Goal: Transaction & Acquisition: Purchase product/service

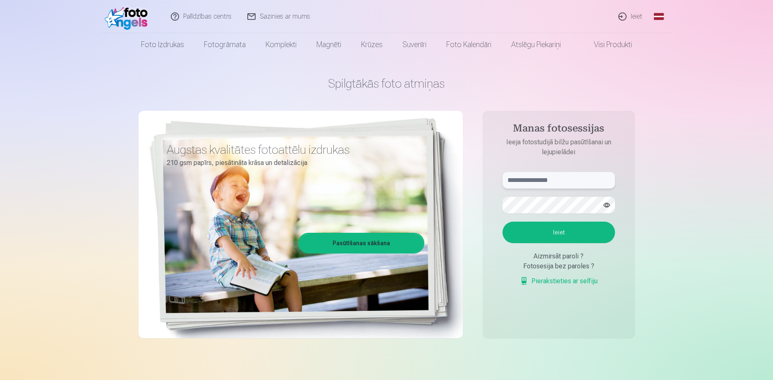
click at [550, 181] on input "text" at bounding box center [558, 180] width 112 height 17
type input "**********"
click at [576, 234] on button "Ieiet" at bounding box center [558, 233] width 112 height 22
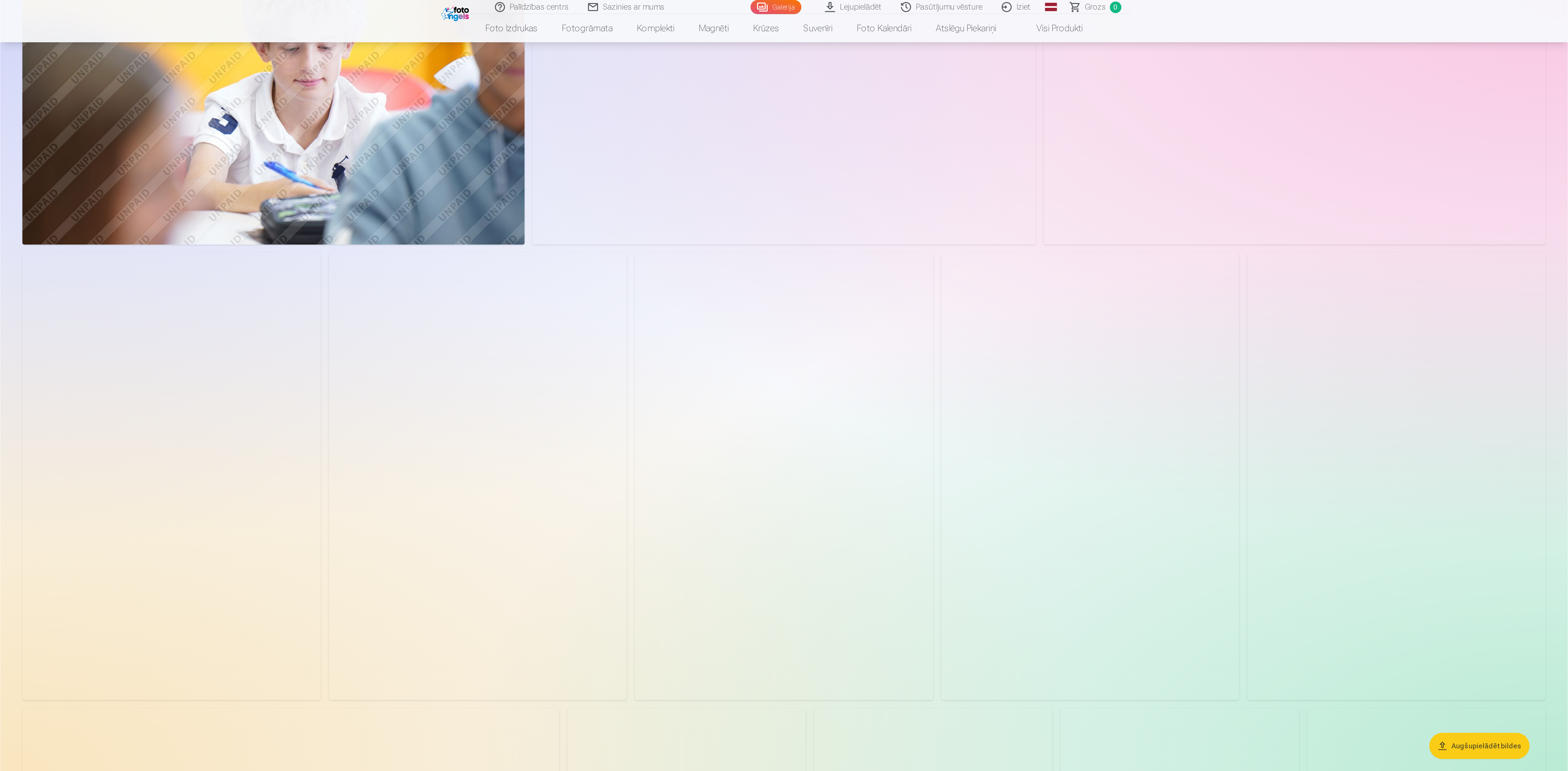
scroll to position [100, 0]
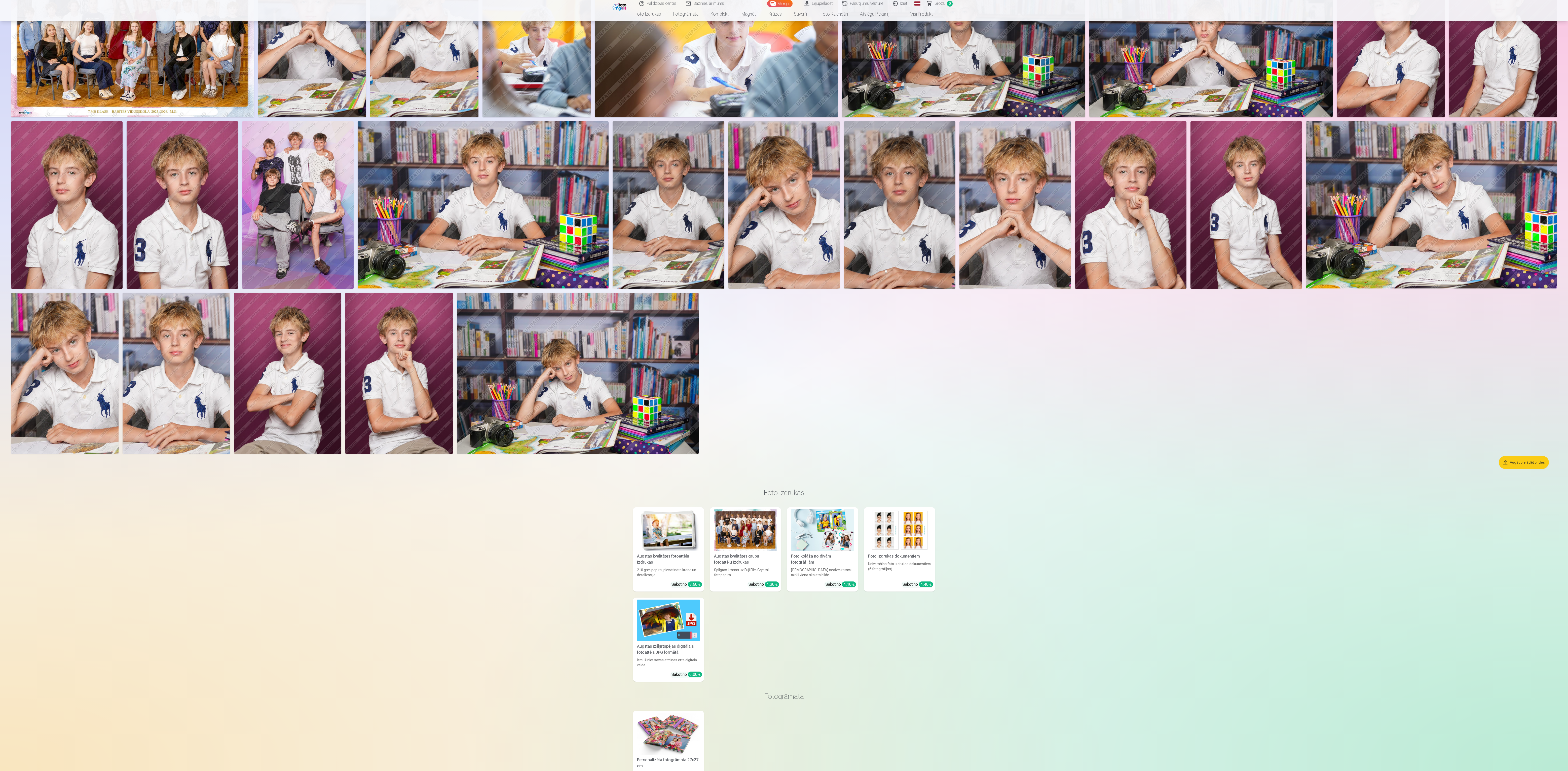
click at [320, 231] on img at bounding box center [288, 373] width 108 height 161
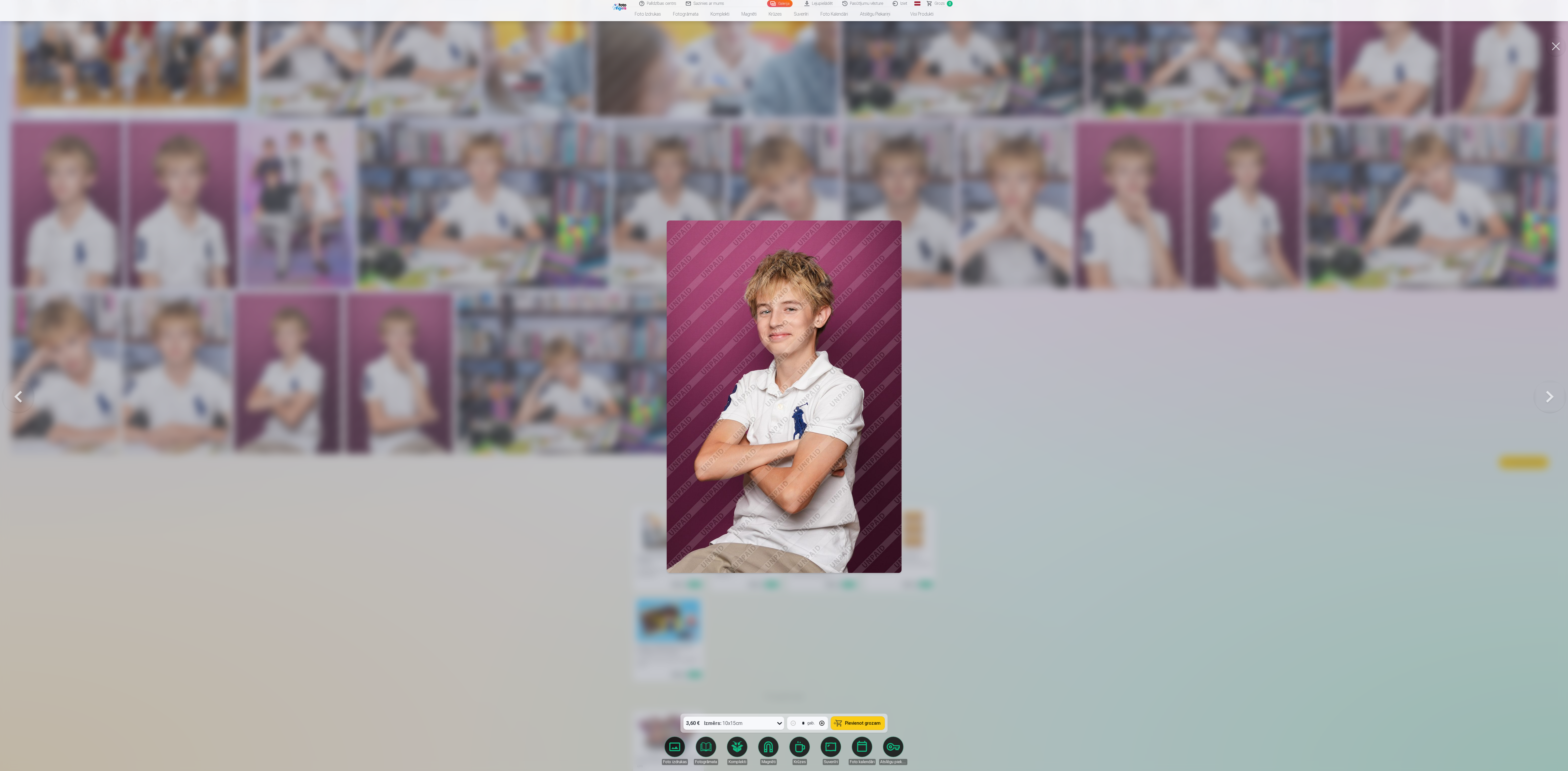
click at [470, 231] on div at bounding box center [784, 386] width 1568 height 771
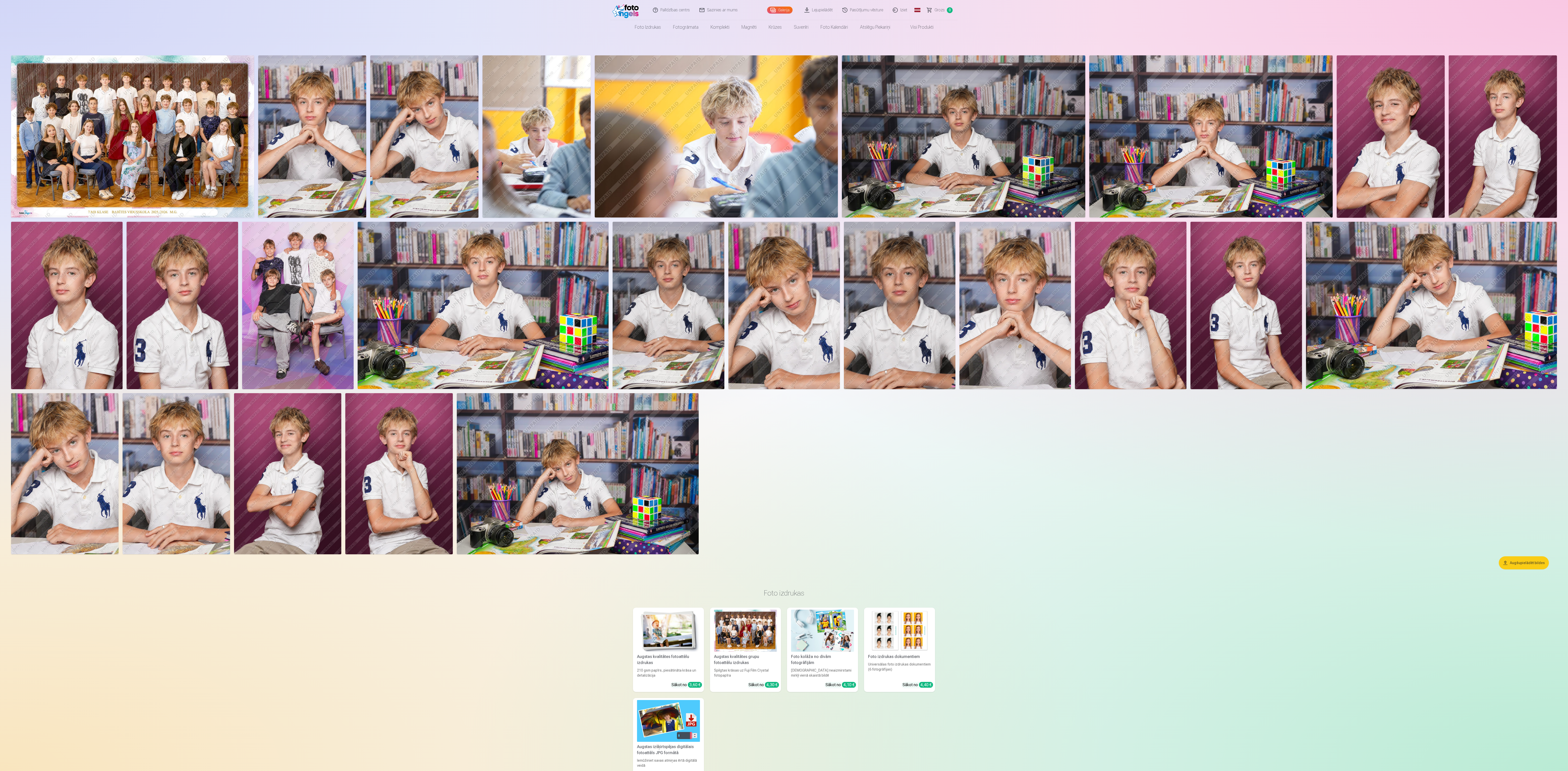
click at [134, 149] on img at bounding box center [132, 136] width 243 height 162
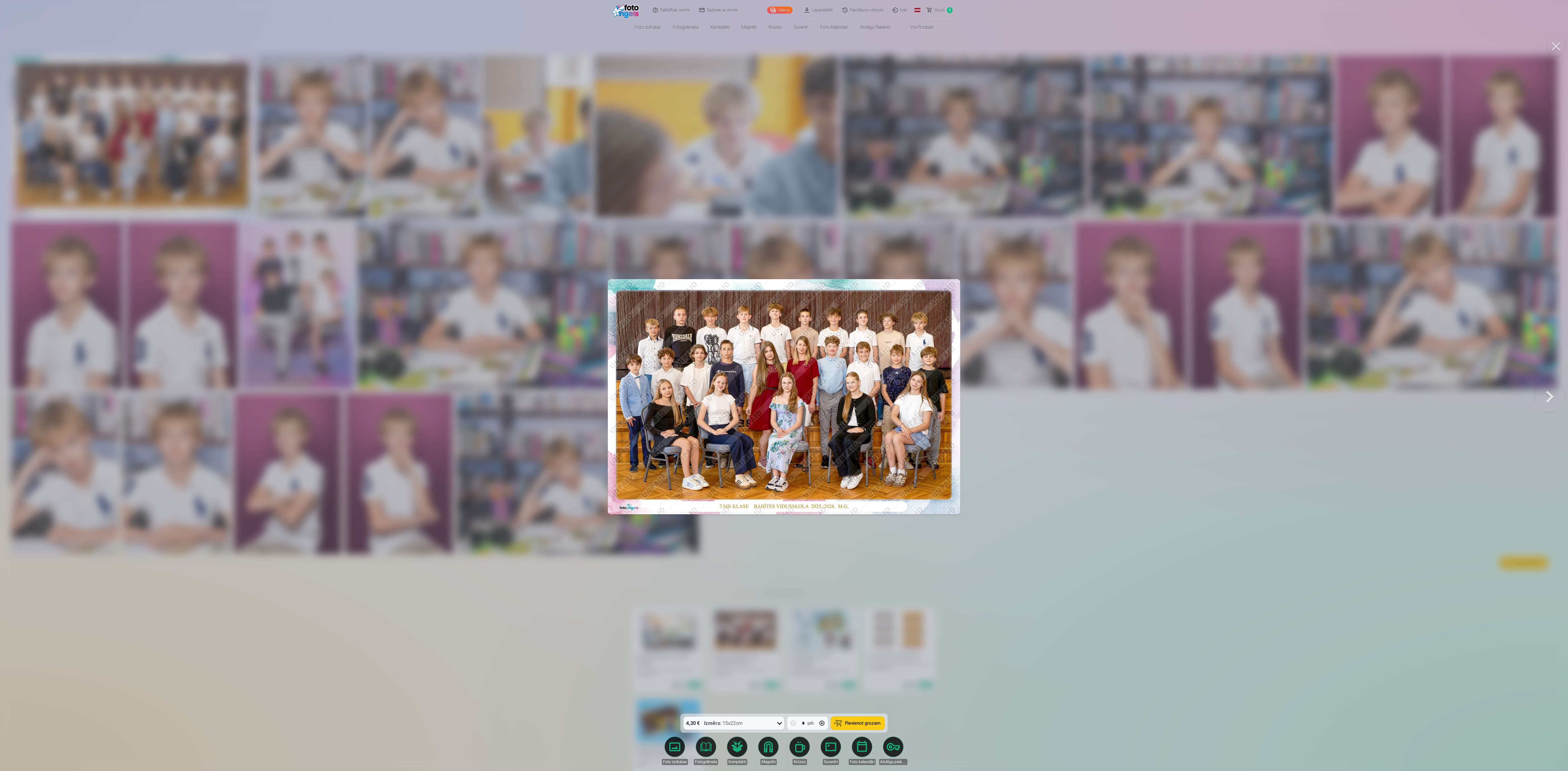
click at [470, 231] on div at bounding box center [784, 386] width 1568 height 771
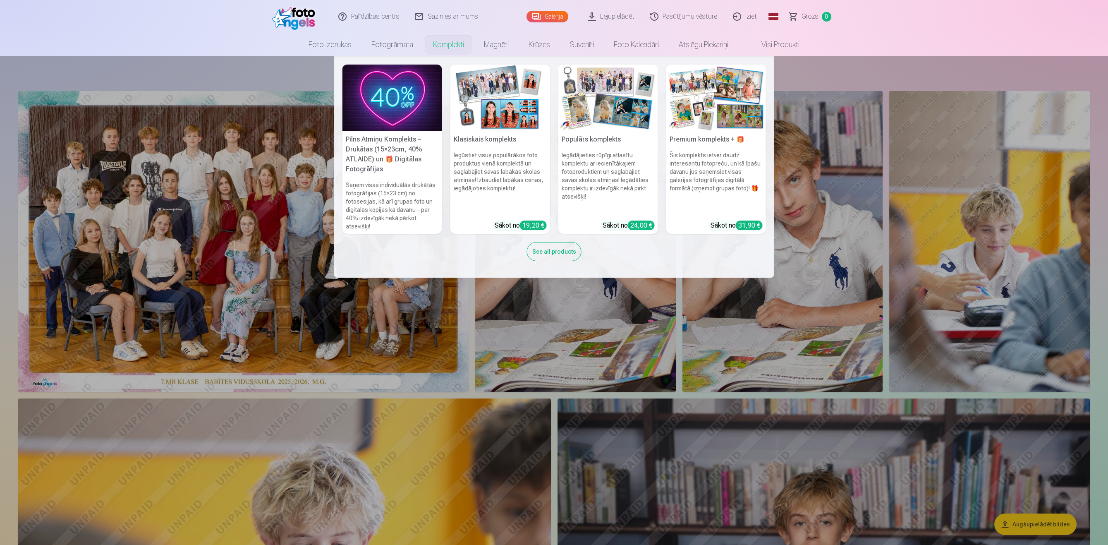
click at [711, 179] on h6 "Šis komplekts ietver daudz interesantu fotopreču, un kā īpašu dāvanu jūs saņems…" at bounding box center [716, 182] width 100 height 69
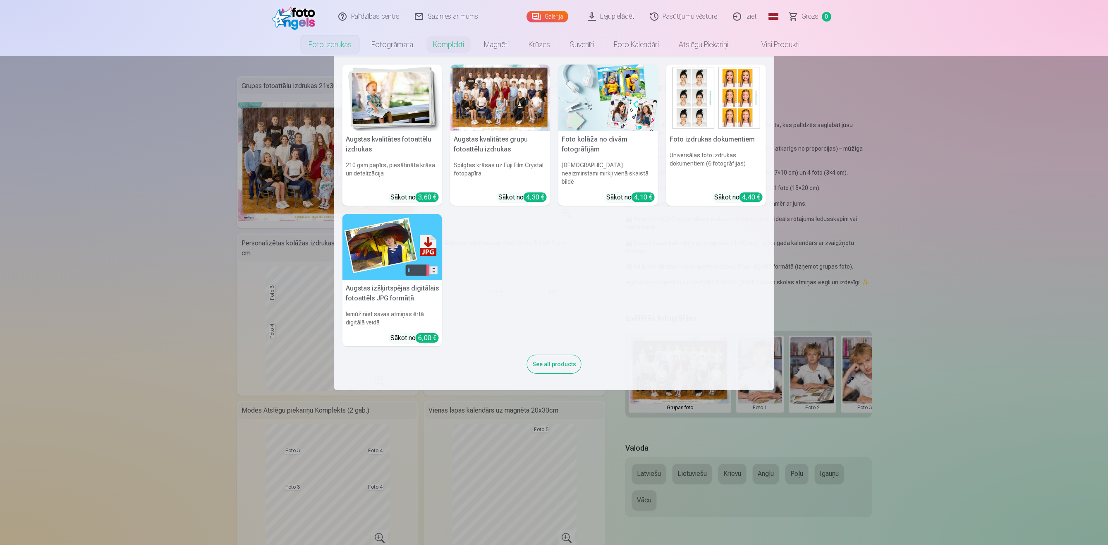
click at [332, 49] on link "Foto izdrukas" at bounding box center [330, 44] width 63 height 23
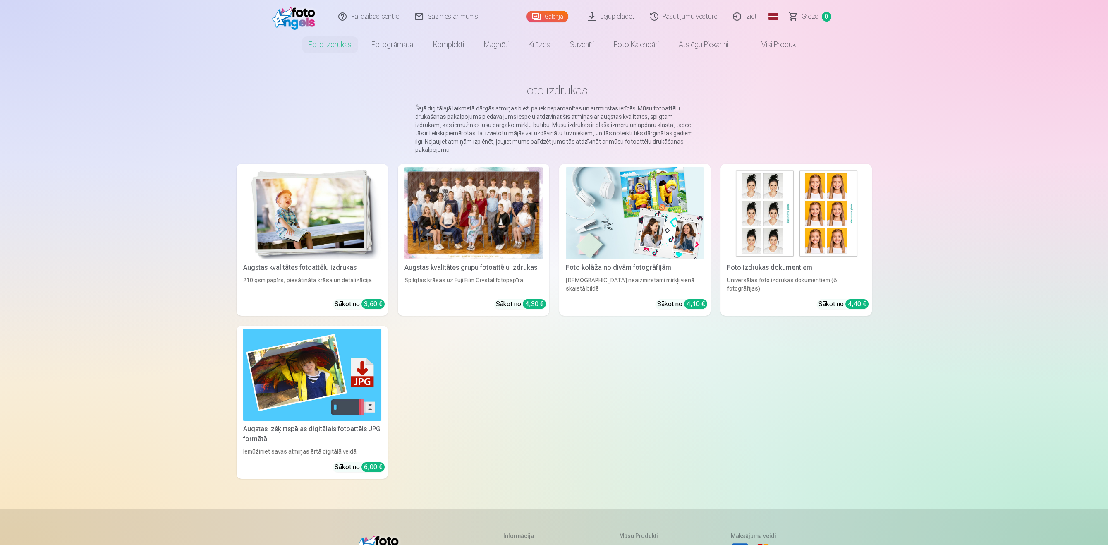
click at [527, 219] on div at bounding box center [473, 213] width 138 height 92
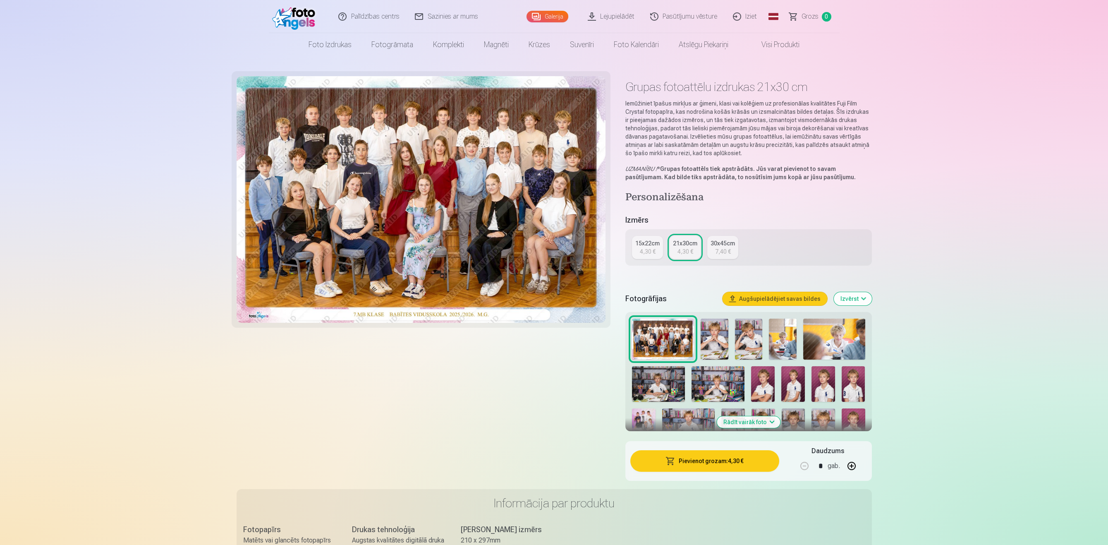
click at [696, 249] on link "21x30cm 4,30 €" at bounding box center [684, 247] width 31 height 23
click at [733, 380] on button "Pievienot grozam : 4,30 €" at bounding box center [704, 461] width 148 height 22
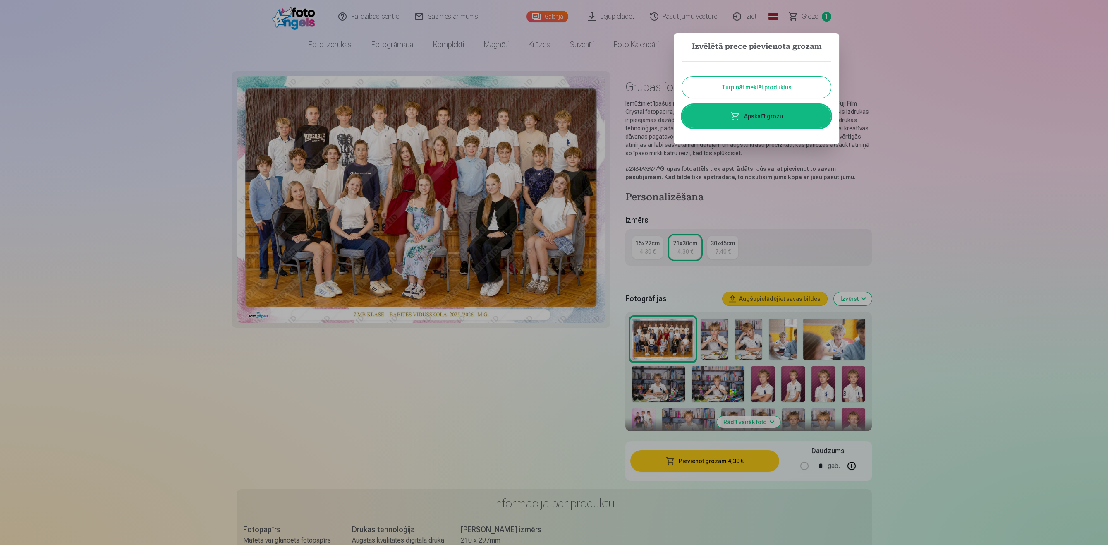
click at [765, 90] on button "Turpināt meklēt produktus" at bounding box center [756, 87] width 149 height 22
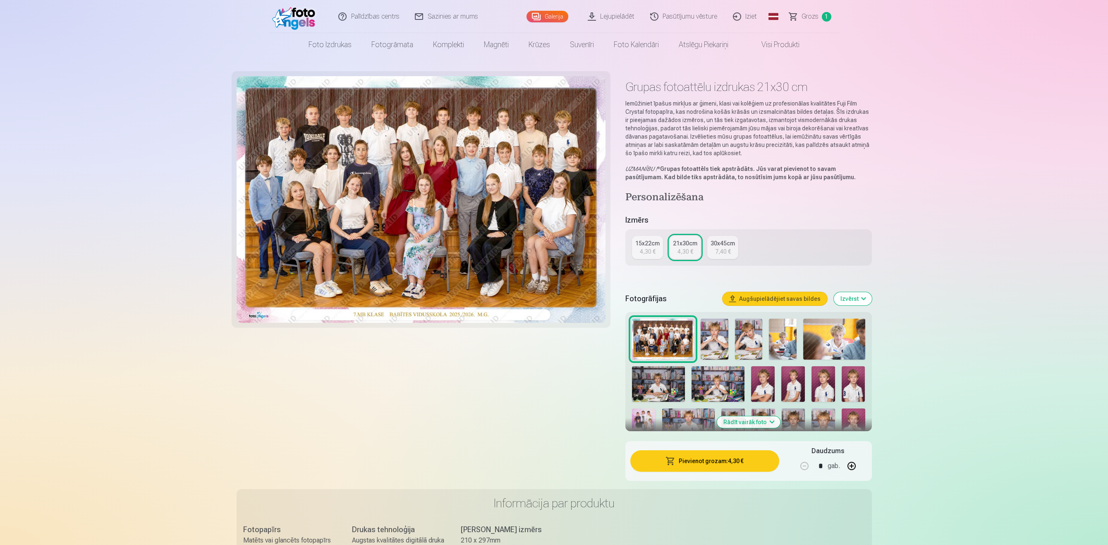
click at [710, 330] on img at bounding box center [714, 338] width 28 height 41
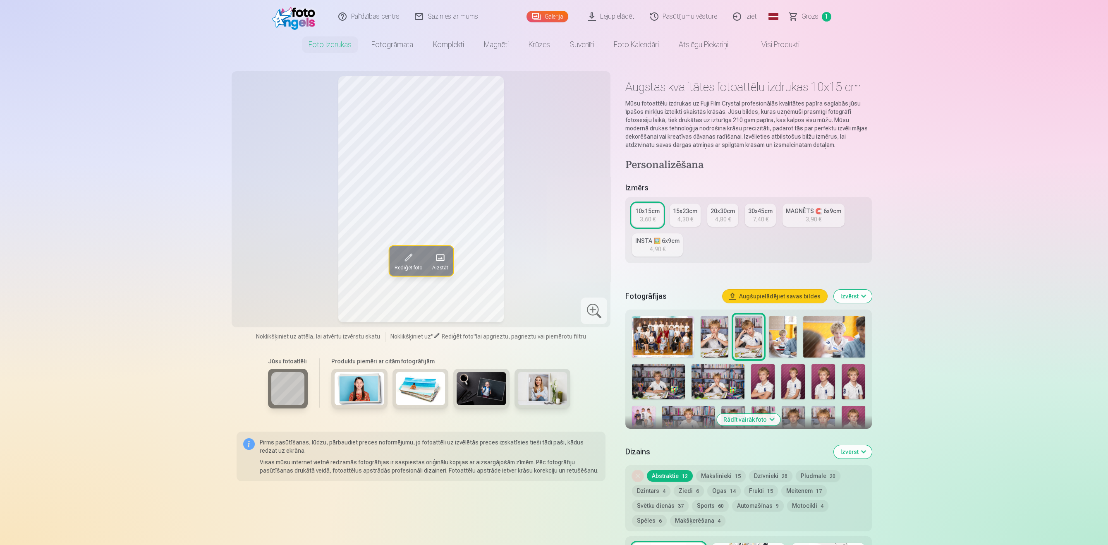
click at [721, 341] on img at bounding box center [714, 336] width 28 height 41
click at [750, 342] on img at bounding box center [749, 336] width 28 height 41
click at [782, 339] on img at bounding box center [783, 336] width 28 height 41
click at [816, 341] on img at bounding box center [834, 336] width 62 height 41
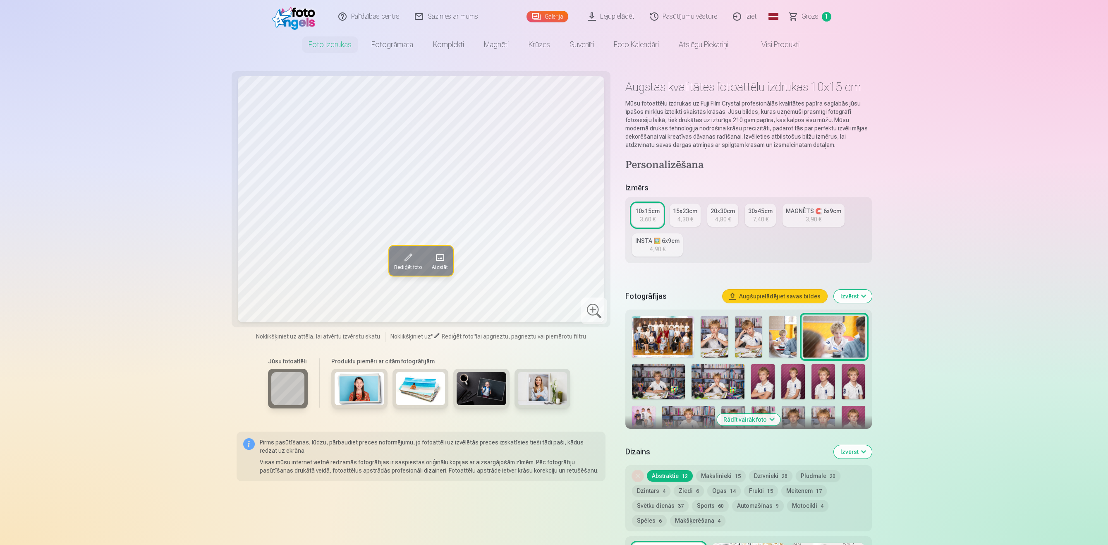
click at [677, 382] on img at bounding box center [658, 381] width 53 height 35
click at [708, 387] on img at bounding box center [717, 381] width 53 height 35
click at [758, 387] on img at bounding box center [763, 381] width 24 height 35
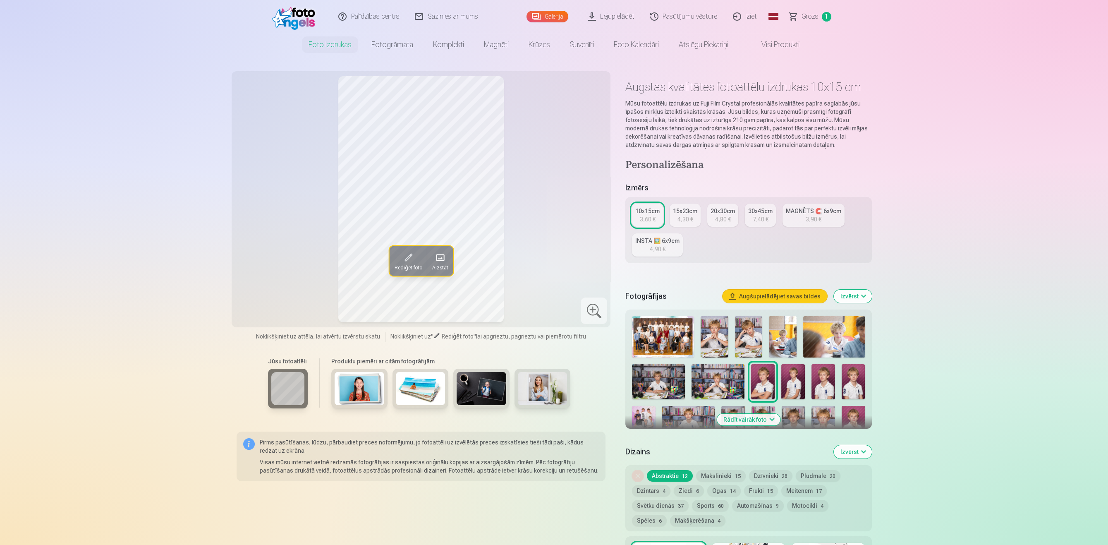
click at [800, 378] on img at bounding box center [793, 381] width 24 height 35
click at [817, 382] on img at bounding box center [823, 381] width 24 height 35
click at [849, 386] on img at bounding box center [853, 381] width 24 height 35
click at [644, 418] on img at bounding box center [644, 423] width 24 height 35
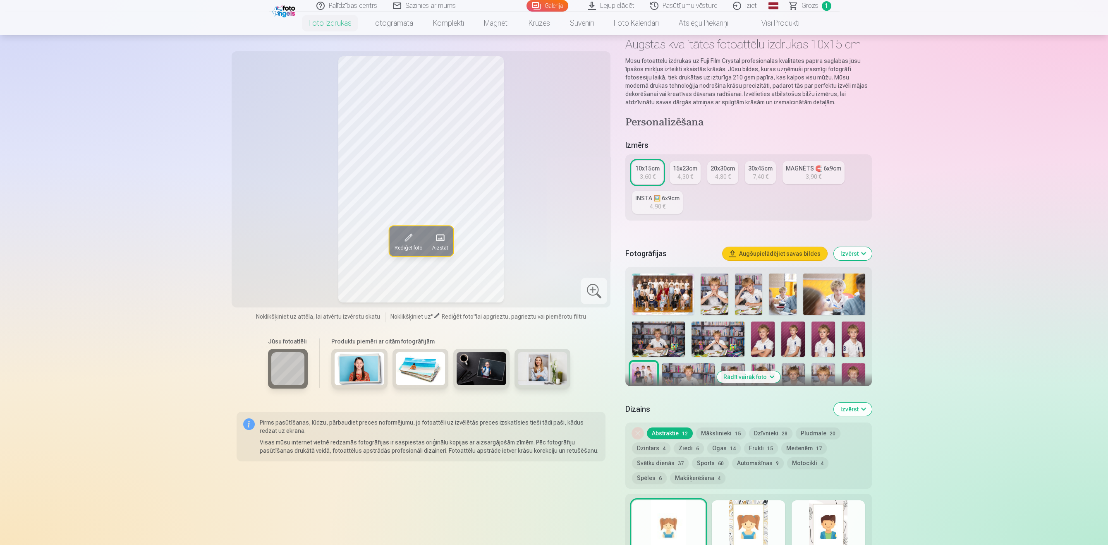
scroll to position [85, 0]
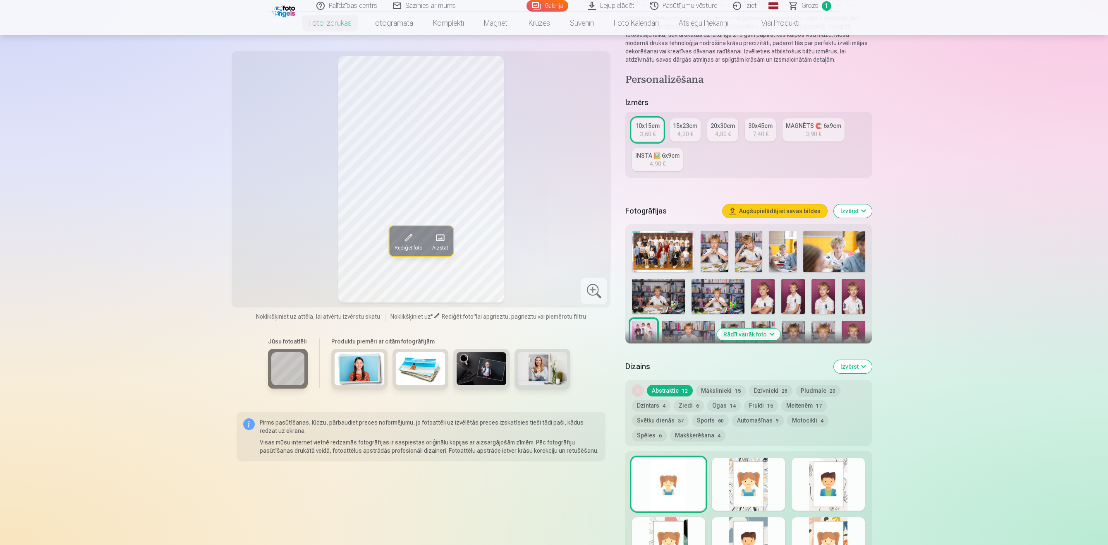
click at [674, 332] on img at bounding box center [688, 337] width 53 height 35
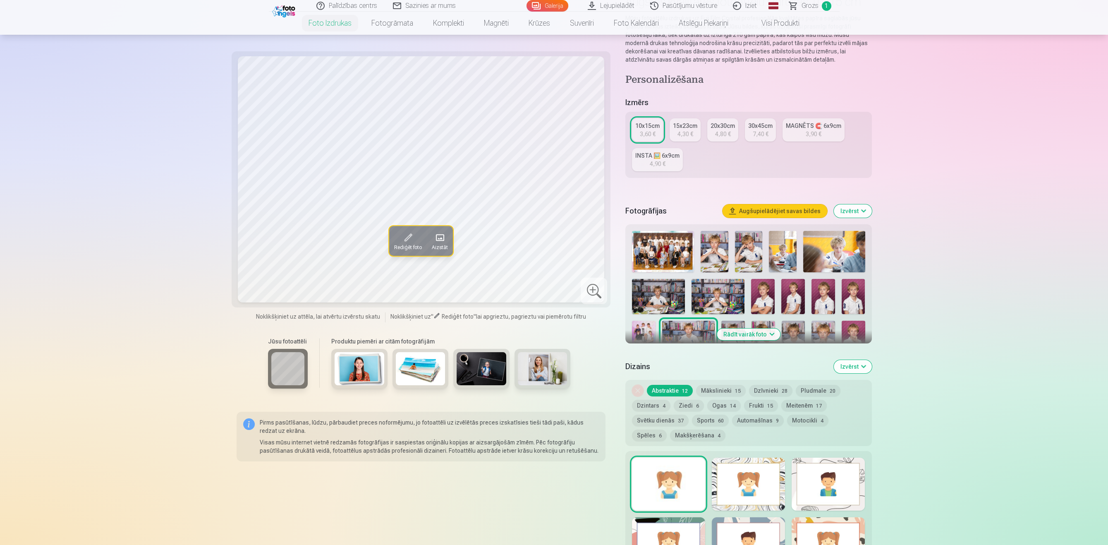
click at [738, 324] on img at bounding box center [733, 337] width 24 height 35
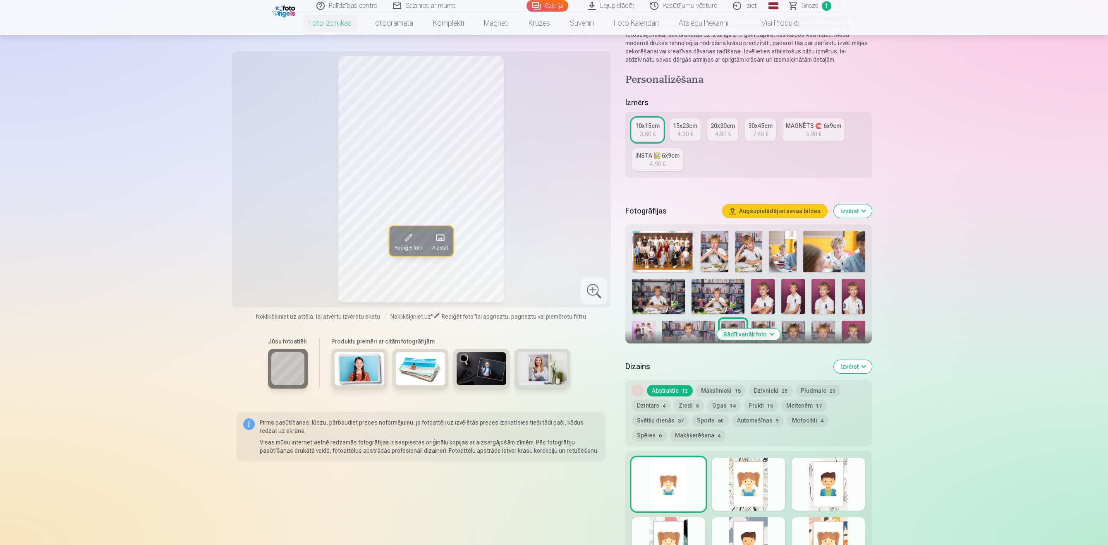
click at [769, 325] on img at bounding box center [763, 337] width 24 height 35
click at [767, 332] on button "Rādīt vairāk foto" at bounding box center [748, 334] width 63 height 12
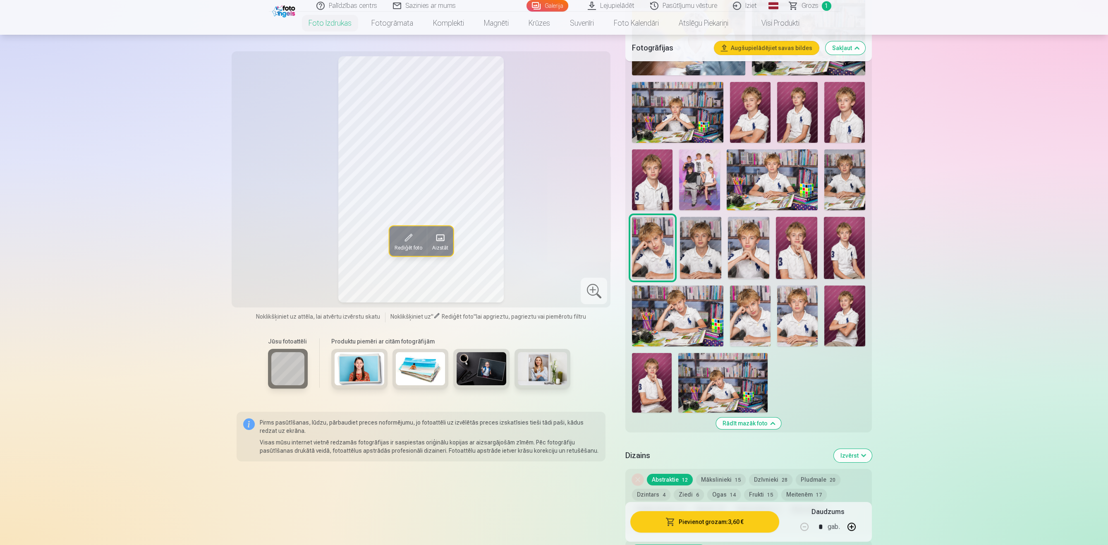
scroll to position [341, 0]
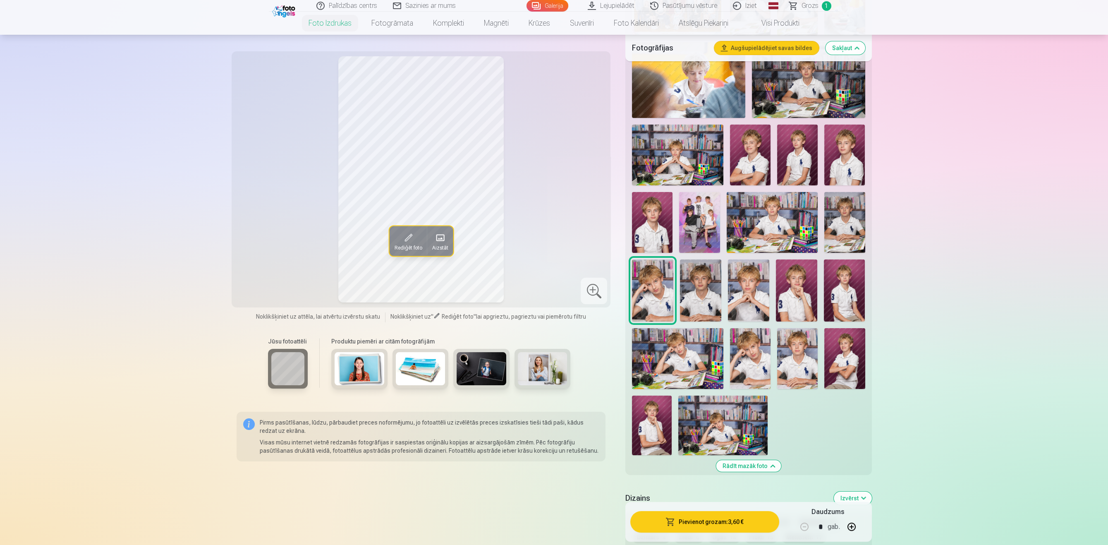
click at [718, 303] on img at bounding box center [700, 290] width 41 height 62
click at [738, 299] on img at bounding box center [748, 290] width 41 height 62
click at [790, 299] on img at bounding box center [796, 290] width 41 height 62
click at [831, 300] on img at bounding box center [844, 290] width 41 height 62
click at [675, 375] on img at bounding box center [677, 358] width 91 height 61
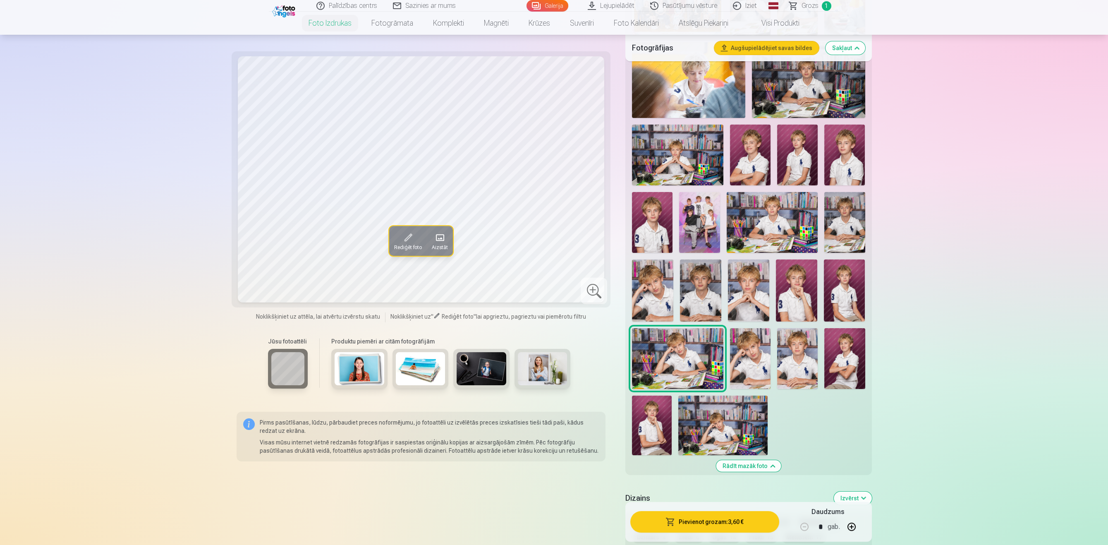
click at [747, 360] on img at bounding box center [750, 358] width 41 height 61
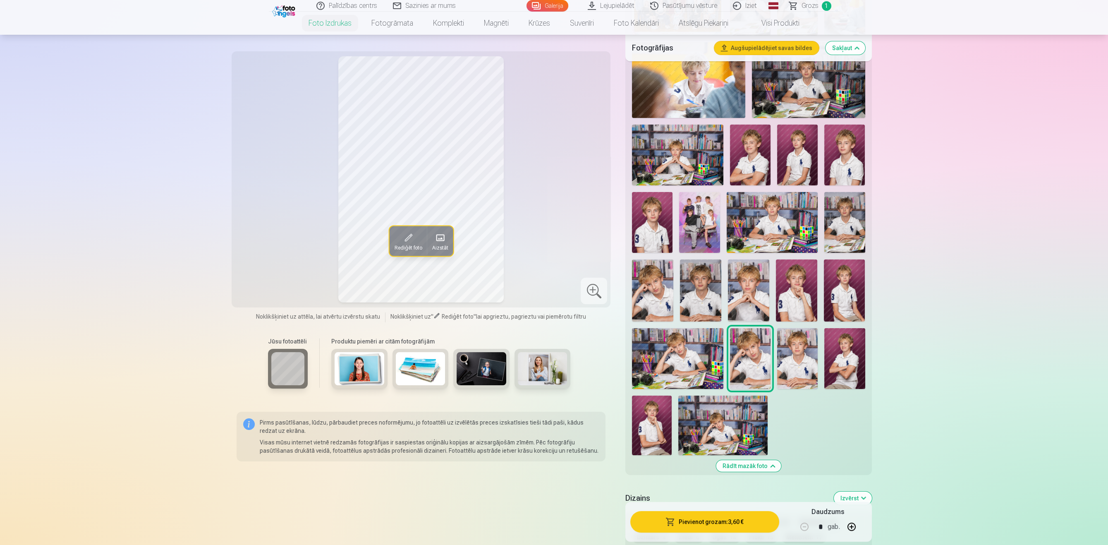
click at [786, 363] on img at bounding box center [797, 358] width 41 height 61
click at [831, 363] on img at bounding box center [844, 358] width 41 height 61
click at [753, 155] on img at bounding box center [750, 154] width 41 height 61
click at [855, 375] on img at bounding box center [844, 358] width 41 height 61
click at [660, 428] on img at bounding box center [652, 425] width 40 height 60
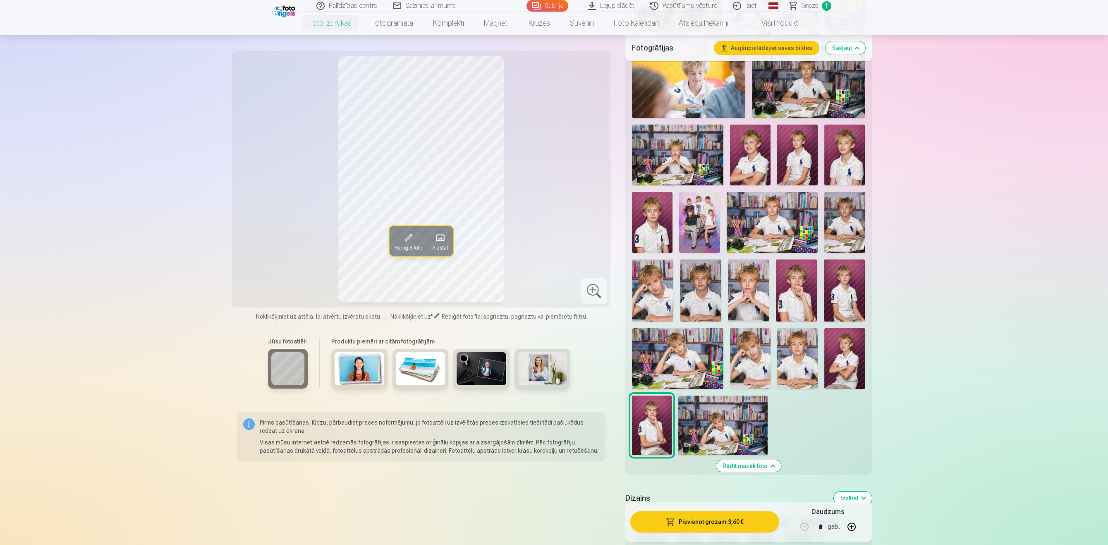
click at [709, 437] on img at bounding box center [722, 425] width 89 height 60
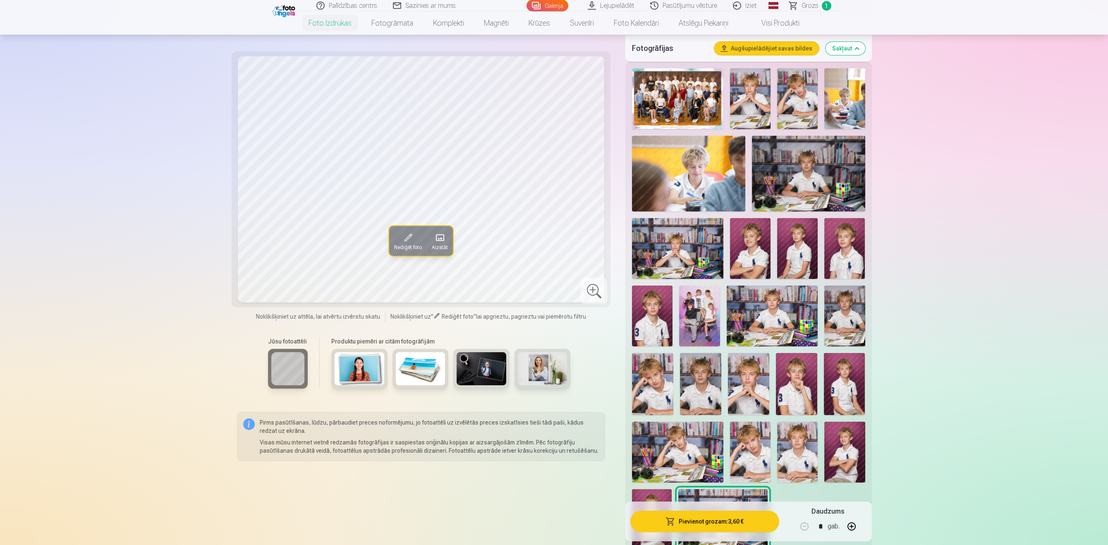
scroll to position [256, 0]
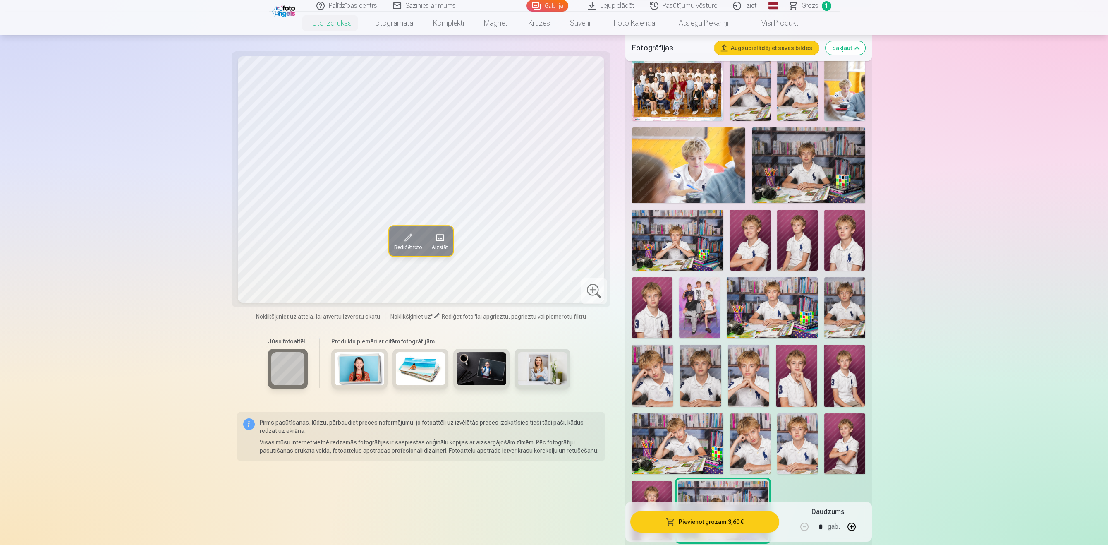
click at [373, 363] on img at bounding box center [360, 368] width 50 height 33
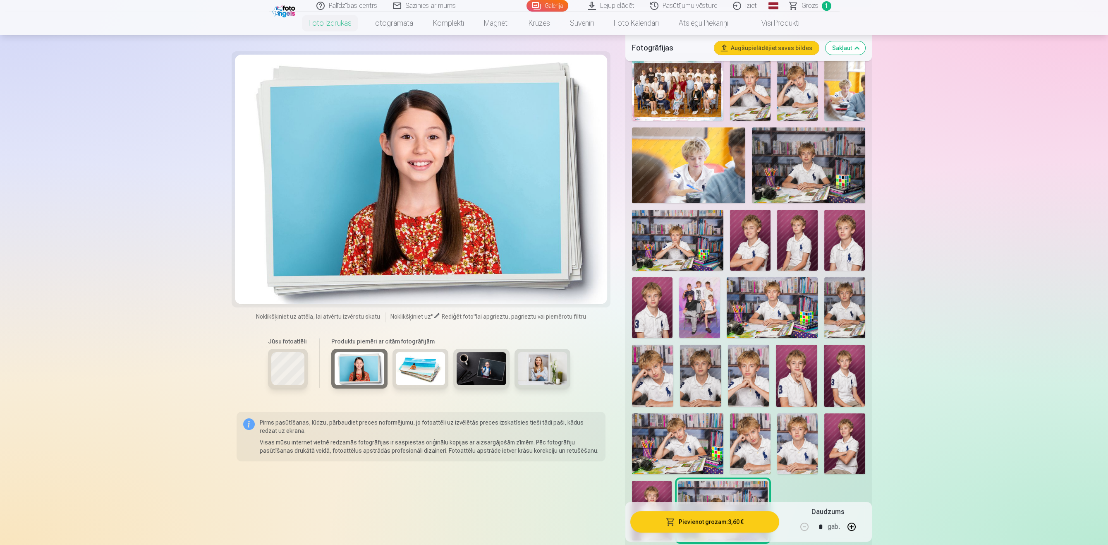
click at [402, 357] on img at bounding box center [421, 368] width 50 height 33
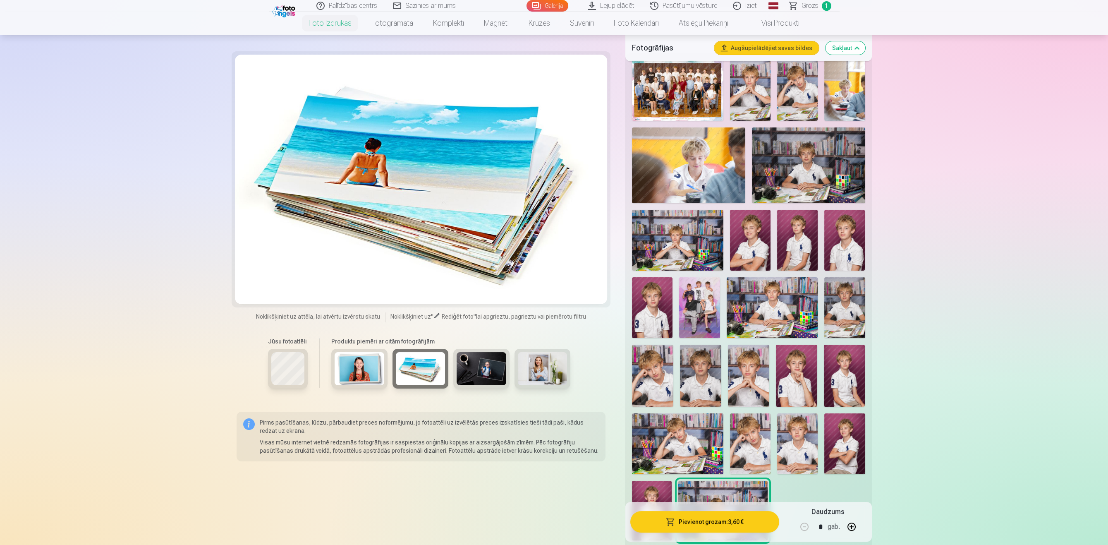
click at [478, 367] on img at bounding box center [481, 368] width 50 height 33
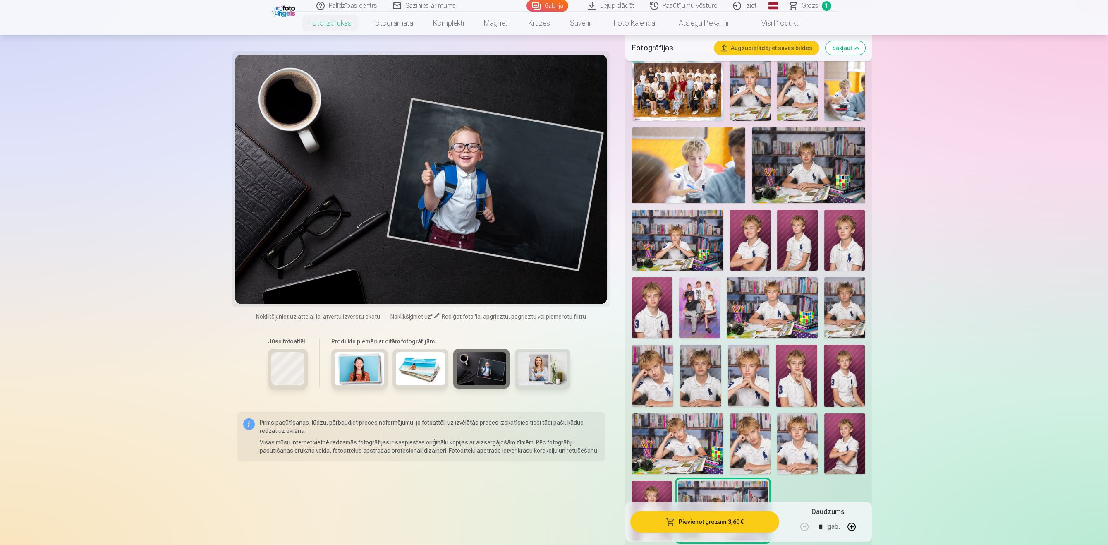
click at [533, 366] on img at bounding box center [543, 368] width 50 height 33
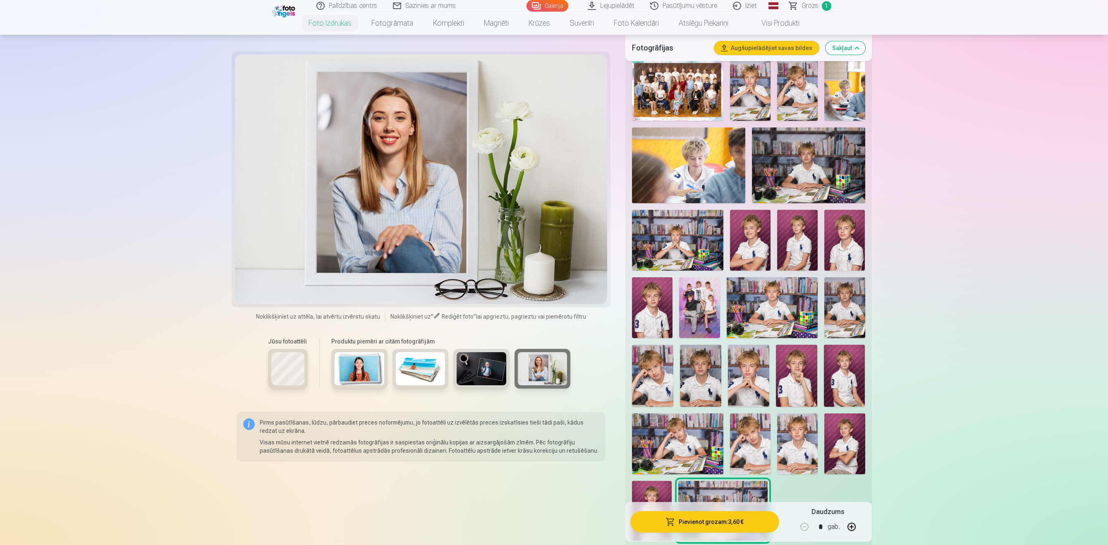
click at [500, 378] on img at bounding box center [481, 368] width 50 height 33
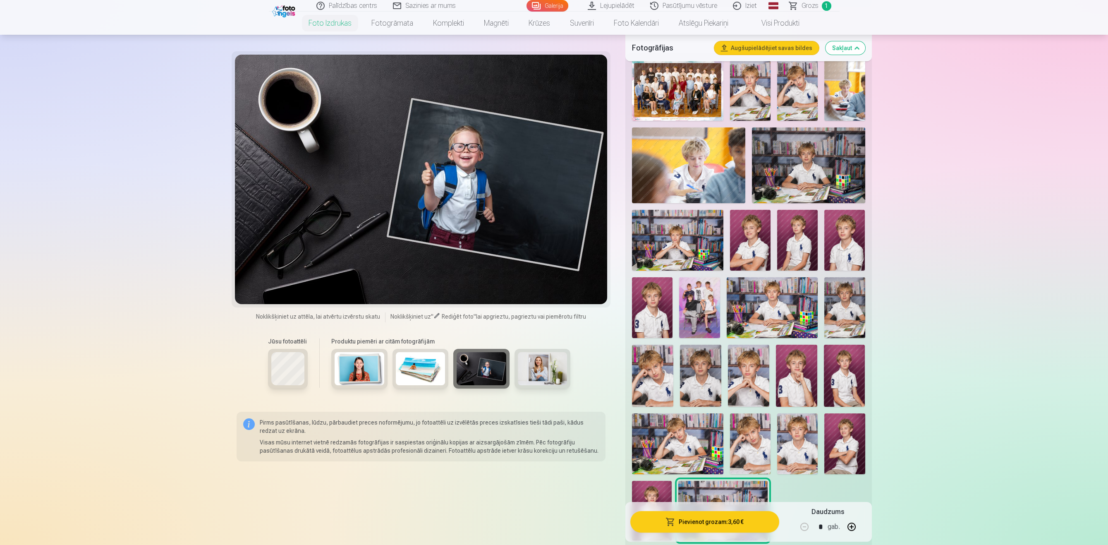
click at [693, 181] on img at bounding box center [688, 164] width 113 height 75
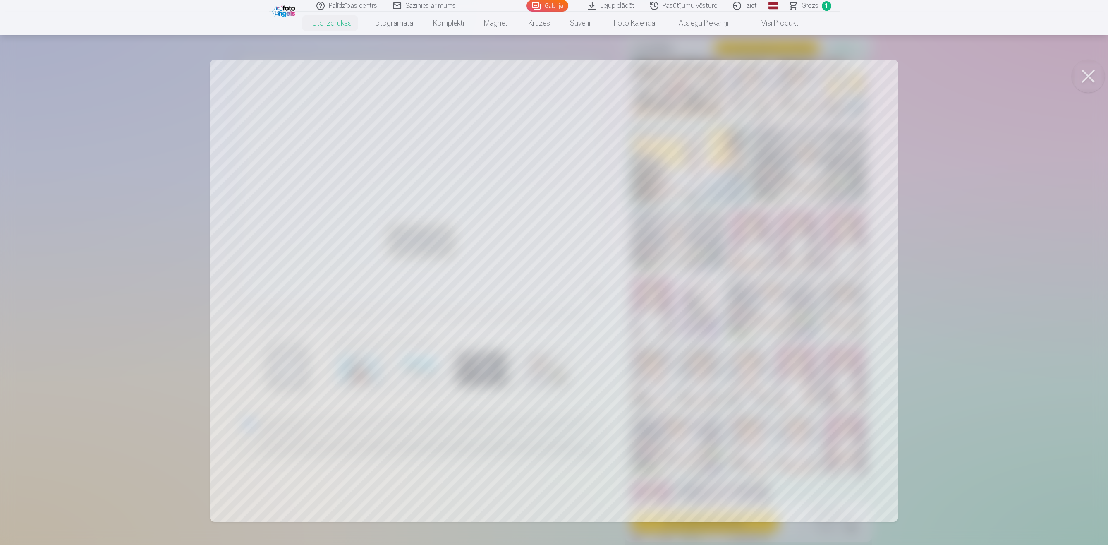
click at [569, 232] on div at bounding box center [554, 272] width 1108 height 545
click at [402, 168] on div at bounding box center [554, 272] width 1108 height 545
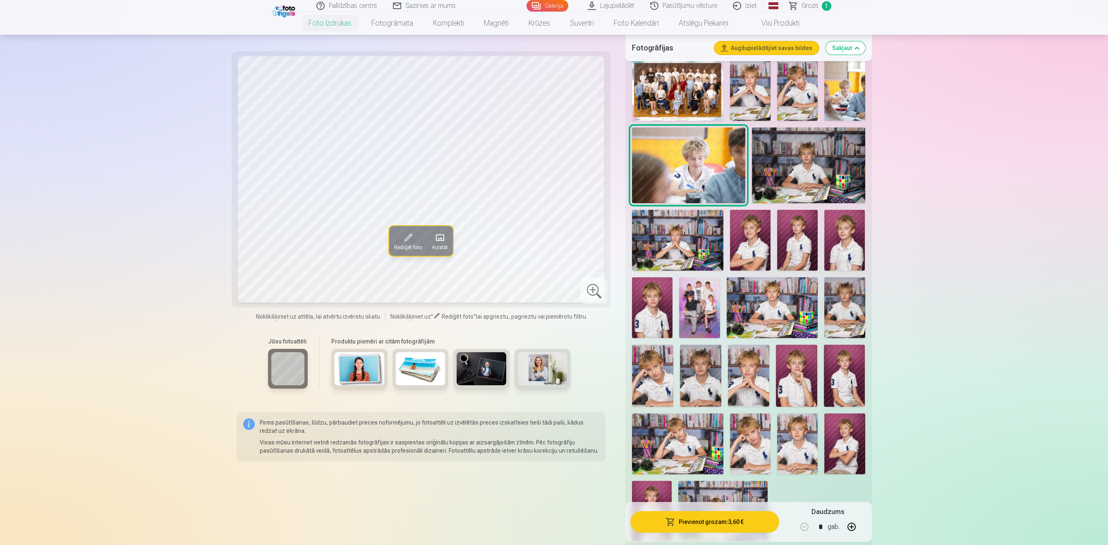
click at [843, 85] on img at bounding box center [844, 90] width 41 height 61
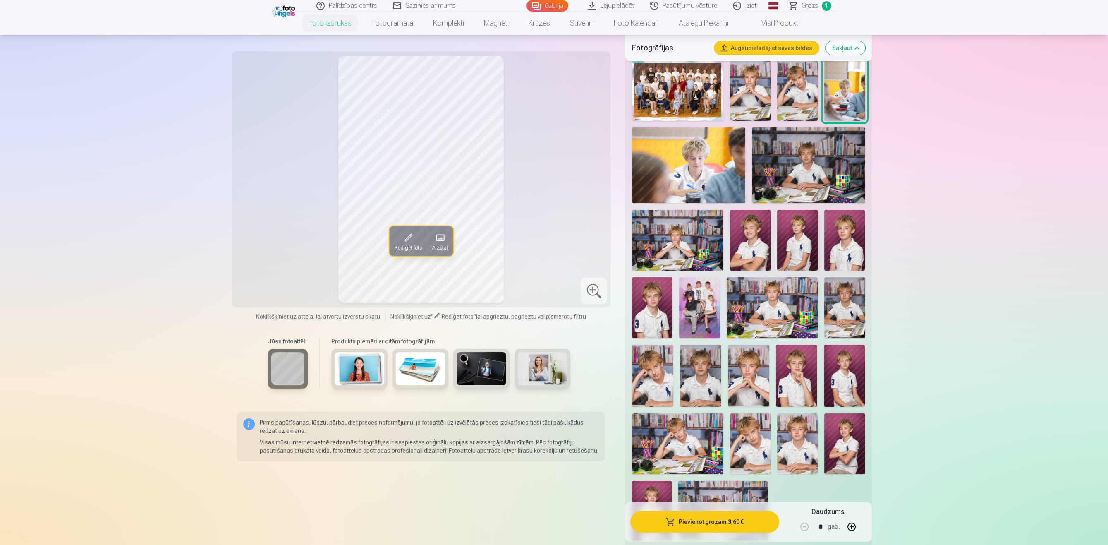
click at [803, 102] on img at bounding box center [797, 90] width 41 height 61
click at [737, 105] on img at bounding box center [750, 90] width 41 height 61
click at [793, 83] on img at bounding box center [797, 90] width 41 height 61
click at [748, 96] on img at bounding box center [750, 90] width 41 height 61
click at [789, 100] on img at bounding box center [797, 90] width 41 height 61
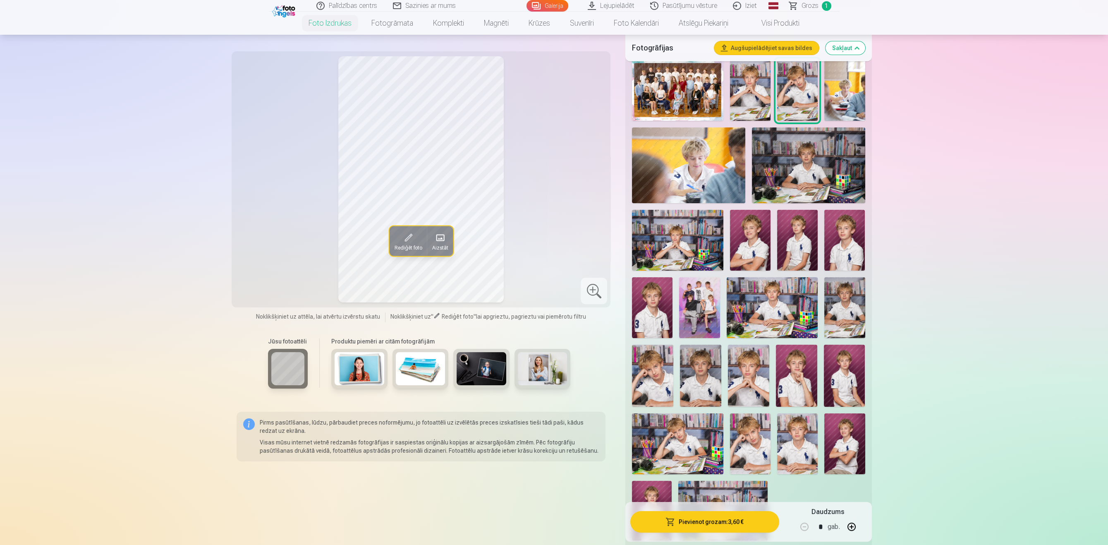
click at [837, 96] on img at bounding box center [844, 90] width 41 height 61
click at [781, 162] on img at bounding box center [808, 164] width 113 height 75
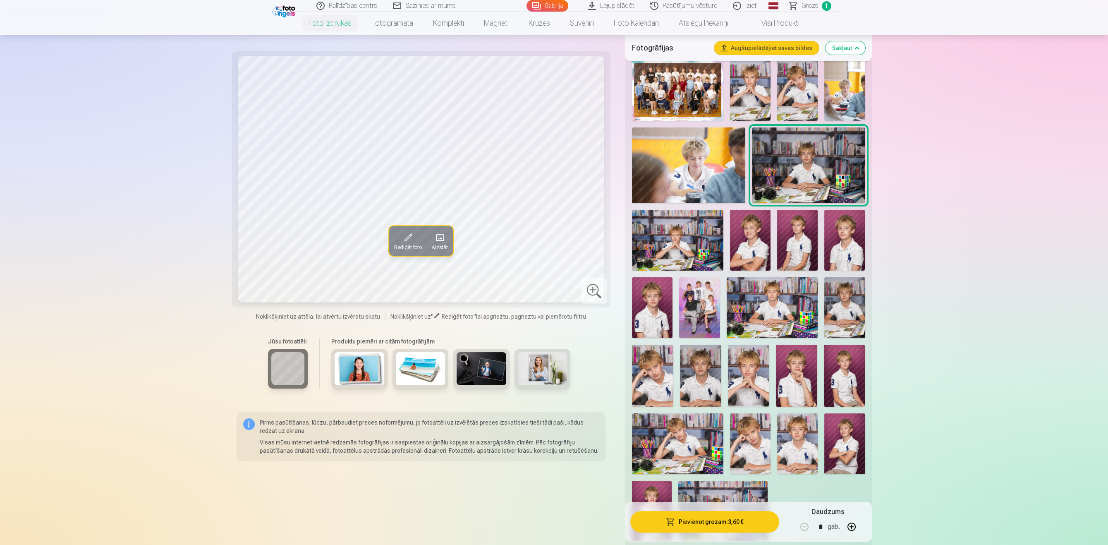
click at [664, 103] on img at bounding box center [677, 90] width 91 height 61
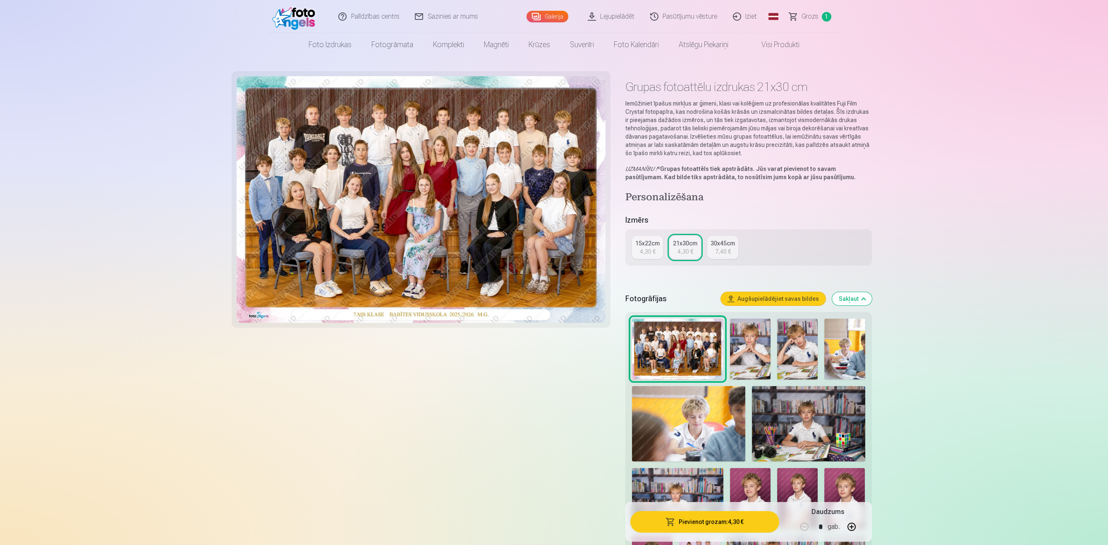
click at [563, 128] on img at bounding box center [421, 199] width 369 height 246
drag, startPoint x: 558, startPoint y: 206, endPoint x: 564, endPoint y: 200, distance: 8.2
click at [558, 204] on img at bounding box center [421, 199] width 369 height 246
click at [444, 263] on img at bounding box center [421, 199] width 369 height 246
click at [437, 258] on img at bounding box center [421, 199] width 369 height 246
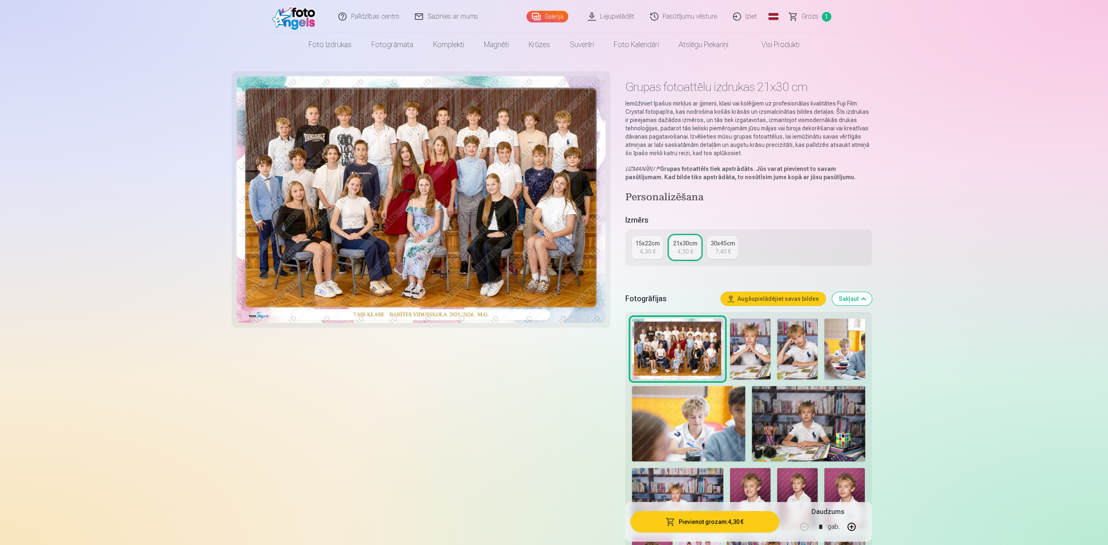
click at [307, 190] on img at bounding box center [421, 199] width 369 height 246
click at [306, 192] on img at bounding box center [421, 199] width 369 height 246
click at [310, 190] on img at bounding box center [421, 199] width 369 height 246
click at [383, 153] on img at bounding box center [421, 199] width 369 height 246
click at [721, 247] on div "7,40 €" at bounding box center [723, 251] width 16 height 8
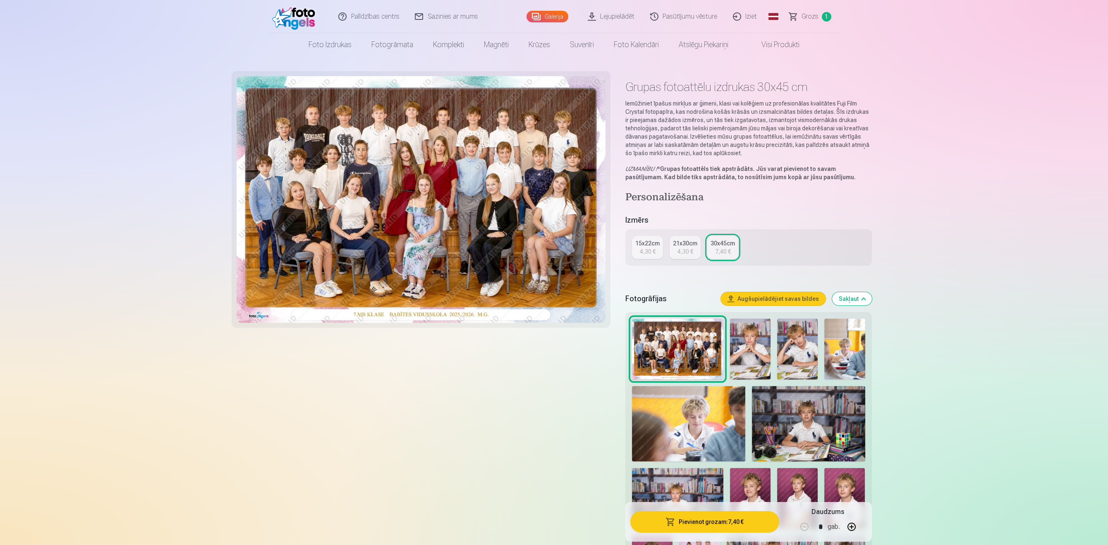
click at [694, 253] on link "21x30cm 4,30 €" at bounding box center [684, 247] width 31 height 23
click at [815, 16] on span "Grozs" at bounding box center [809, 17] width 17 height 10
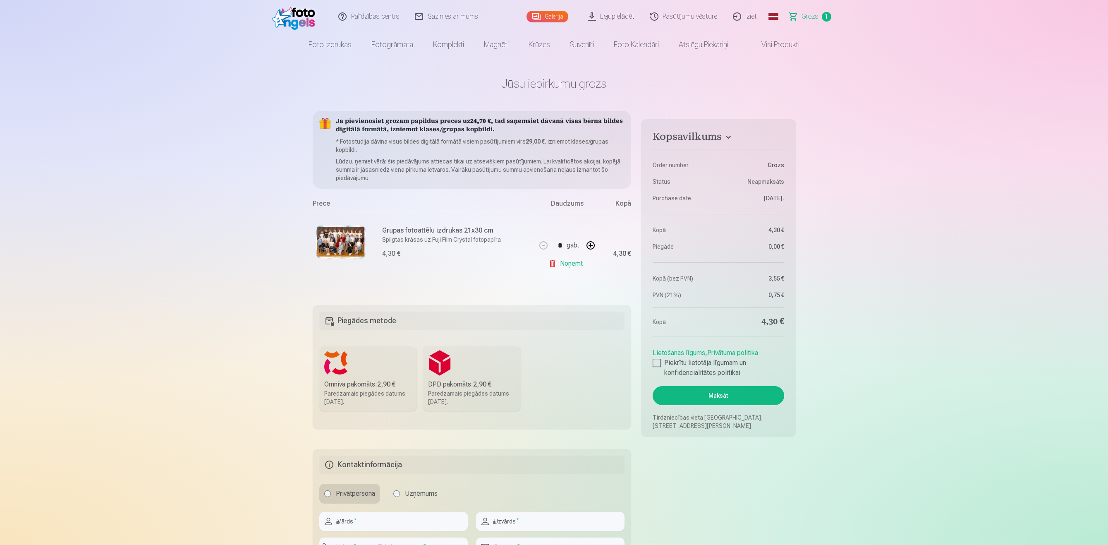
click at [801, 12] on link "Grozs 1" at bounding box center [810, 16] width 58 height 33
click at [782, 42] on link "Visi produkti" at bounding box center [773, 44] width 71 height 23
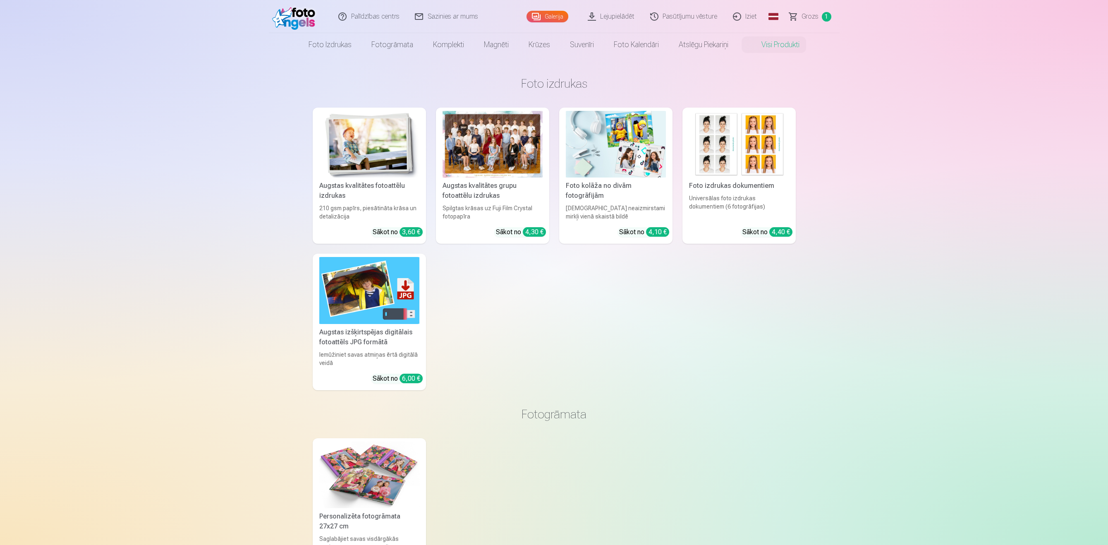
click at [725, 50] on link "Atslēgu piekariņi" at bounding box center [703, 44] width 69 height 23
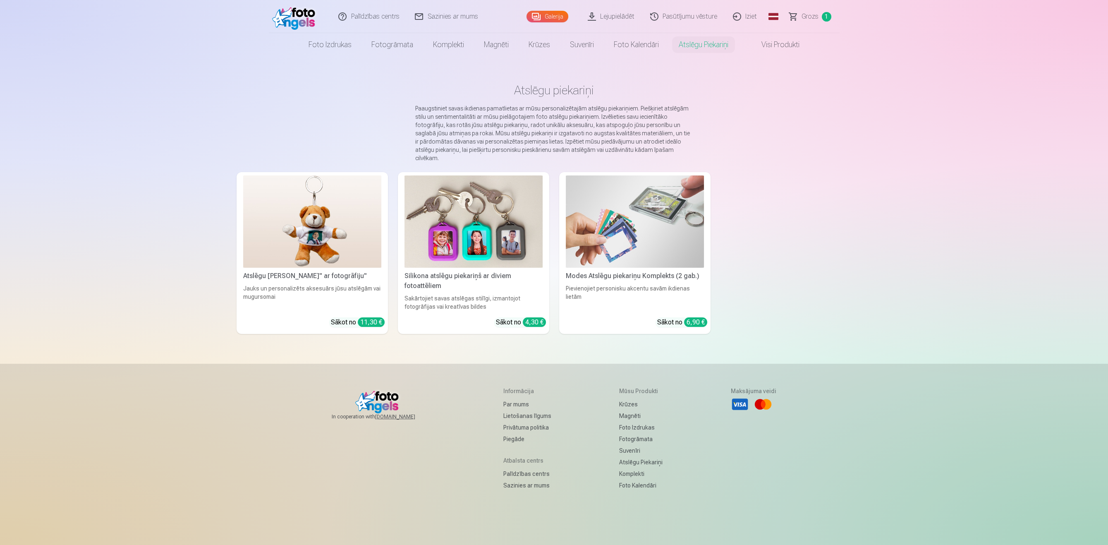
click at [625, 52] on link "Foto kalendāri" at bounding box center [636, 44] width 65 height 23
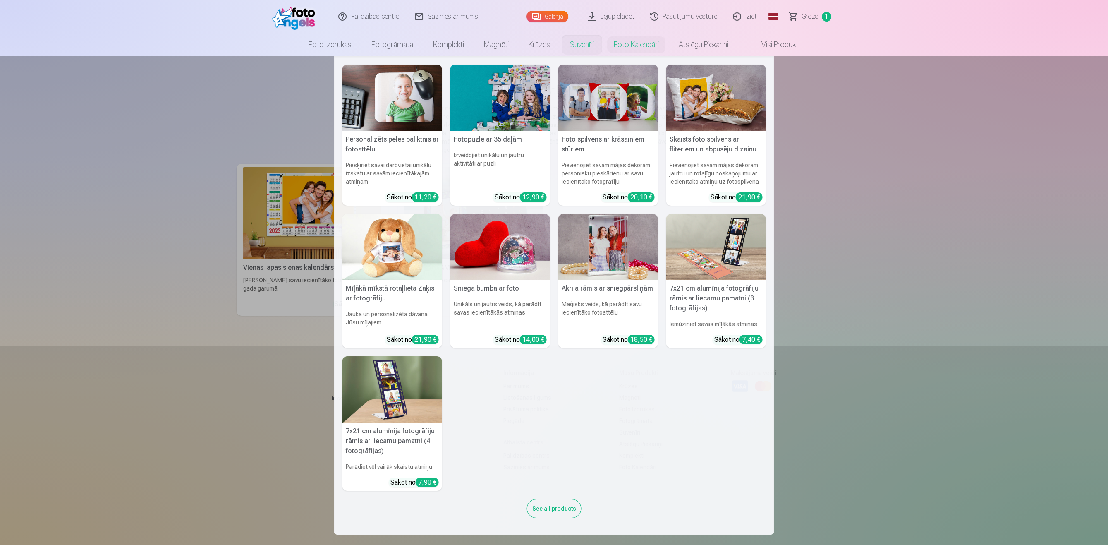
click at [560, 51] on link "Suvenīri" at bounding box center [582, 44] width 44 height 23
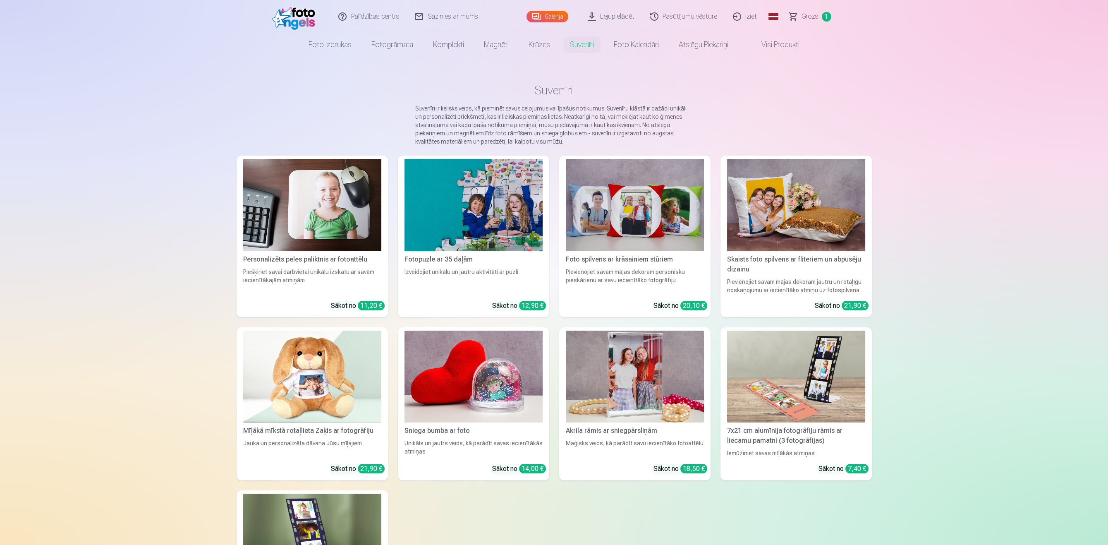
click at [644, 42] on link "Foto kalendāri" at bounding box center [636, 44] width 65 height 23
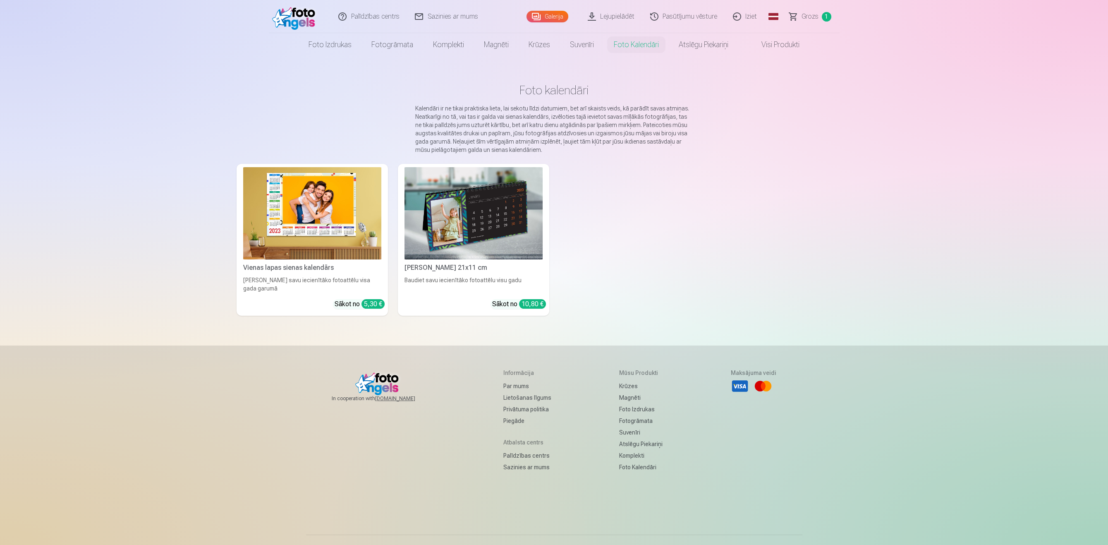
click at [550, 19] on link "Galerija" at bounding box center [547, 17] width 42 height 12
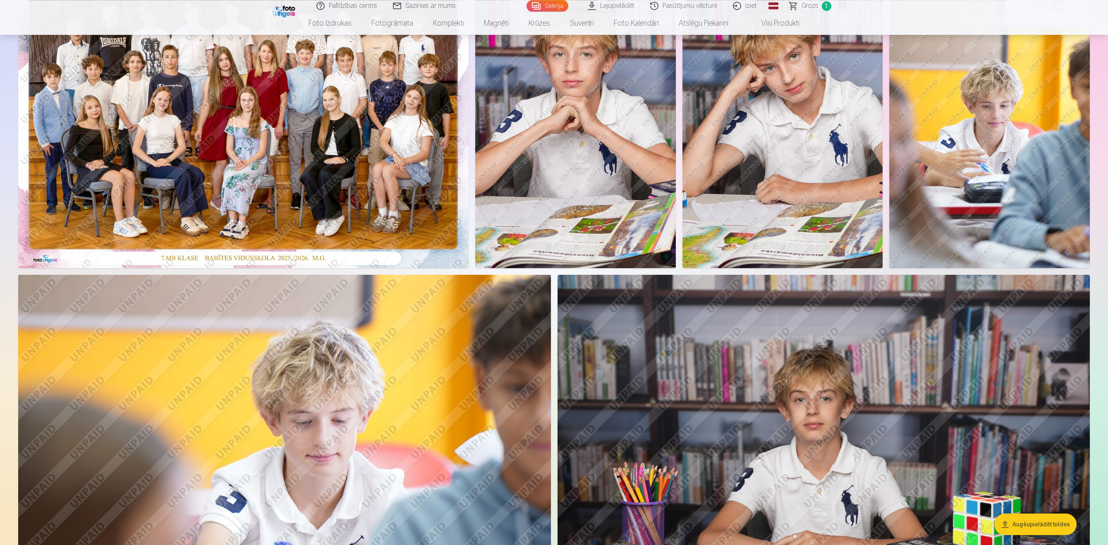
scroll to position [128, 0]
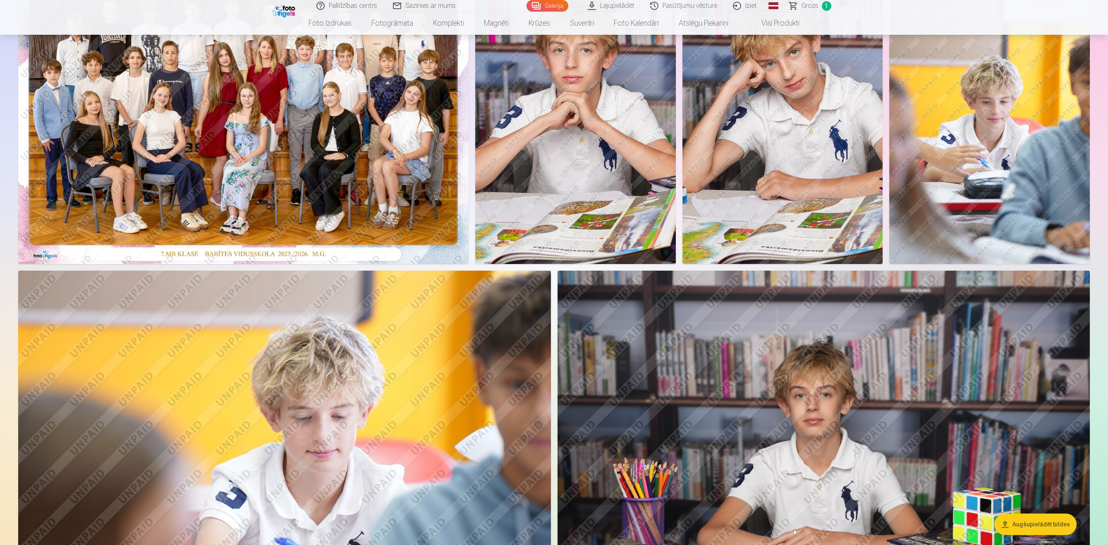
click at [580, 100] on img at bounding box center [575, 113] width 201 height 301
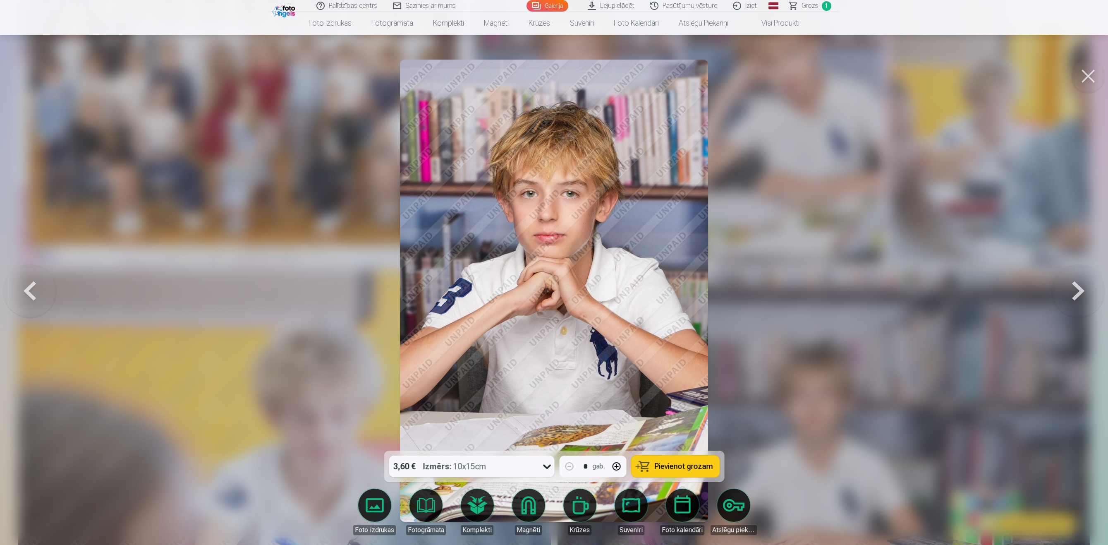
click at [759, 81] on div at bounding box center [554, 272] width 1108 height 545
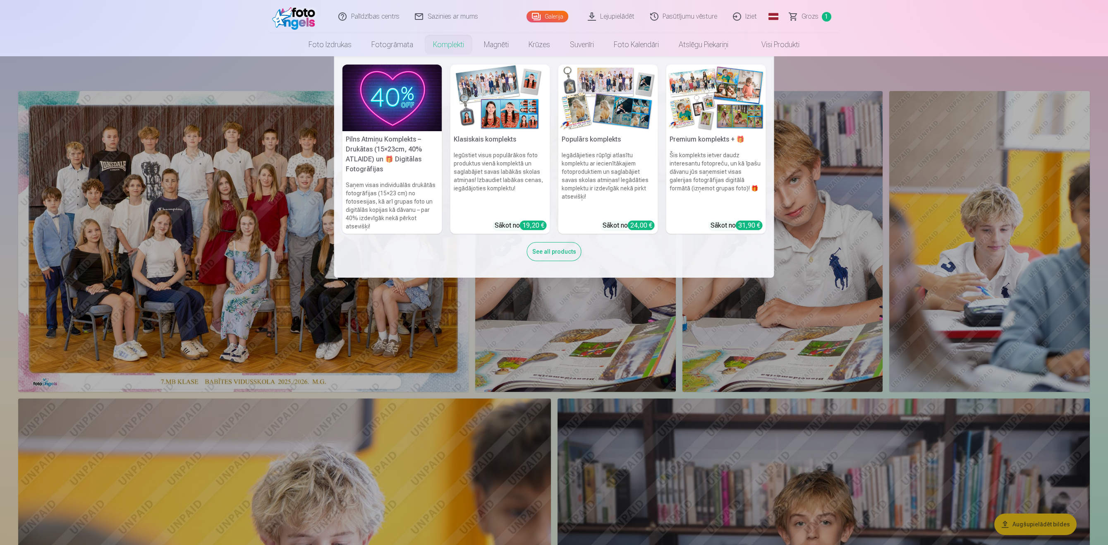
click at [269, 75] on nav "Pilns Atmiņu Komplekts – Drukātas (15×23cm, 40% ATLAIDE) un 🎁 Digitālas Fotogrā…" at bounding box center [554, 166] width 1108 height 221
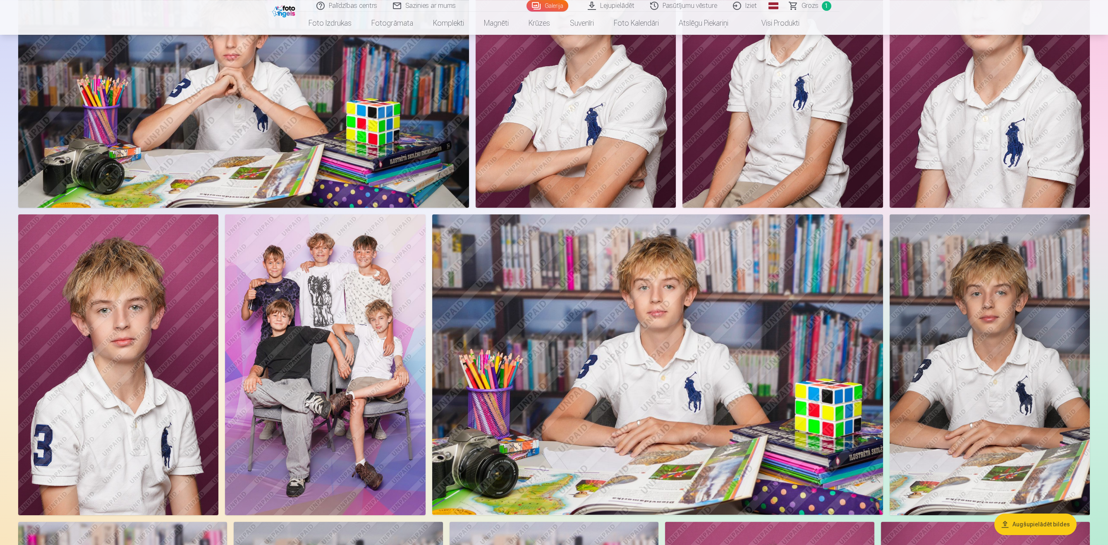
scroll to position [853, 0]
click at [361, 320] on img at bounding box center [325, 363] width 200 height 301
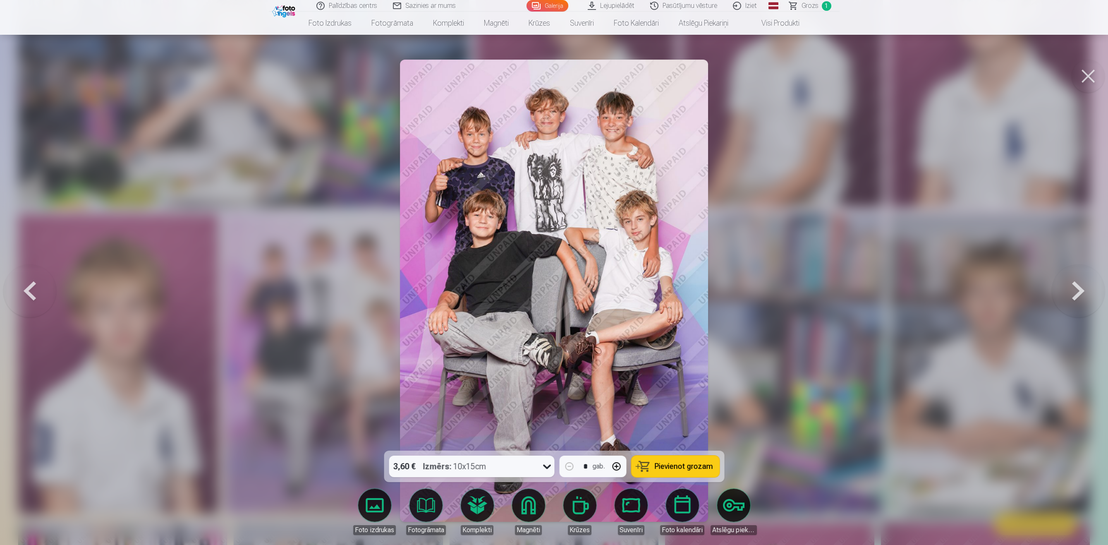
click at [620, 225] on img at bounding box center [554, 291] width 308 height 462
drag, startPoint x: 961, startPoint y: 305, endPoint x: 1000, endPoint y: 263, distance: 57.1
click at [963, 305] on div at bounding box center [554, 272] width 1108 height 545
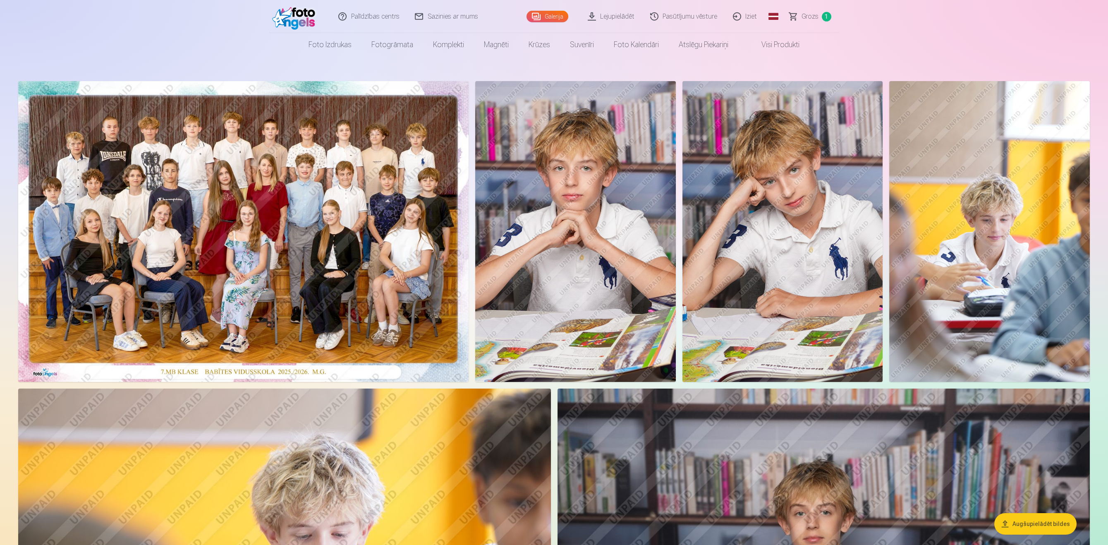
scroll to position [128, 0]
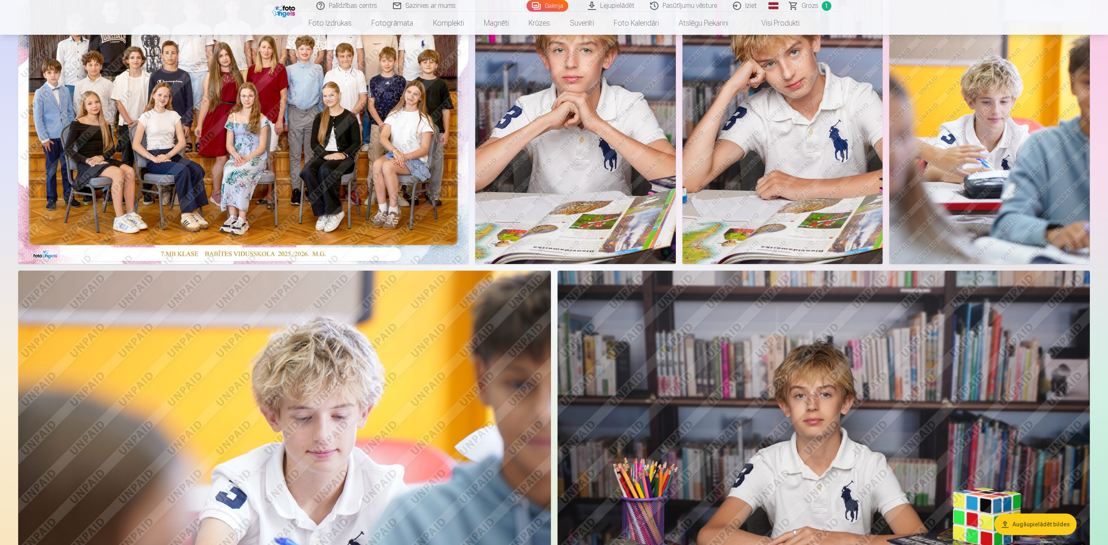
drag, startPoint x: 290, startPoint y: 494, endPoint x: 168, endPoint y: 458, distance: 127.3
click at [375, 399] on img at bounding box center [284, 447] width 533 height 355
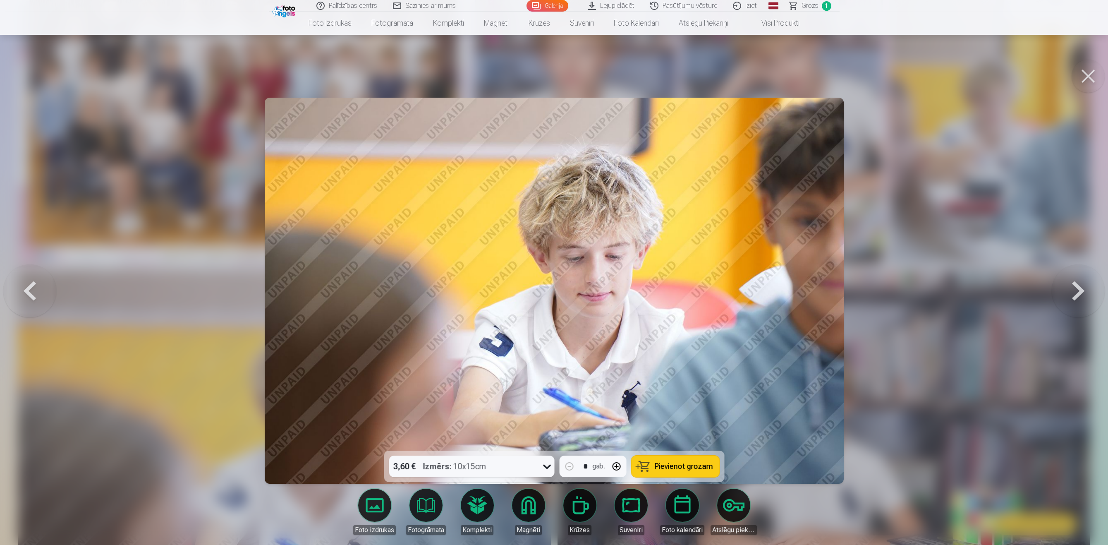
click at [543, 468] on icon at bounding box center [546, 465] width 13 height 13
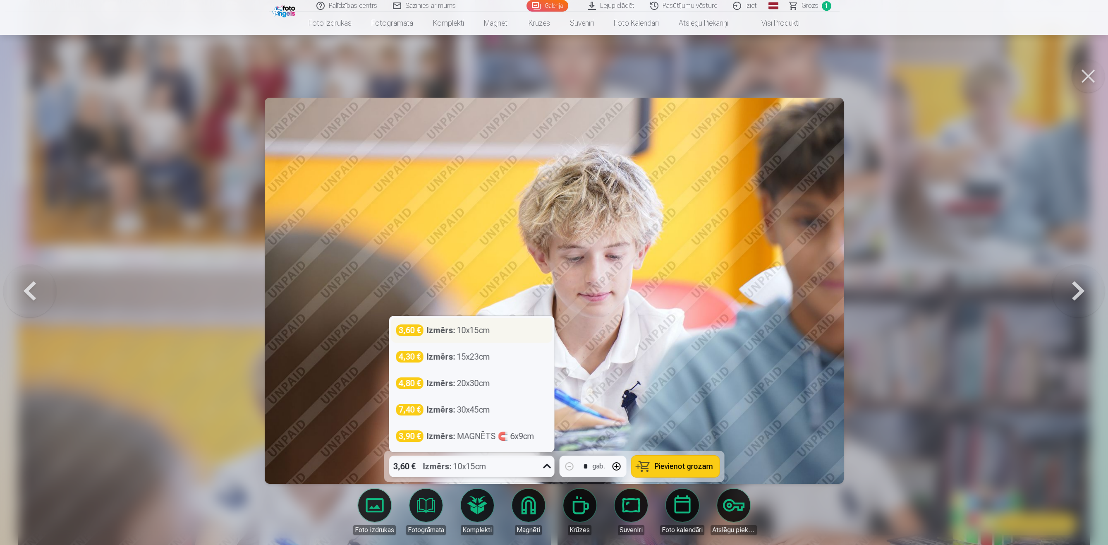
click at [452, 329] on strong "Izmērs :" at bounding box center [440, 330] width 29 height 12
click at [525, 473] on div "3,60 € Izmērs : 10x15cm" at bounding box center [464, 466] width 150 height 22
click at [487, 324] on div "Izmērs : 10x15cm" at bounding box center [457, 330] width 63 height 12
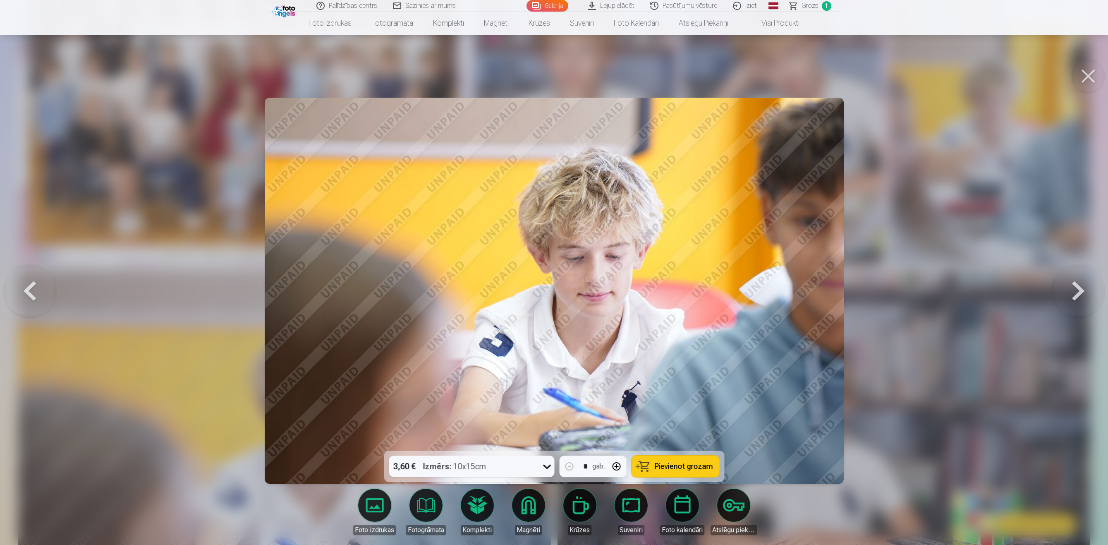
click at [686, 462] on span "Pievienot grozam" at bounding box center [683, 465] width 58 height 7
click at [1092, 67] on button at bounding box center [1087, 76] width 33 height 33
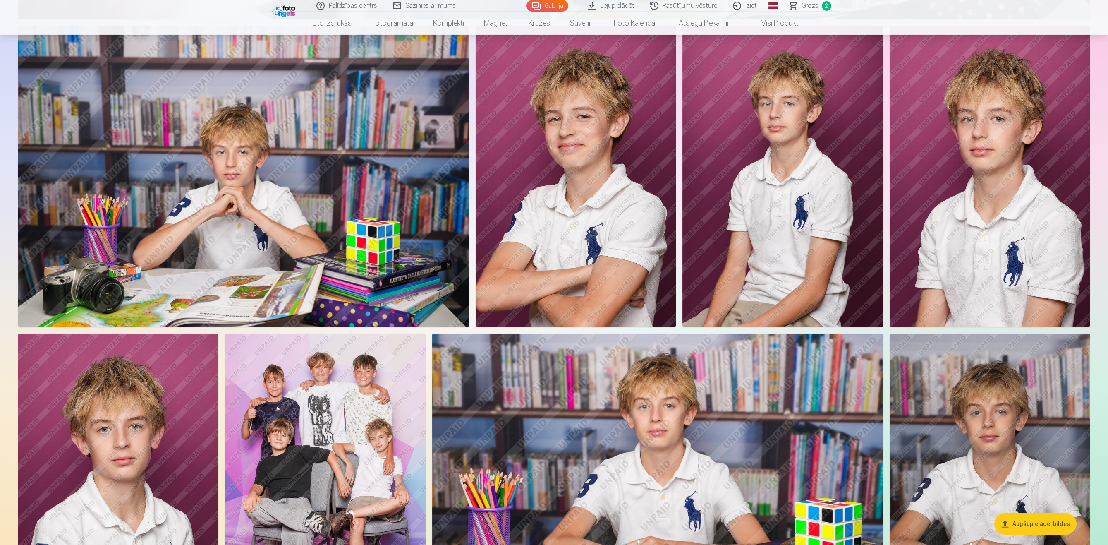
scroll to position [810, 0]
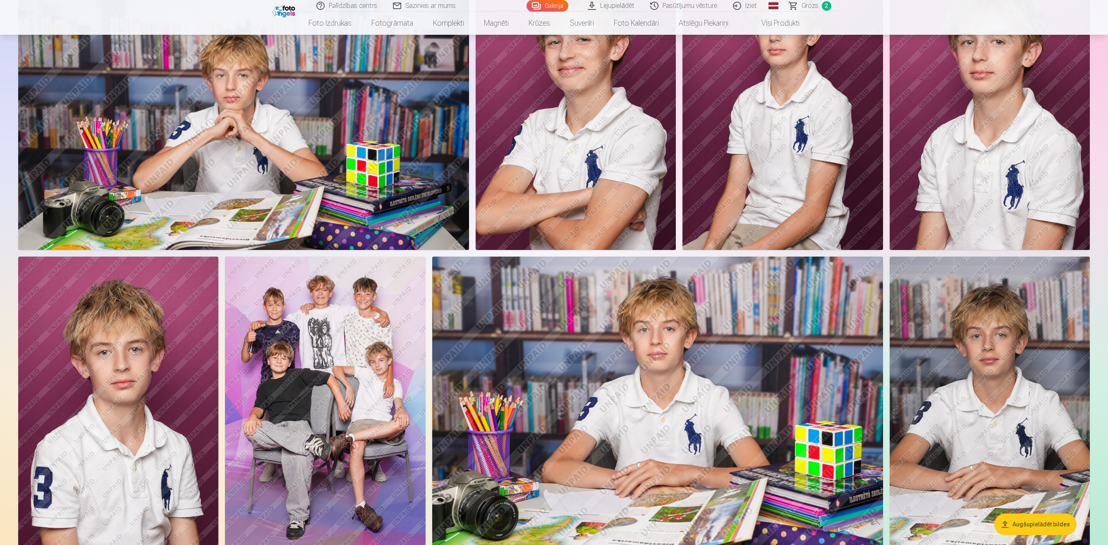
click at [324, 391] on img at bounding box center [325, 406] width 200 height 301
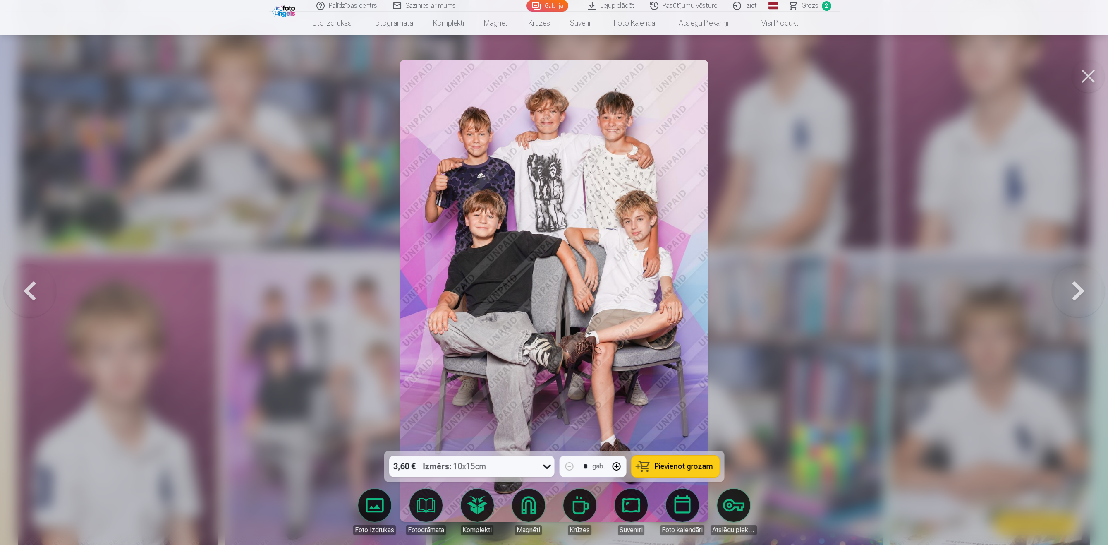
click at [662, 469] on span "Pievienot grozam" at bounding box center [683, 465] width 58 height 7
click at [1097, 82] on button at bounding box center [1087, 76] width 33 height 33
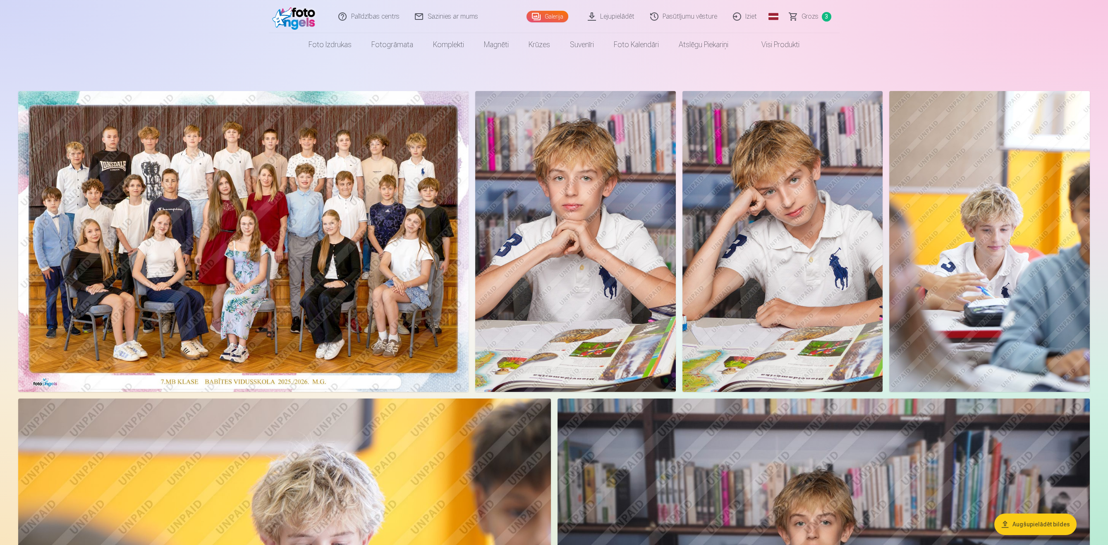
click at [774, 267] on img at bounding box center [782, 241] width 201 height 301
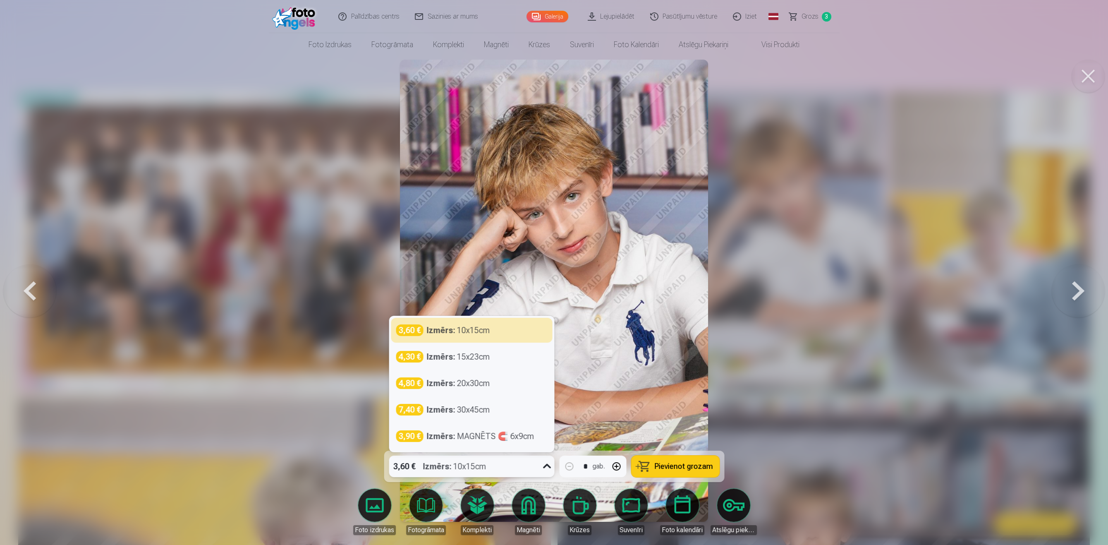
click at [547, 471] on icon at bounding box center [546, 465] width 13 height 13
click at [518, 440] on div "Izmērs : MAGNĒTS 🧲 6x9cm" at bounding box center [480, 436] width 108 height 12
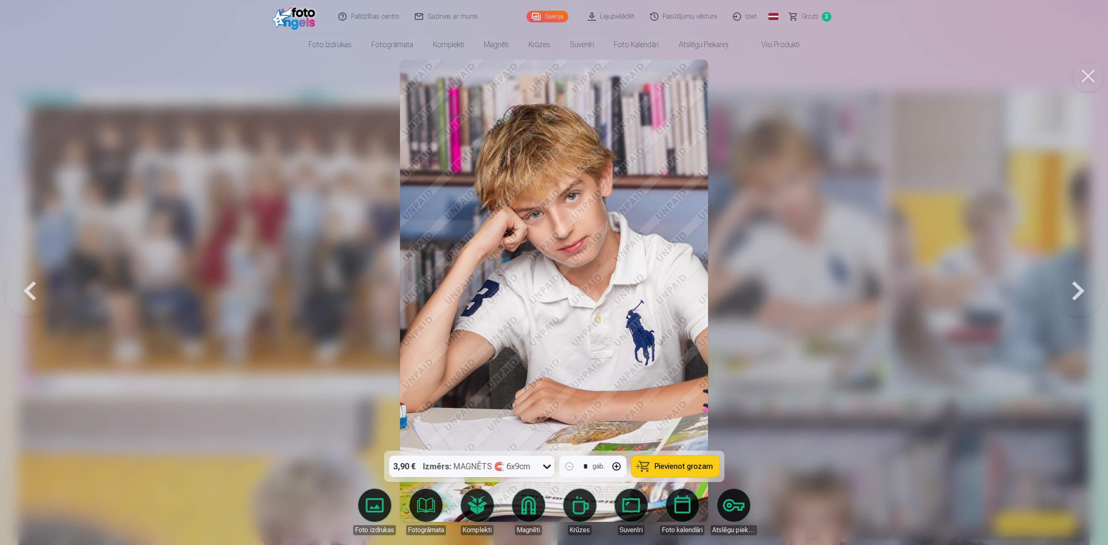
click at [685, 475] on button "Pievienot grozam" at bounding box center [675, 466] width 88 height 22
click at [882, 434] on div at bounding box center [554, 272] width 1108 height 545
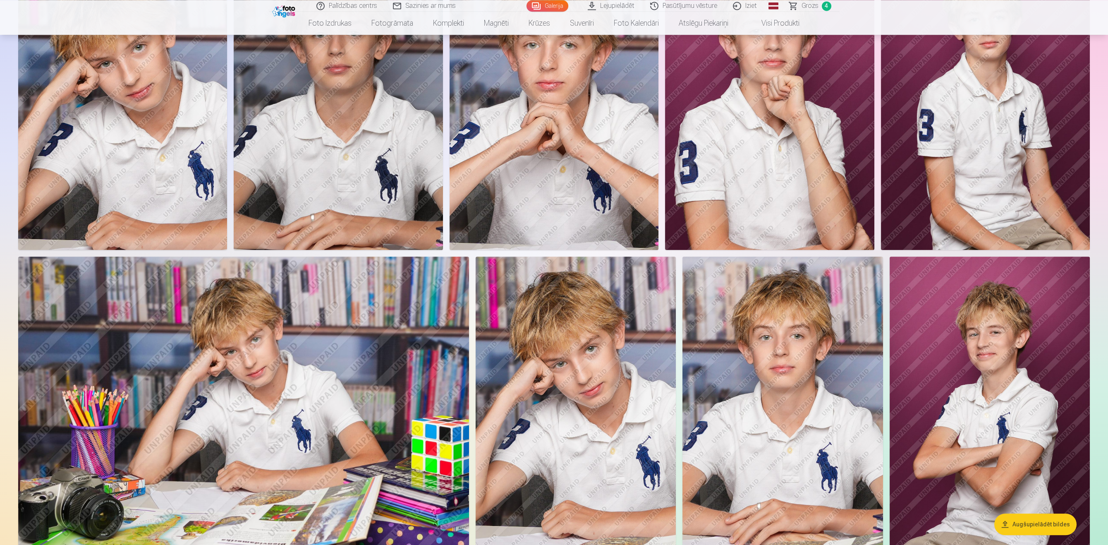
scroll to position [1494, 0]
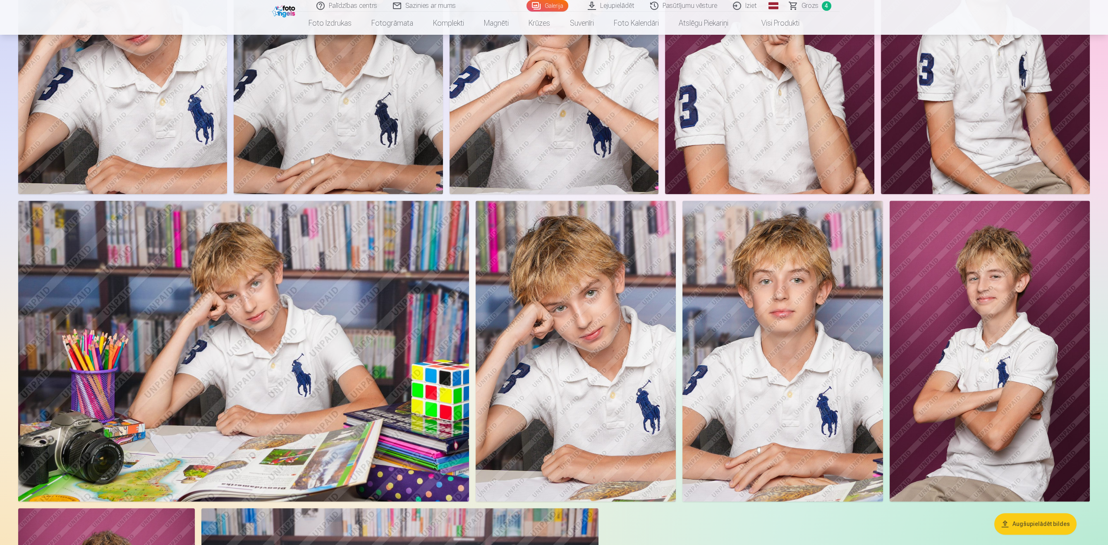
click at [997, 416] on img at bounding box center [989, 351] width 200 height 301
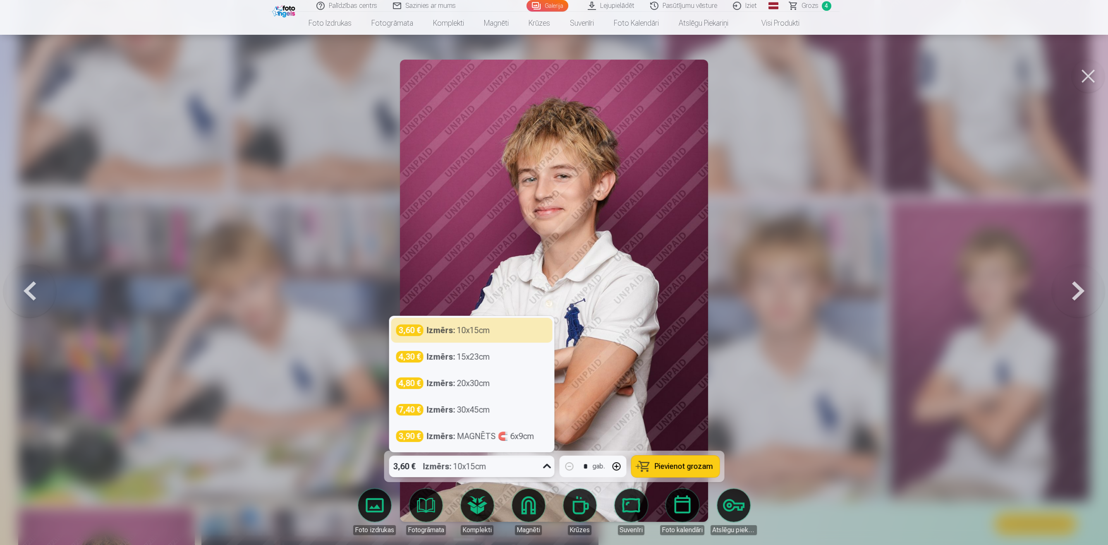
click at [552, 466] on icon at bounding box center [546, 465] width 13 height 13
click at [523, 442] on div "3,90 € Izmērs : MAGNĒTS 🧲 6x9cm" at bounding box center [471, 435] width 161 height 25
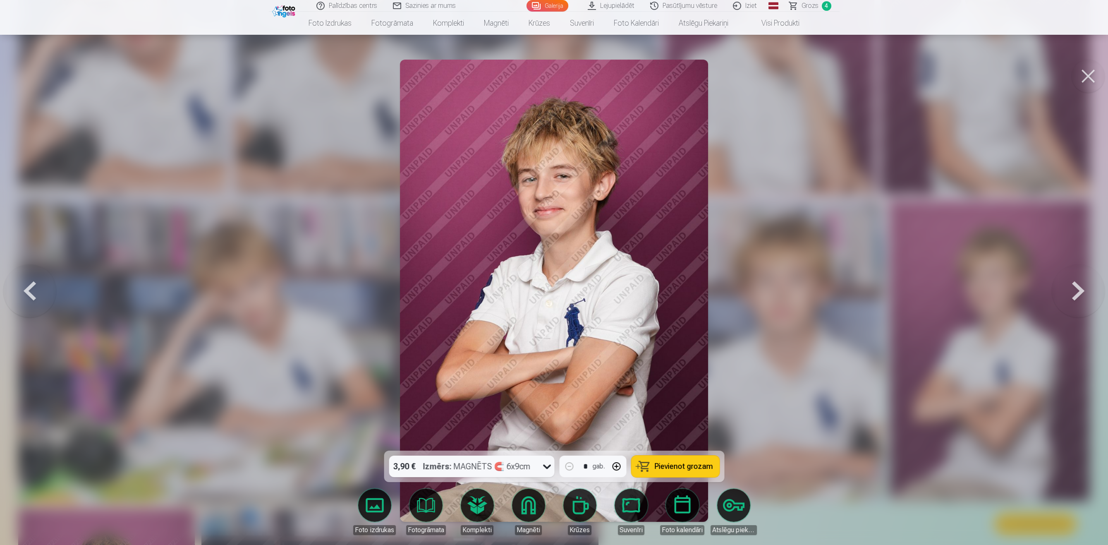
click at [666, 468] on span "Pievienot grozam" at bounding box center [683, 465] width 58 height 7
click at [820, 411] on div at bounding box center [554, 272] width 1108 height 545
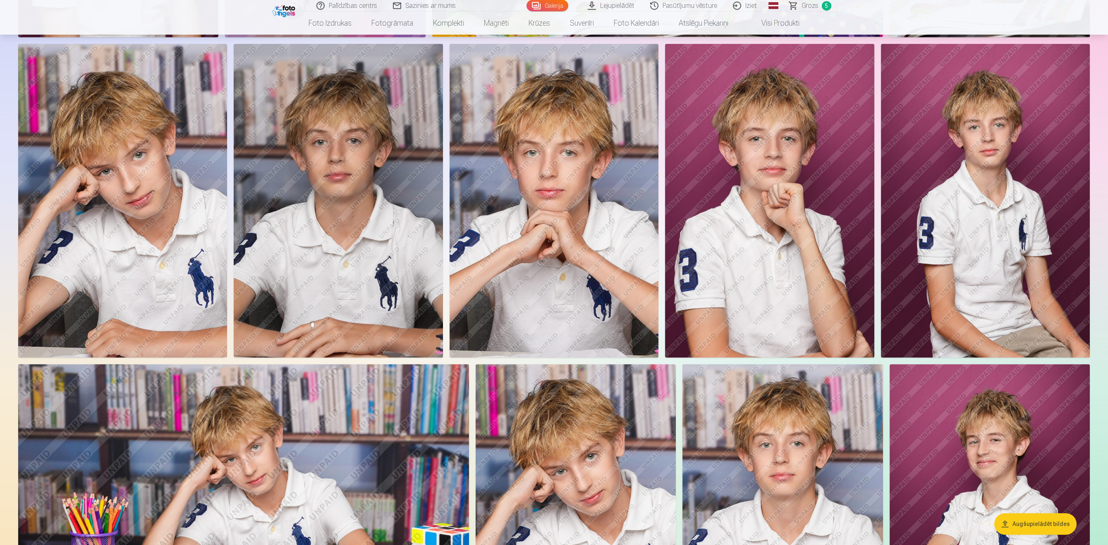
scroll to position [1365, 0]
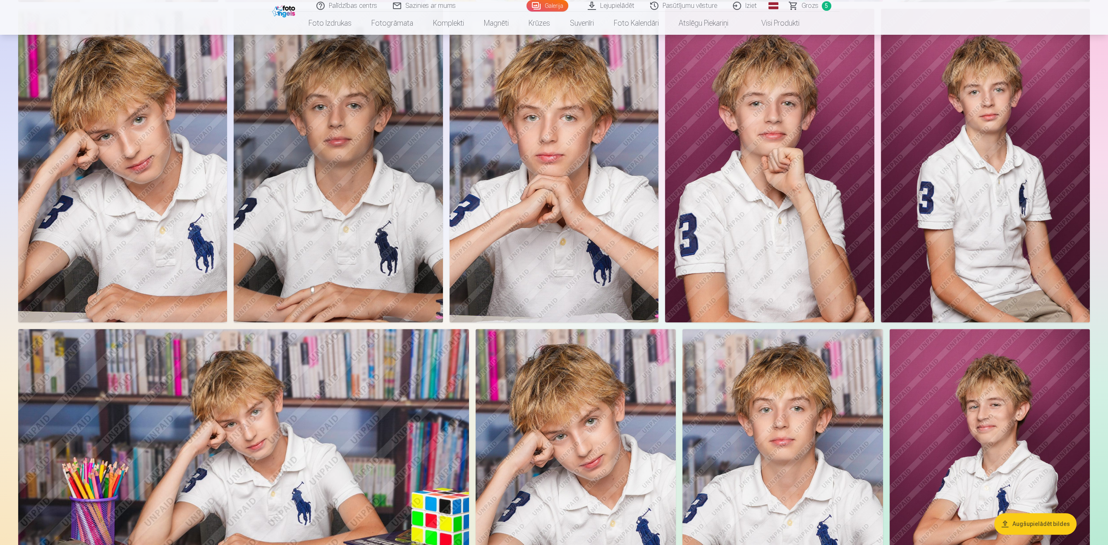
click at [540, 231] on img at bounding box center [553, 165] width 209 height 313
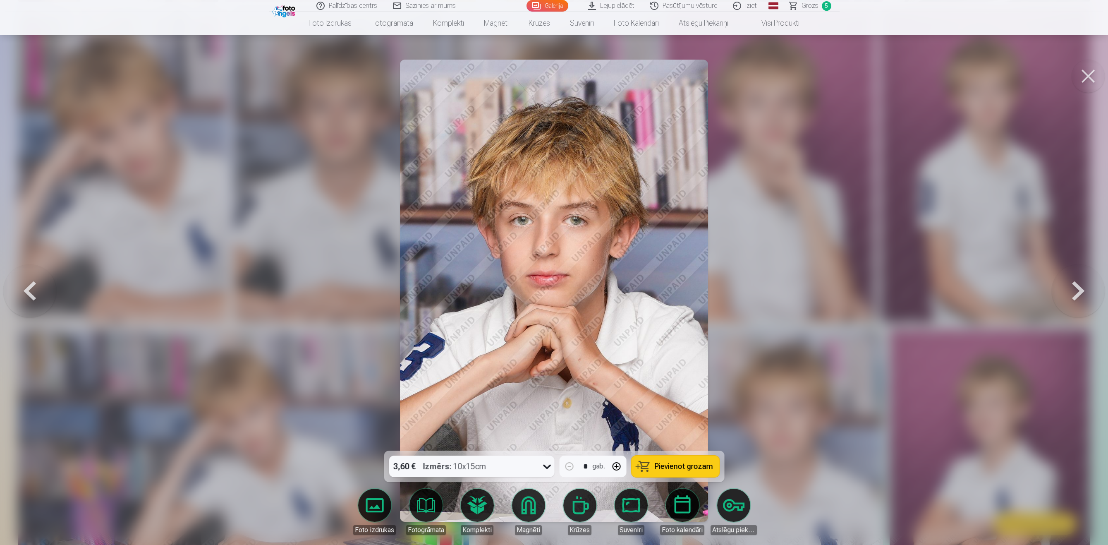
click at [703, 464] on span "Pievienot grozam" at bounding box center [683, 465] width 58 height 7
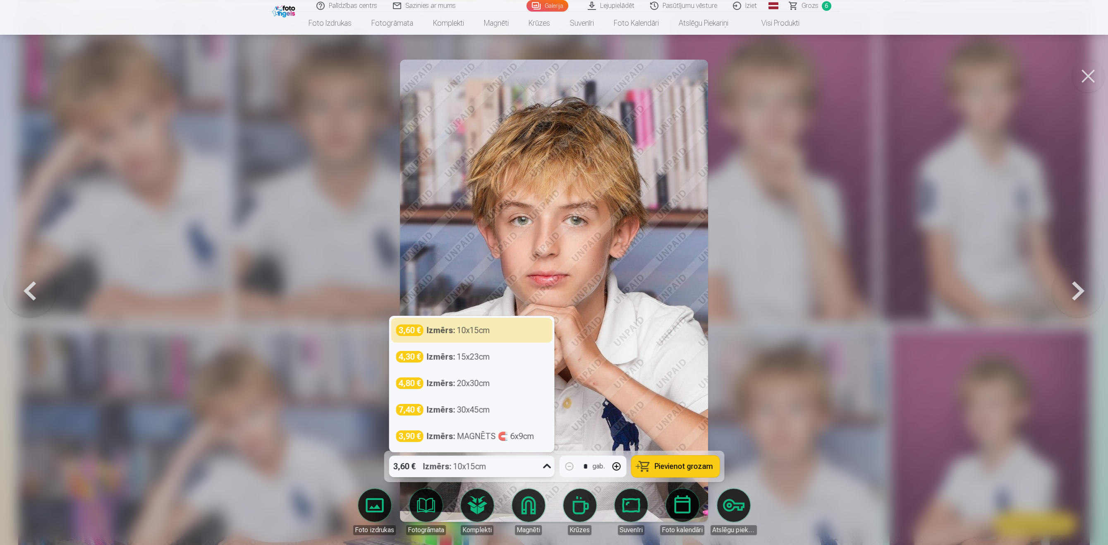
click at [547, 468] on icon at bounding box center [546, 465] width 13 height 13
click at [498, 435] on div "Izmērs : MAGNĒTS 🧲 6x9cm" at bounding box center [480, 436] width 108 height 12
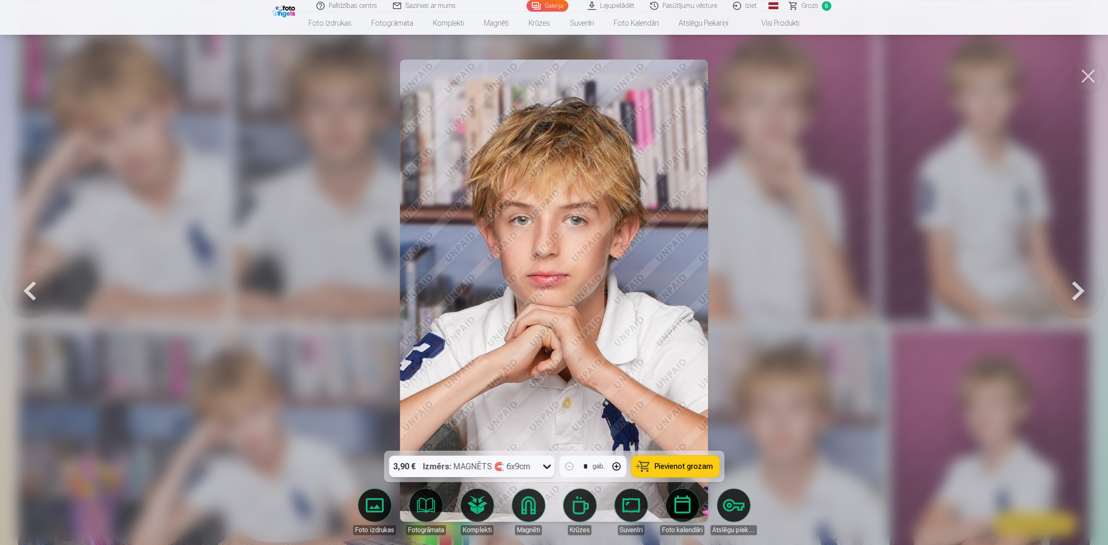
click at [652, 468] on button "Pievienot grozam" at bounding box center [675, 466] width 88 height 22
click at [819, 435] on div at bounding box center [554, 272] width 1108 height 545
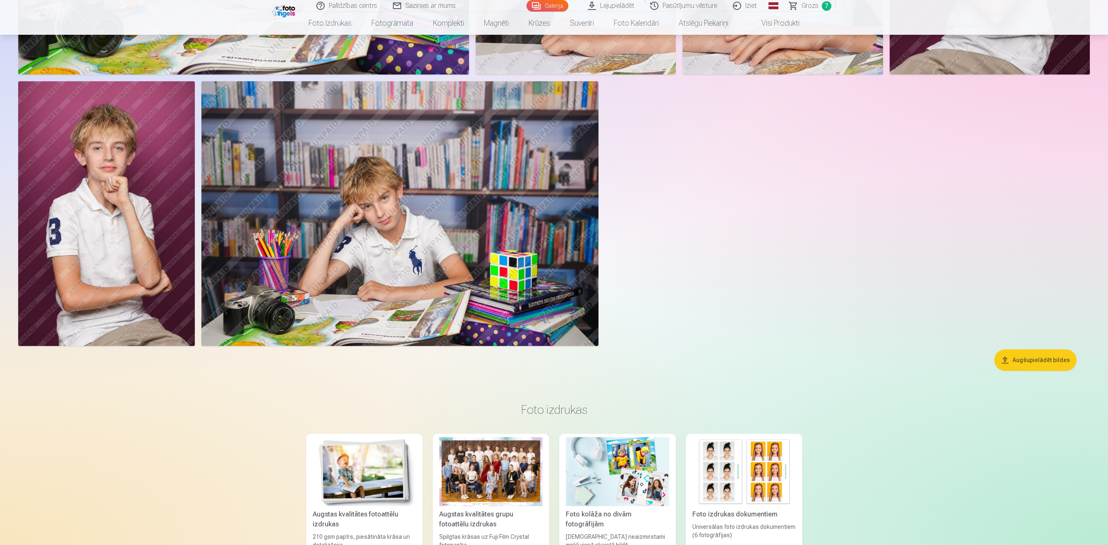
scroll to position [1664, 0]
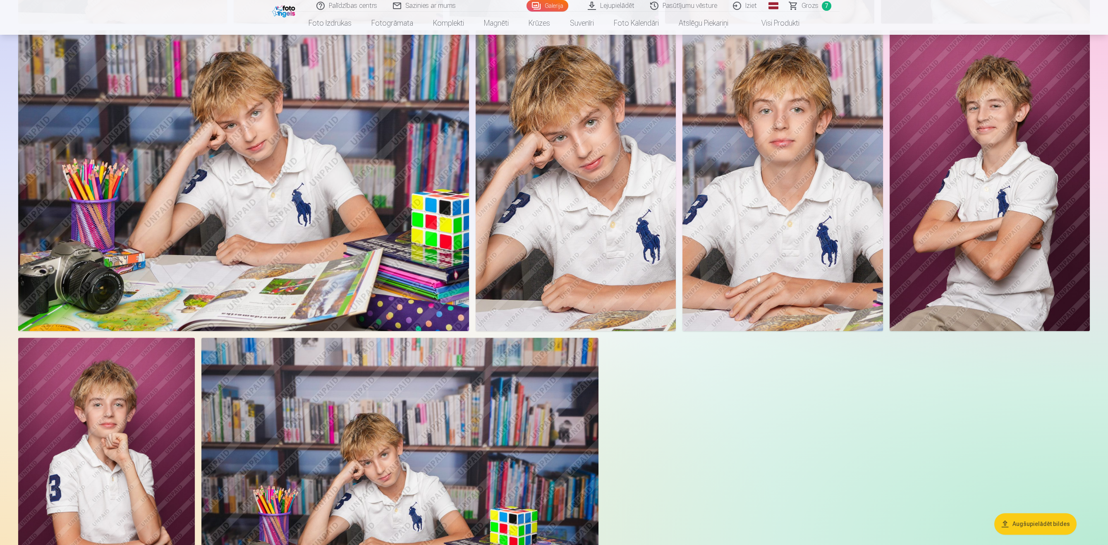
click at [805, 7] on span "Grozs" at bounding box center [809, 6] width 17 height 10
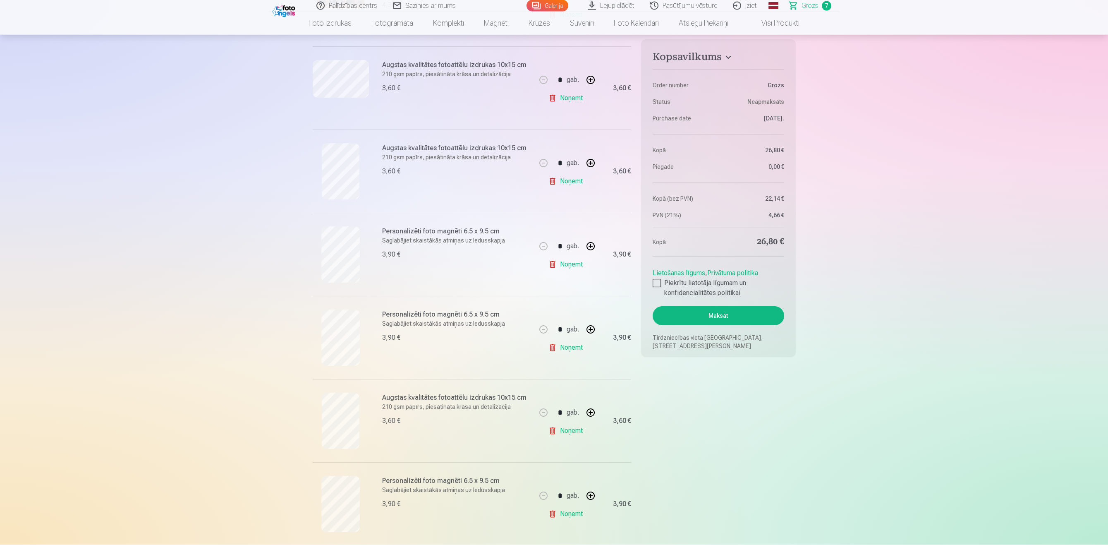
scroll to position [170, 0]
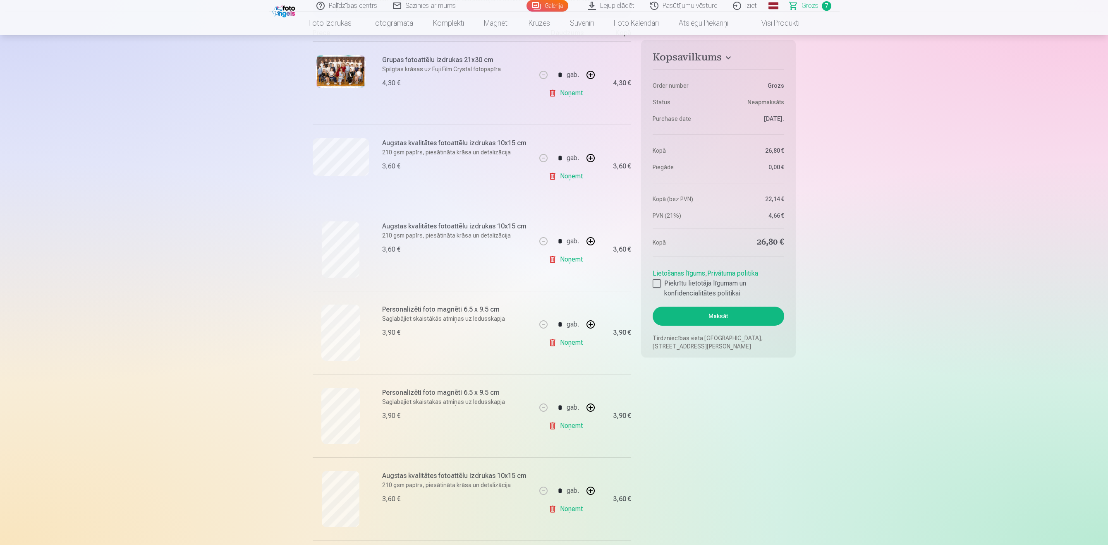
click at [344, 85] on img at bounding box center [341, 71] width 50 height 33
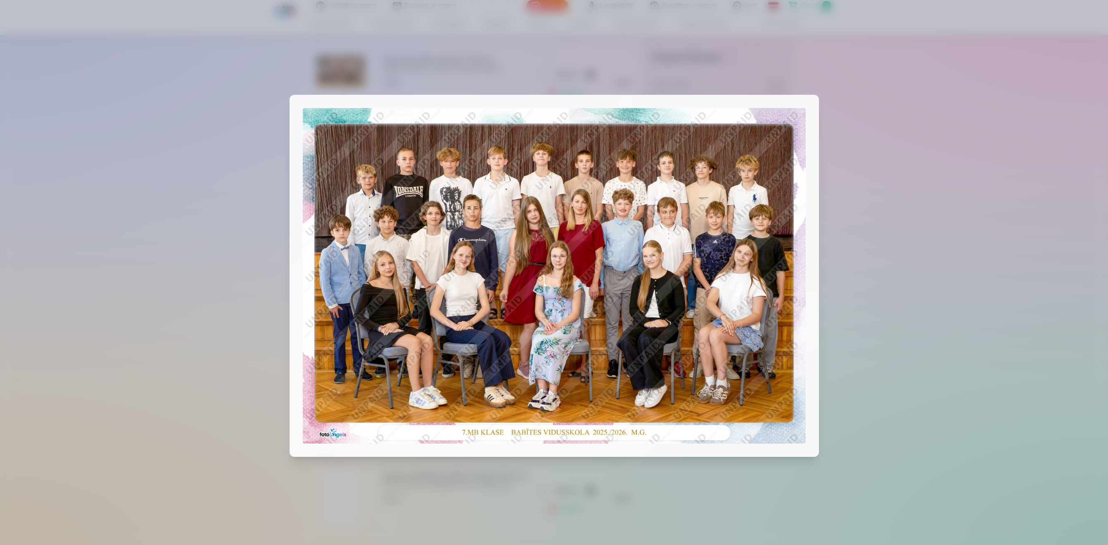
click at [929, 159] on div at bounding box center [554, 272] width 1108 height 545
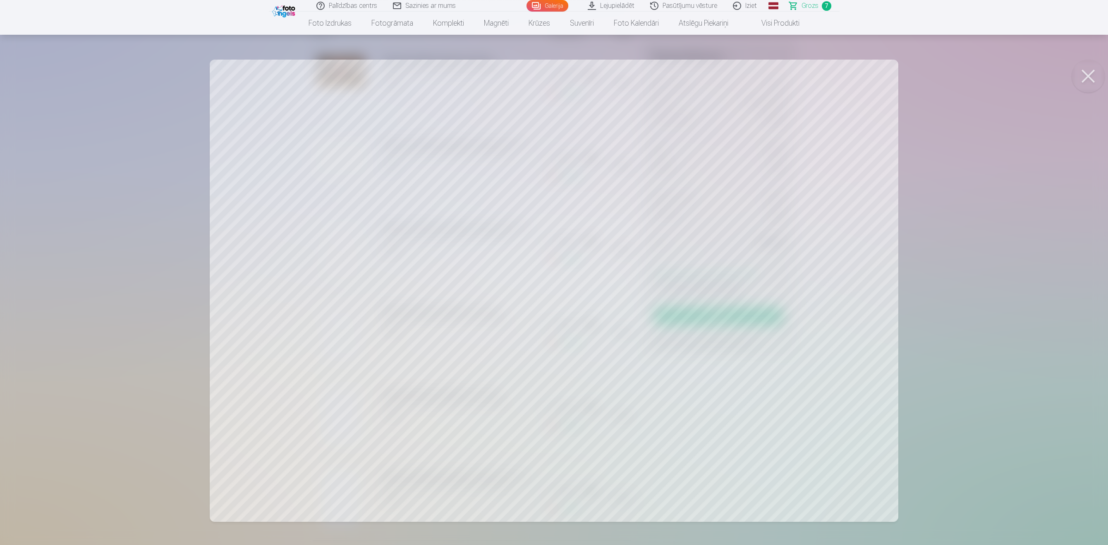
click at [1023, 198] on div at bounding box center [554, 272] width 1108 height 545
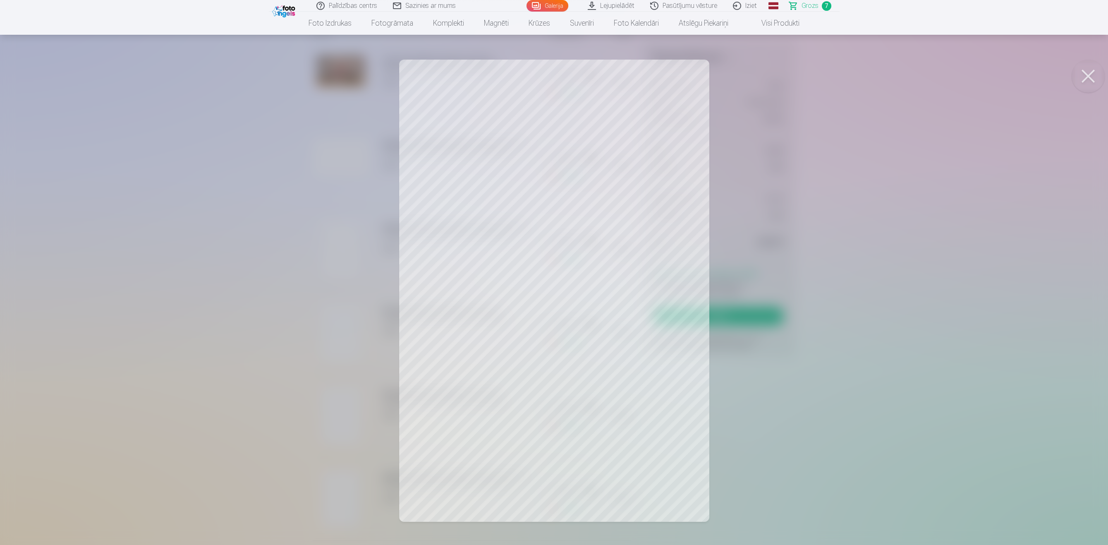
click at [865, 294] on div at bounding box center [554, 272] width 1108 height 545
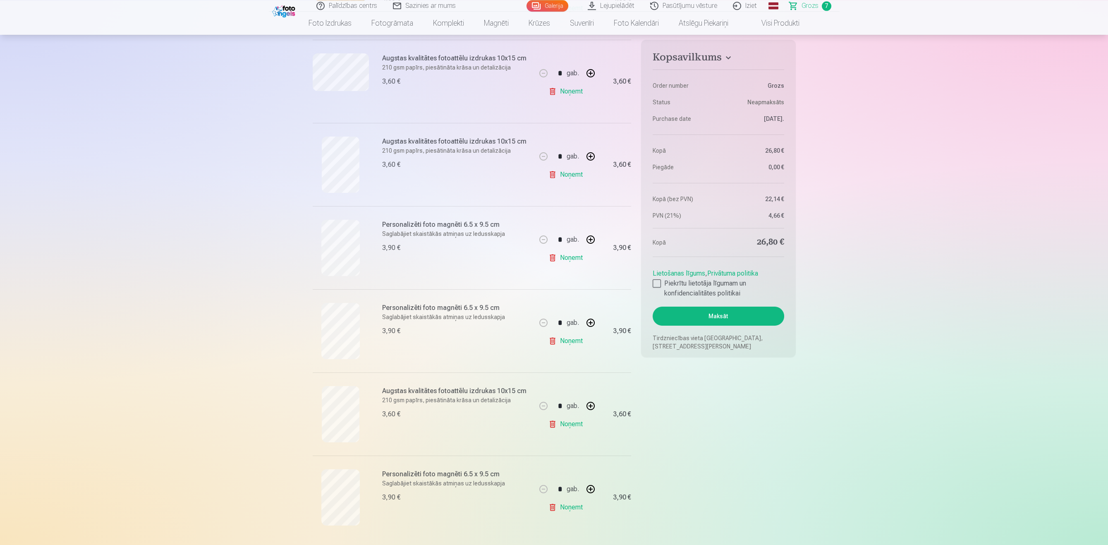
scroll to position [256, 0]
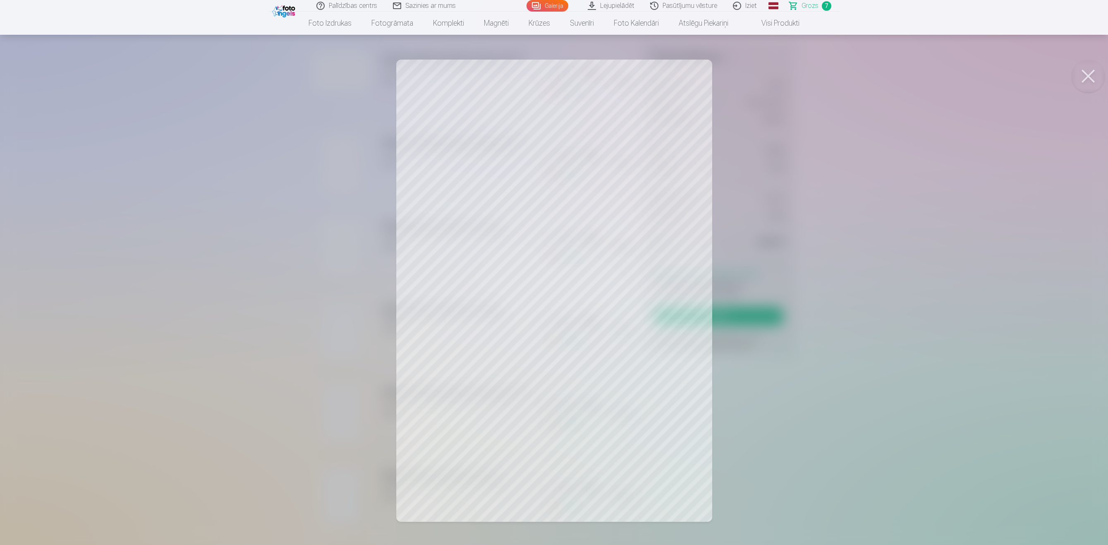
click at [863, 340] on div at bounding box center [554, 272] width 1108 height 545
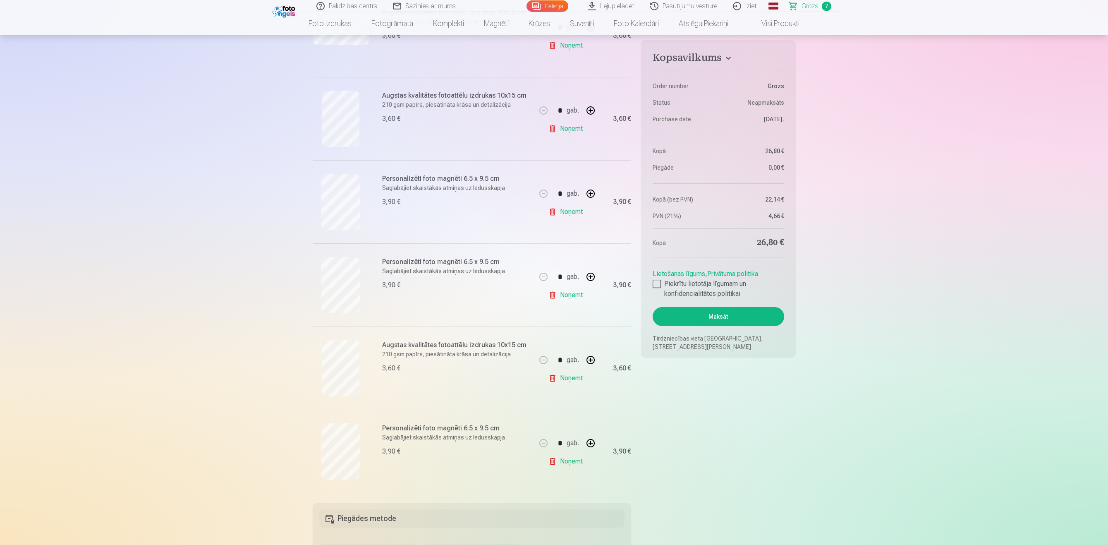
scroll to position [384, 0]
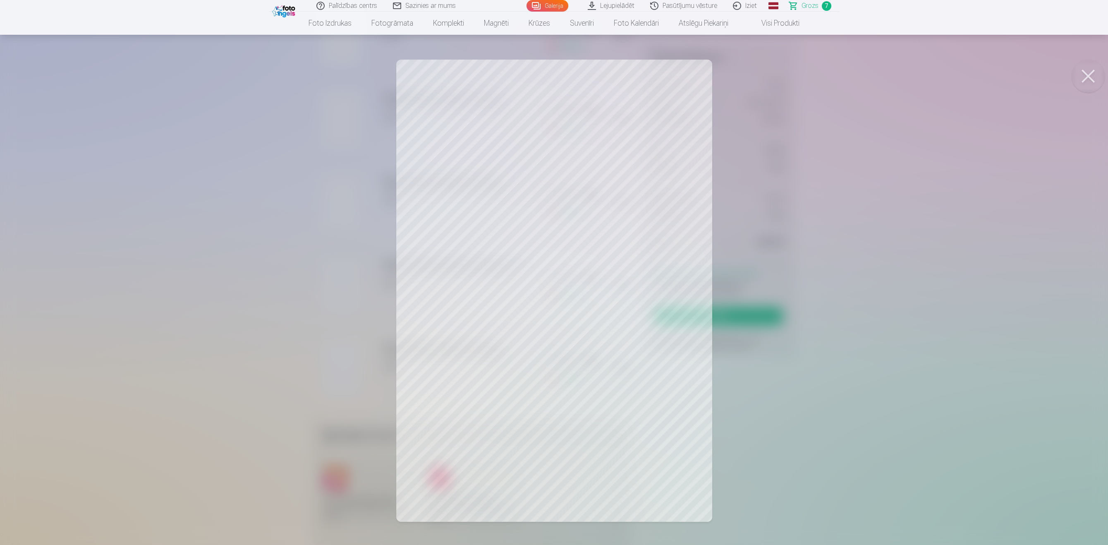
click at [908, 361] on div at bounding box center [554, 272] width 1108 height 545
click at [896, 385] on div at bounding box center [554, 272] width 1108 height 545
click at [824, 329] on div at bounding box center [554, 272] width 1108 height 545
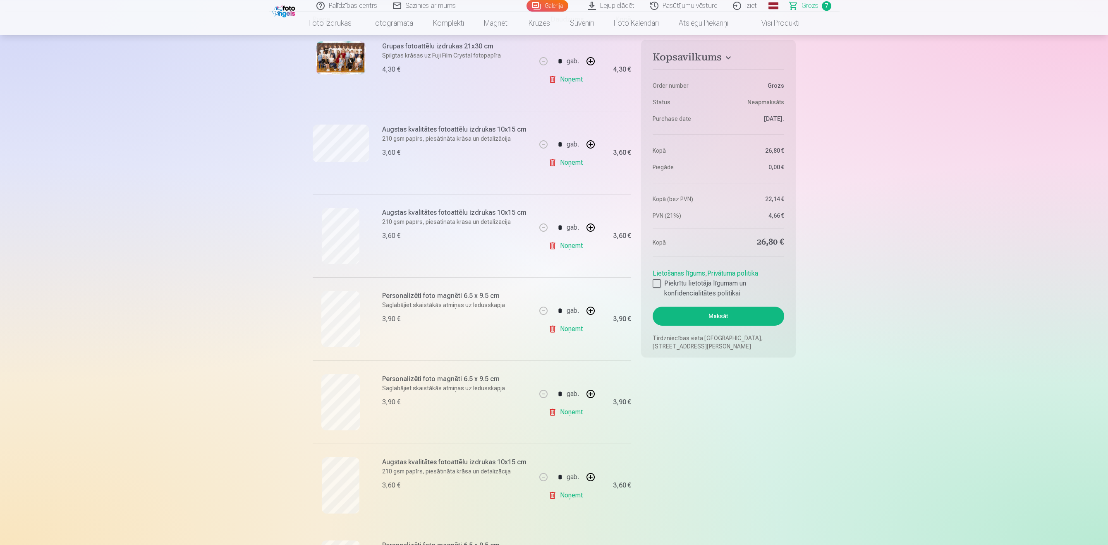
scroll to position [0, 0]
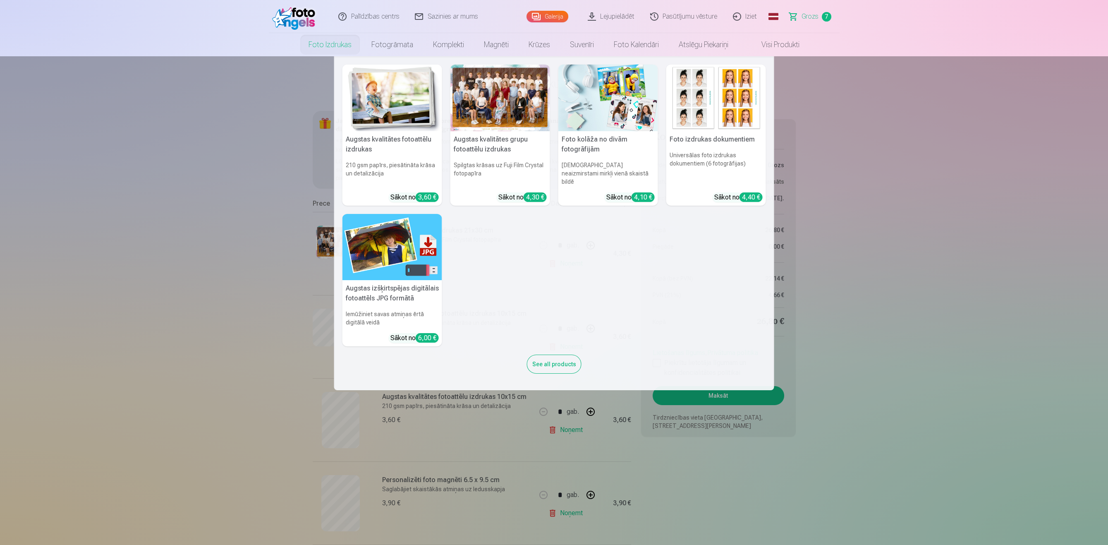
click at [498, 93] on div at bounding box center [500, 98] width 100 height 67
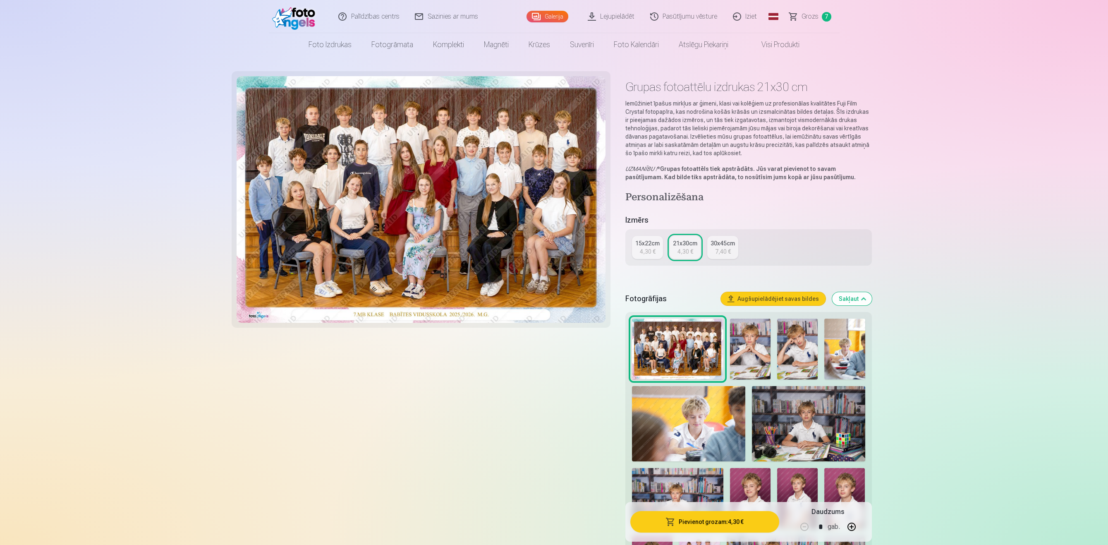
click at [713, 353] on img at bounding box center [677, 348] width 91 height 61
click at [779, 358] on img at bounding box center [797, 348] width 41 height 61
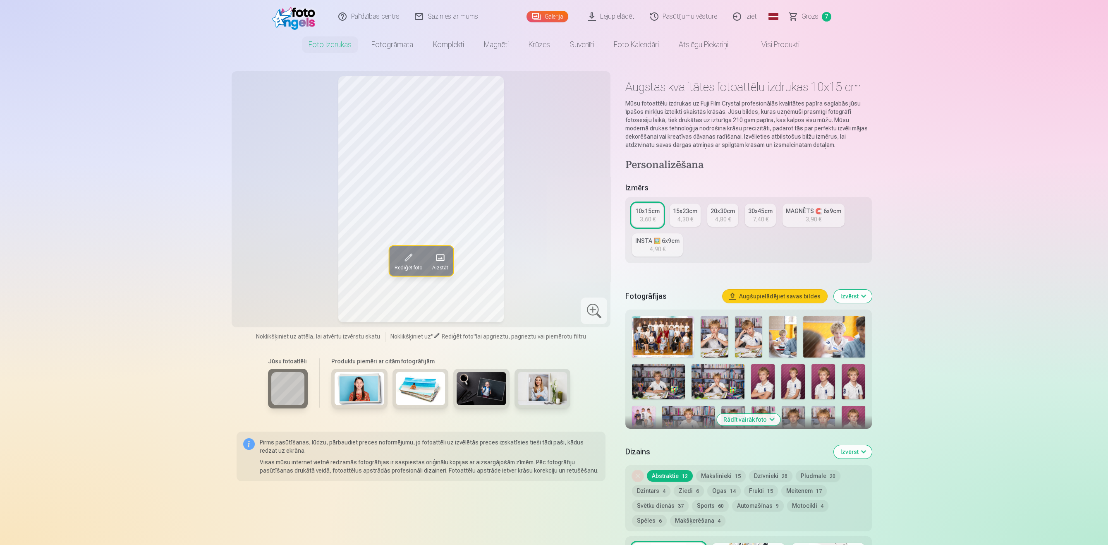
click at [750, 423] on button "Rādīt vairāk foto" at bounding box center [748, 419] width 63 height 12
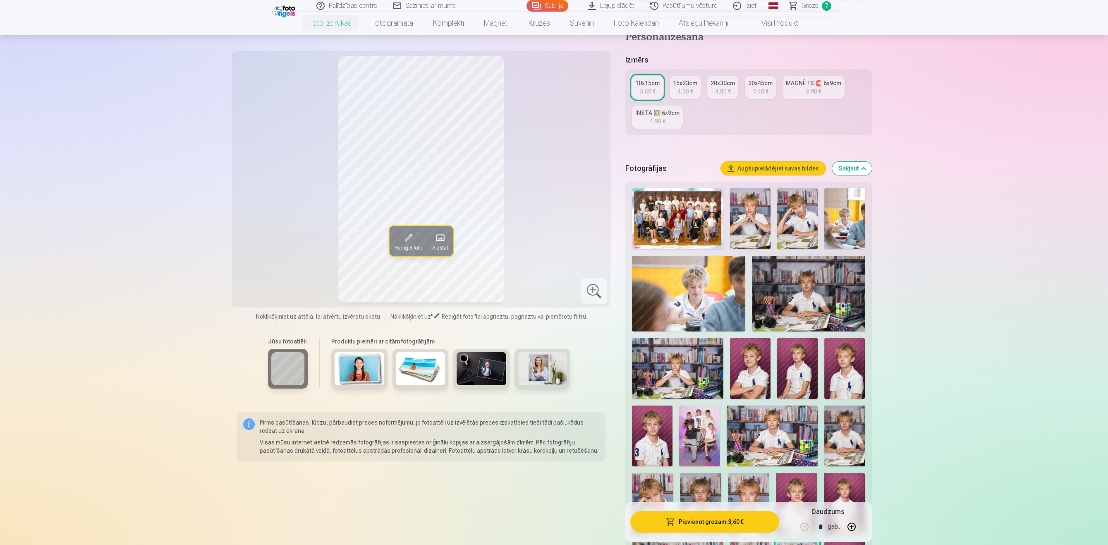
scroll to position [170, 0]
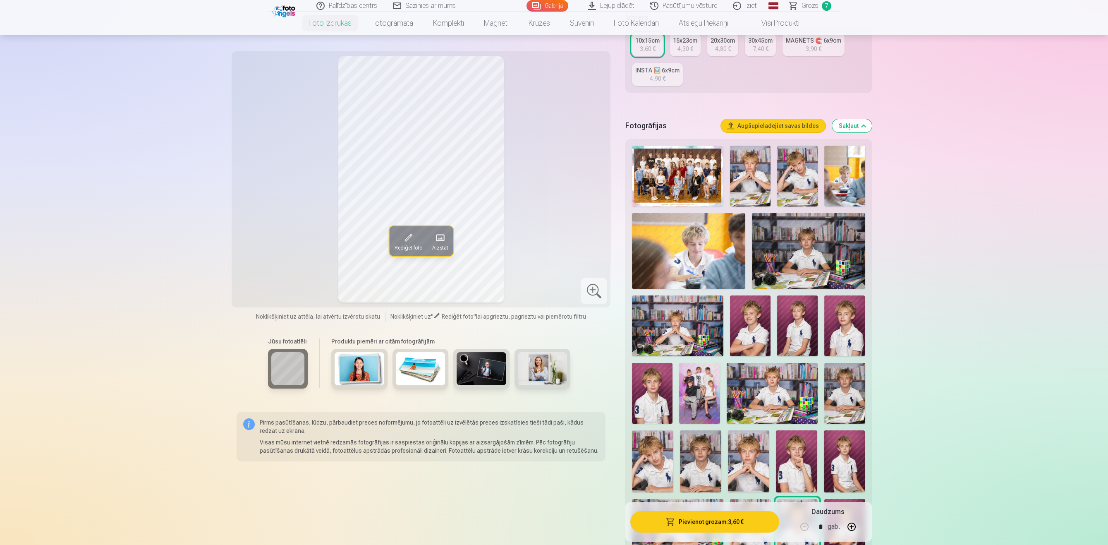
click at [760, 170] on img at bounding box center [750, 176] width 41 height 61
click at [811, 168] on img at bounding box center [797, 176] width 41 height 61
click at [848, 175] on img at bounding box center [844, 176] width 41 height 61
click at [721, 245] on img at bounding box center [688, 250] width 113 height 75
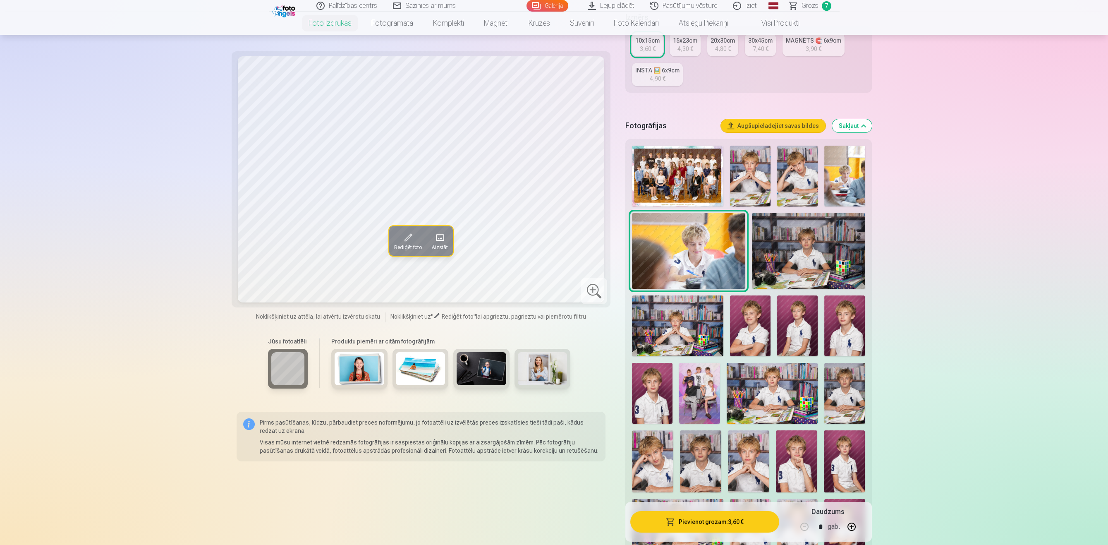
click at [780, 246] on img at bounding box center [808, 250] width 113 height 75
click at [693, 318] on img at bounding box center [677, 325] width 91 height 61
click at [747, 324] on img at bounding box center [750, 325] width 41 height 61
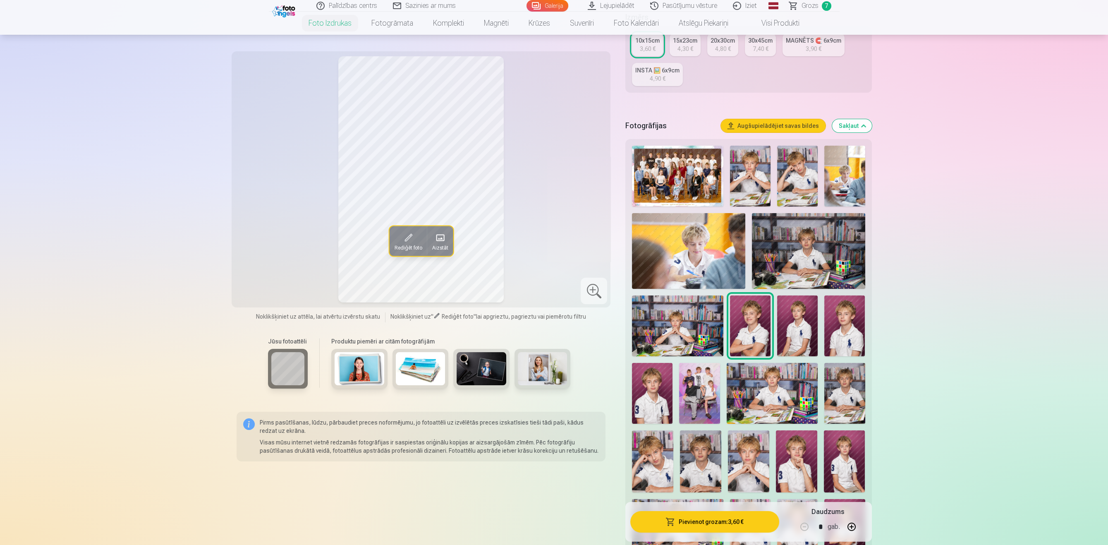
click at [792, 326] on img at bounding box center [797, 325] width 41 height 61
click at [844, 325] on img at bounding box center [844, 325] width 41 height 61
click at [662, 372] on img at bounding box center [652, 393] width 41 height 61
click at [698, 379] on img at bounding box center [699, 393] width 41 height 61
click at [761, 386] on img at bounding box center [771, 393] width 91 height 61
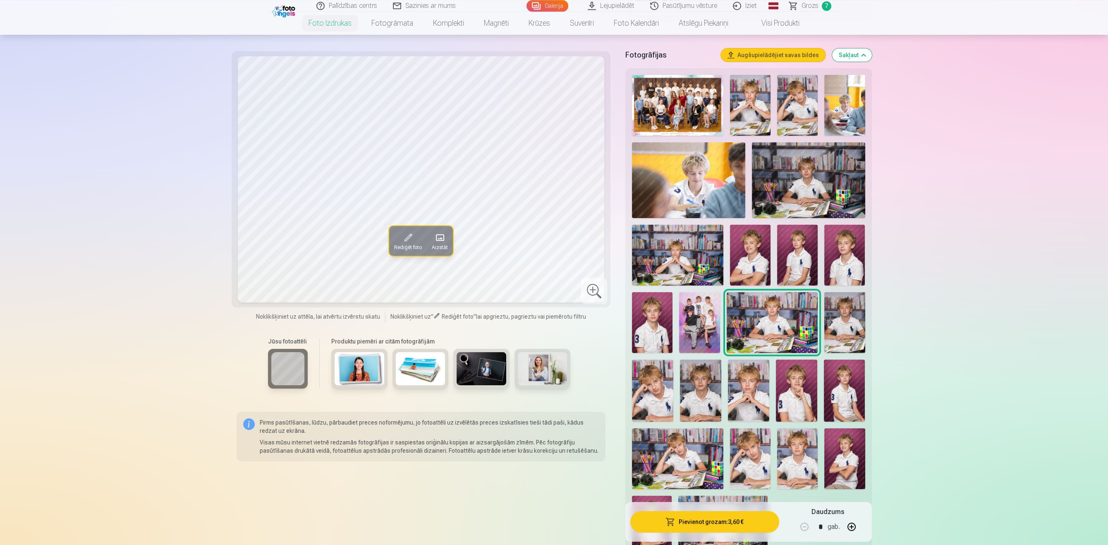
scroll to position [256, 0]
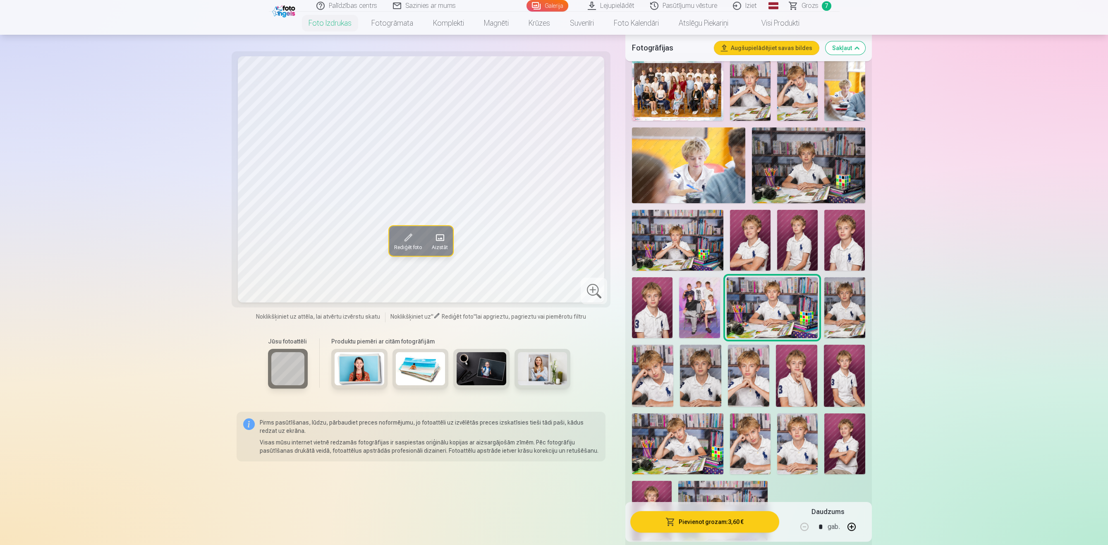
click at [848, 297] on img at bounding box center [844, 307] width 41 height 61
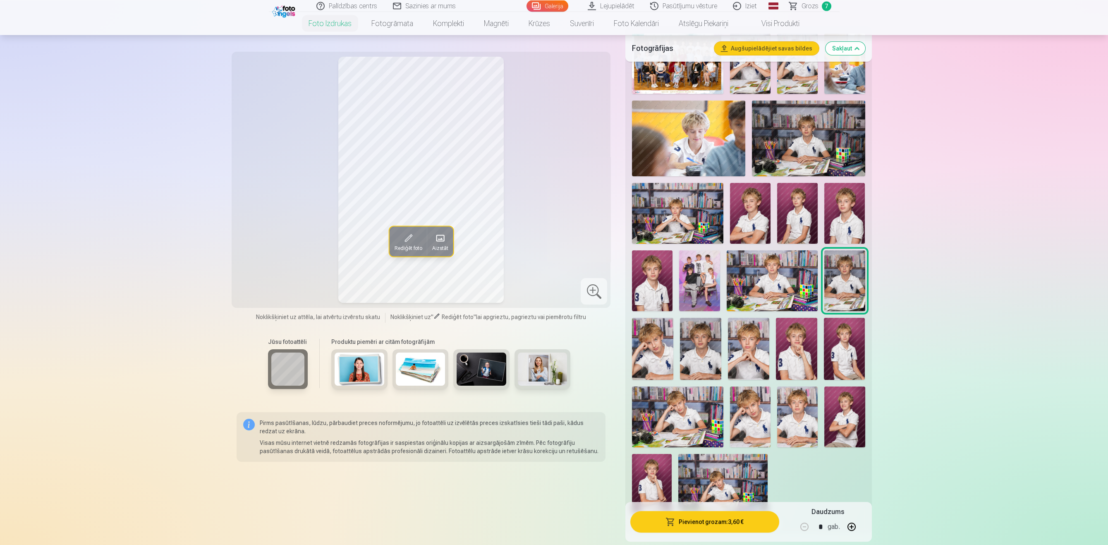
scroll to position [299, 0]
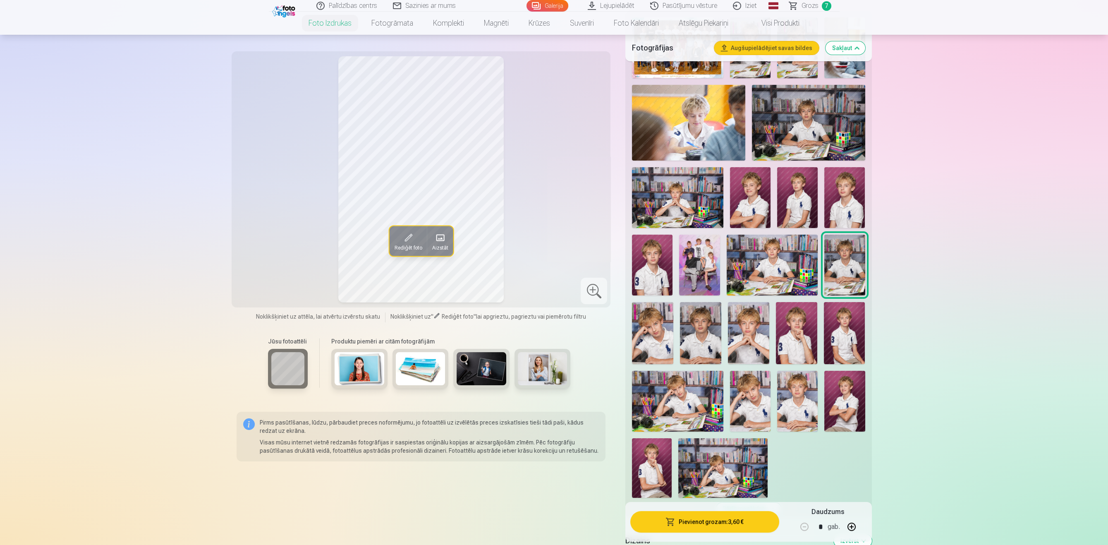
click at [658, 312] on img at bounding box center [652, 333] width 41 height 62
click at [697, 321] on img at bounding box center [700, 333] width 41 height 62
click at [755, 333] on img at bounding box center [748, 333] width 41 height 62
click at [799, 325] on img at bounding box center [796, 333] width 41 height 62
click at [841, 328] on img at bounding box center [844, 333] width 41 height 62
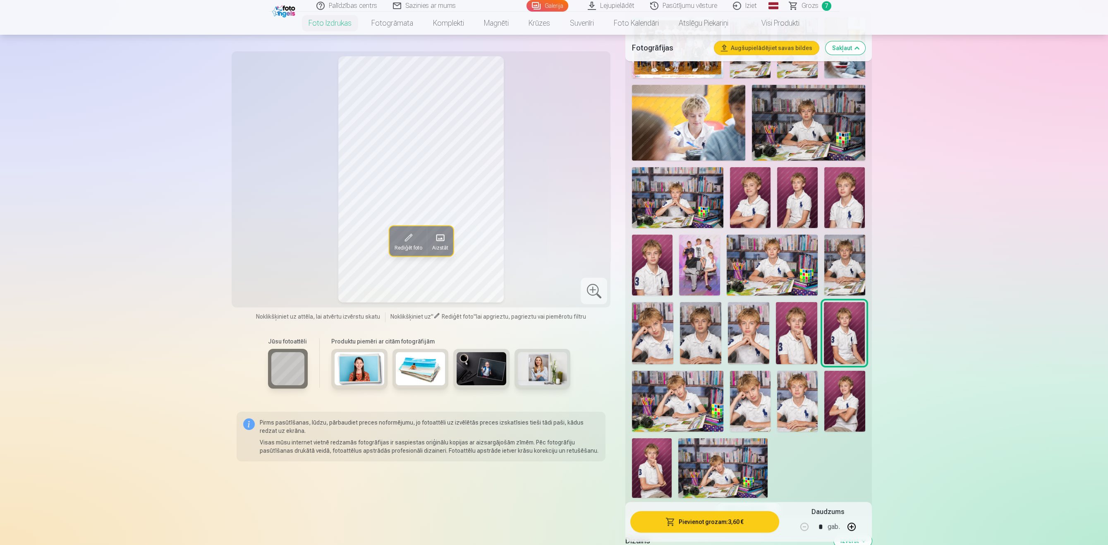
click at [679, 389] on img at bounding box center [677, 400] width 91 height 61
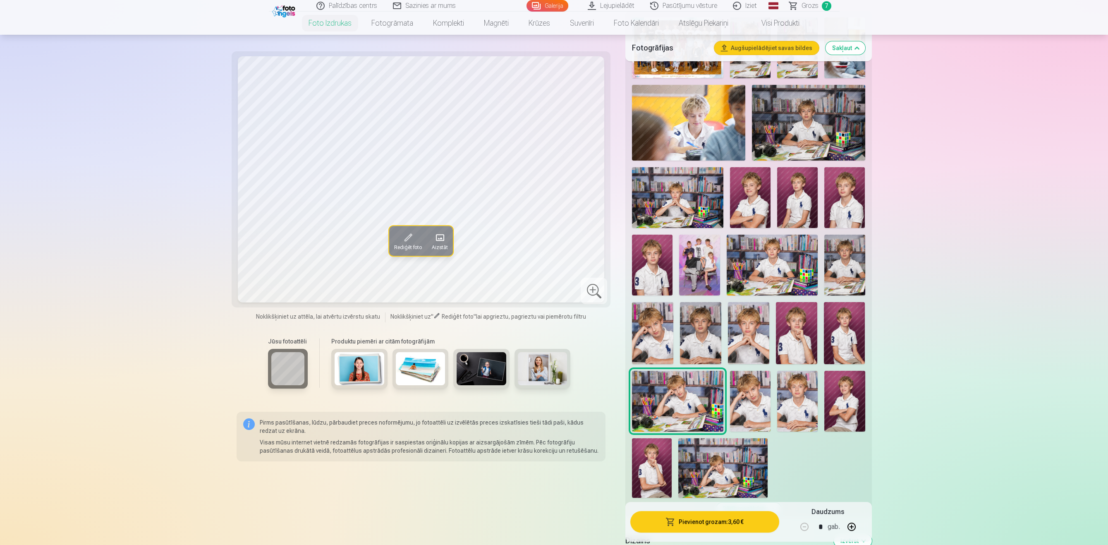
scroll to position [341, 0]
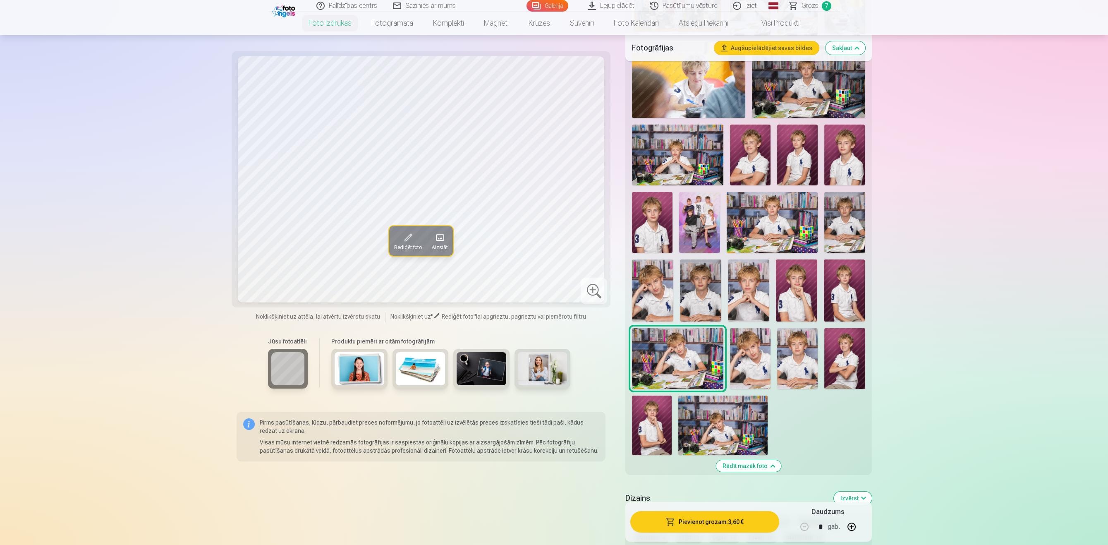
click at [757, 358] on img at bounding box center [750, 358] width 41 height 61
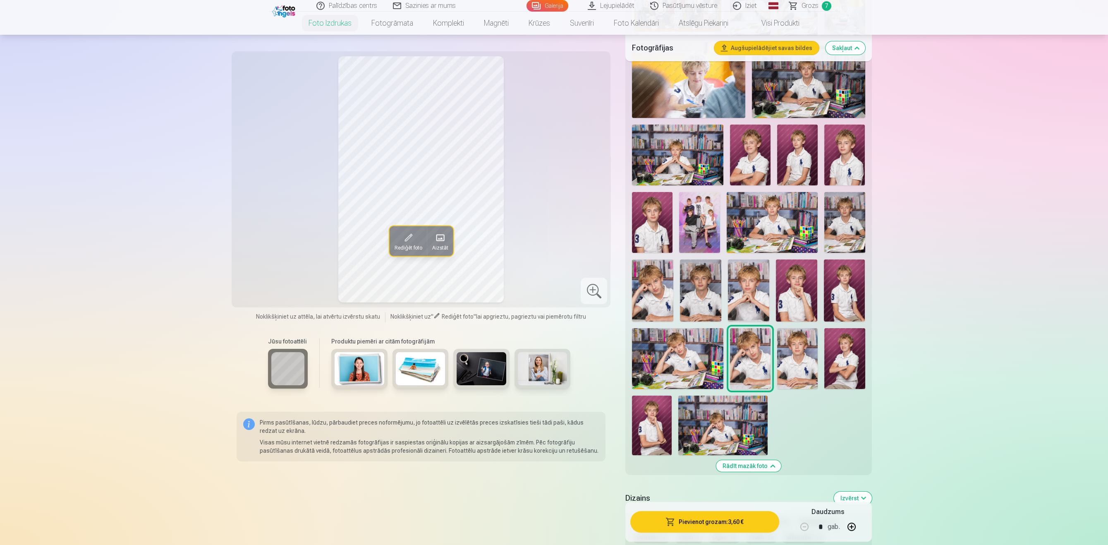
click at [798, 349] on img at bounding box center [797, 358] width 41 height 61
click at [842, 352] on img at bounding box center [844, 358] width 41 height 61
click at [659, 409] on img at bounding box center [652, 425] width 40 height 60
click at [720, 420] on img at bounding box center [722, 425] width 89 height 60
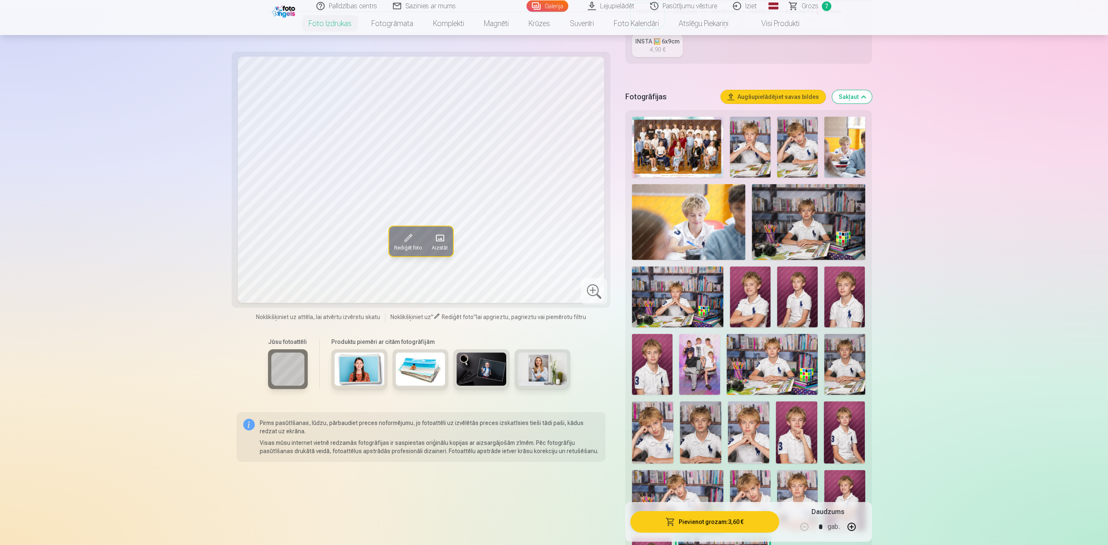
scroll to position [213, 0]
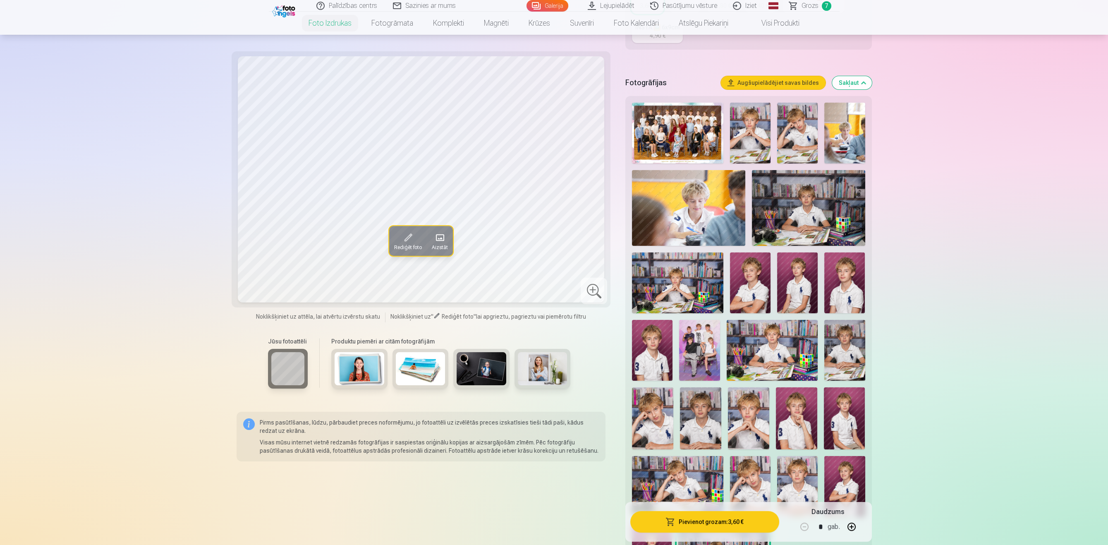
click at [707, 338] on img at bounding box center [699, 350] width 41 height 61
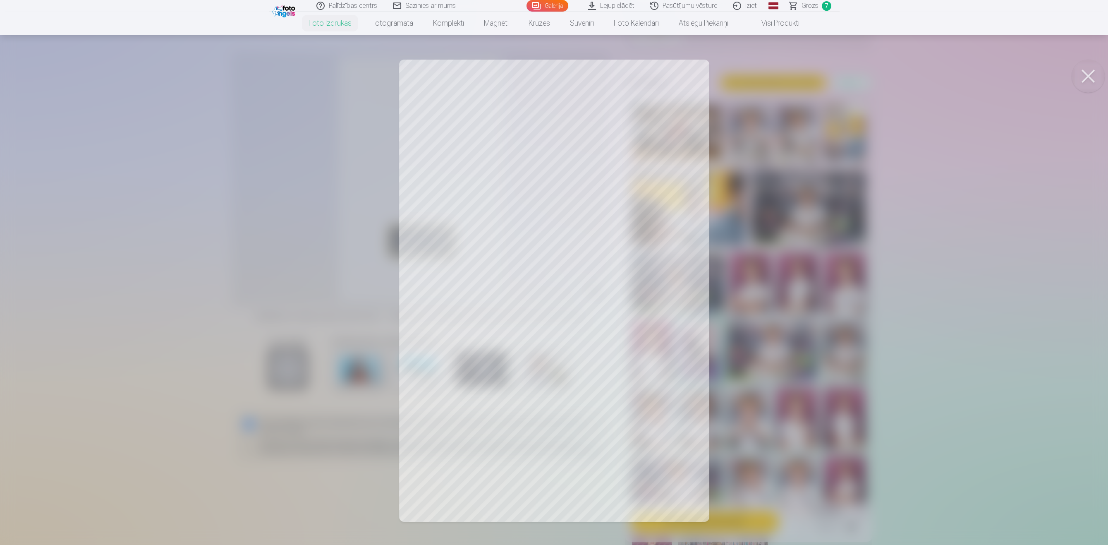
click at [1094, 79] on button at bounding box center [1087, 76] width 33 height 33
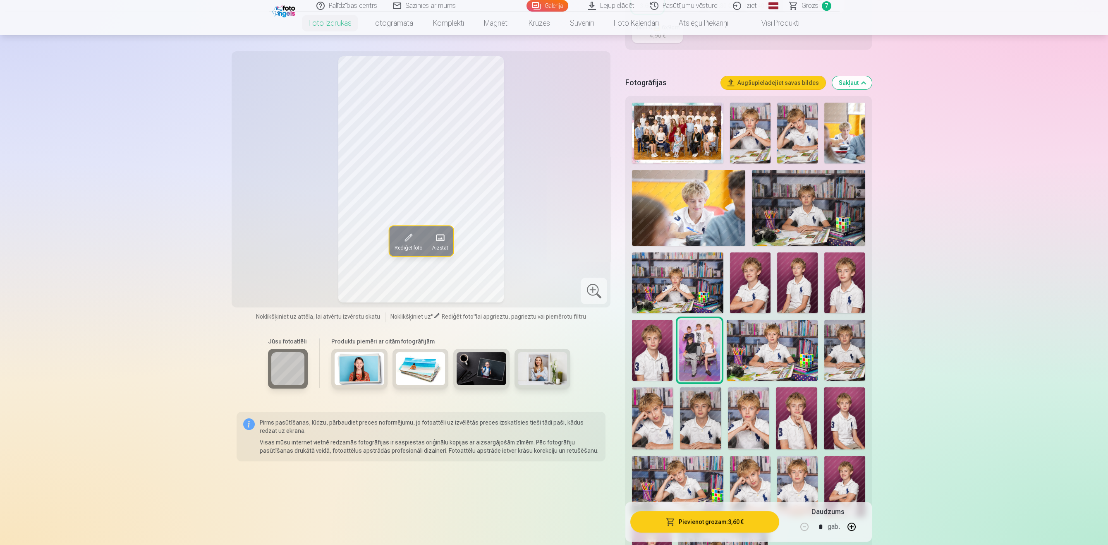
click at [834, 191] on img at bounding box center [808, 207] width 113 height 75
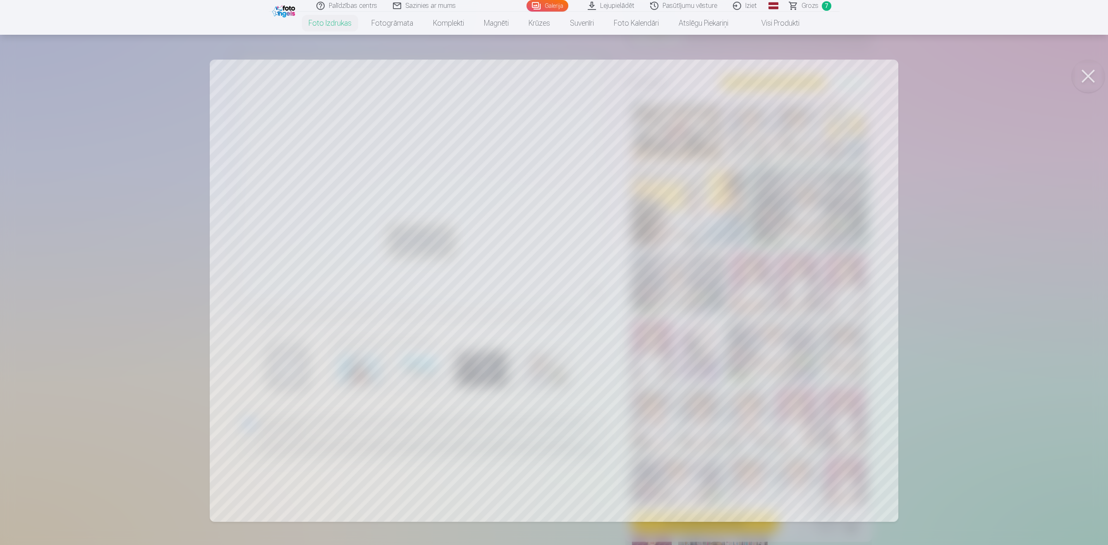
click at [1092, 77] on button at bounding box center [1087, 76] width 33 height 33
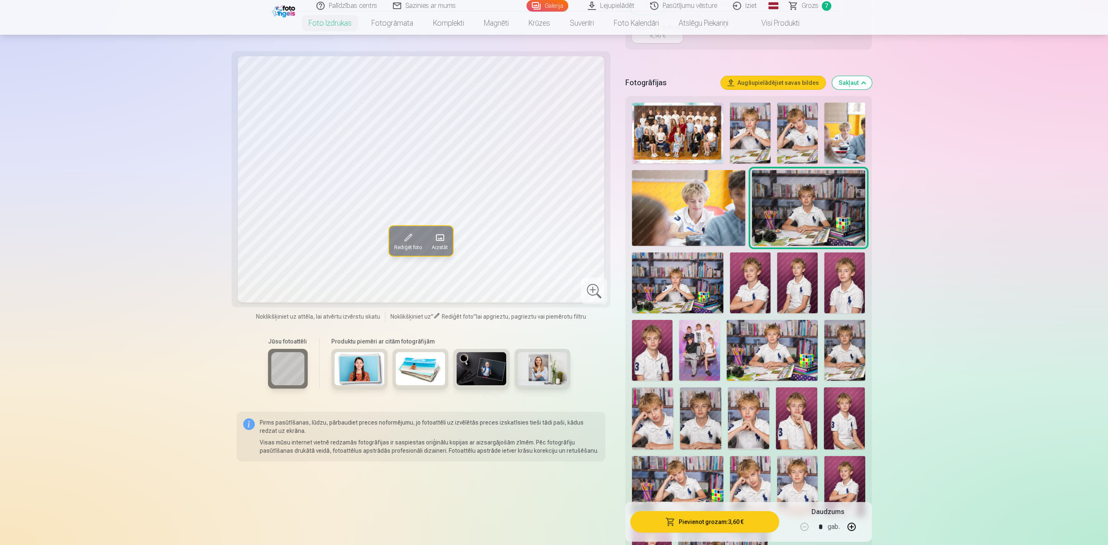
click at [748, 270] on img at bounding box center [750, 282] width 41 height 61
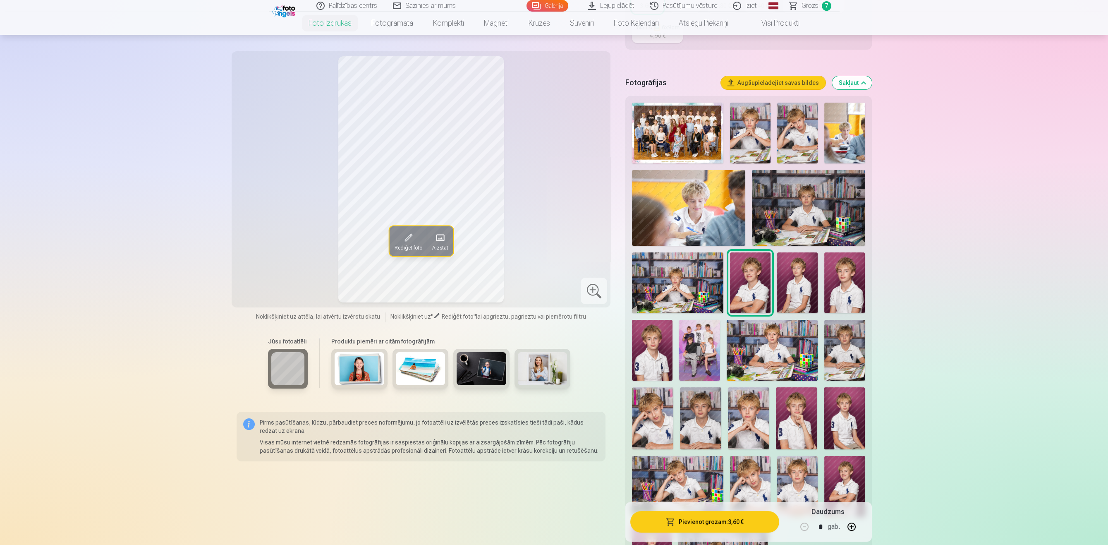
click at [807, 280] on img at bounding box center [797, 282] width 41 height 61
click at [688, 261] on img at bounding box center [677, 282] width 91 height 61
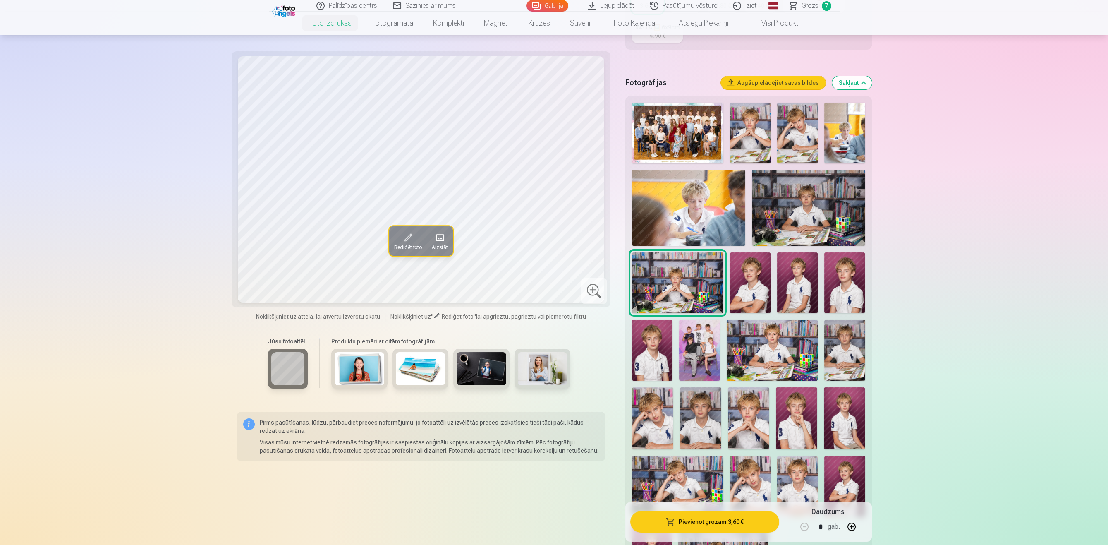
click at [835, 202] on img at bounding box center [808, 207] width 113 height 75
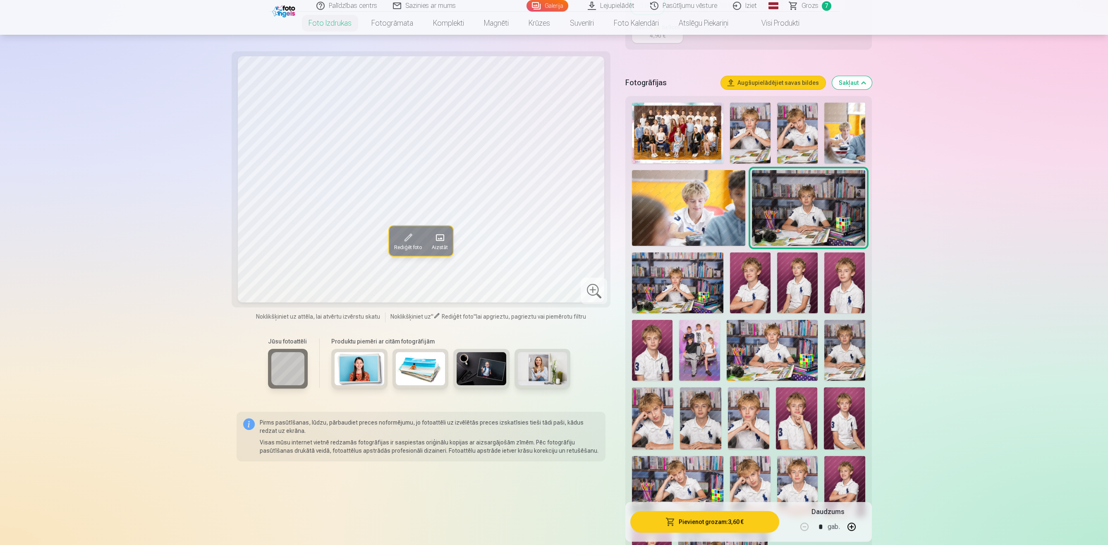
click at [789, 347] on img at bounding box center [771, 350] width 91 height 61
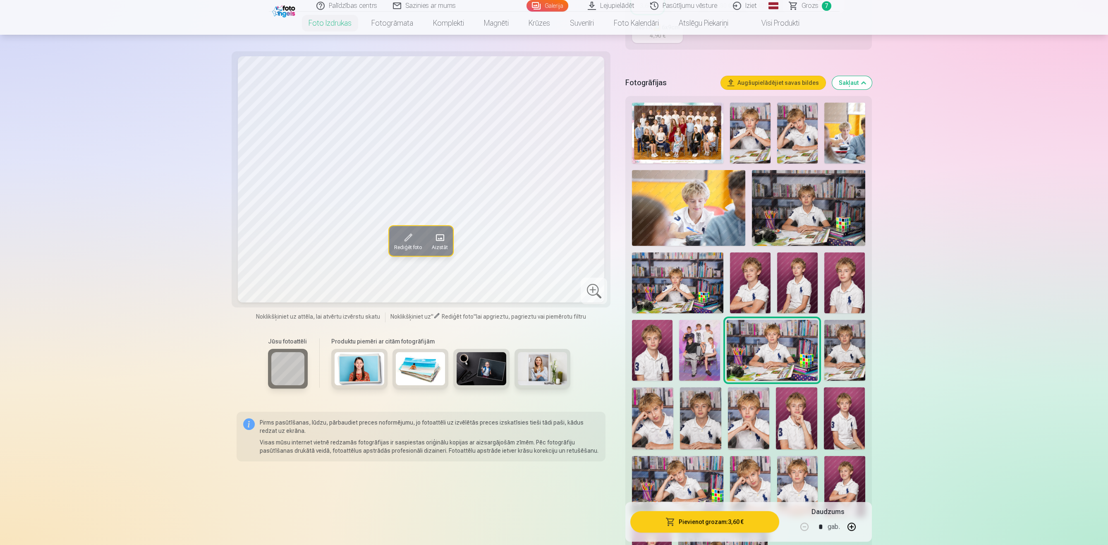
click at [412, 232] on span at bounding box center [407, 237] width 13 height 13
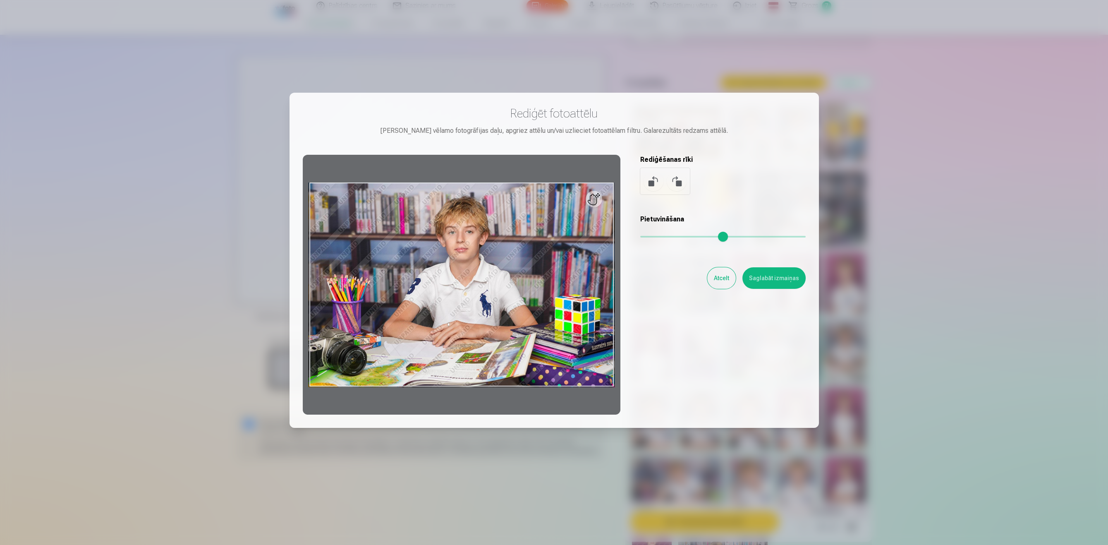
scroll to position [0, 0]
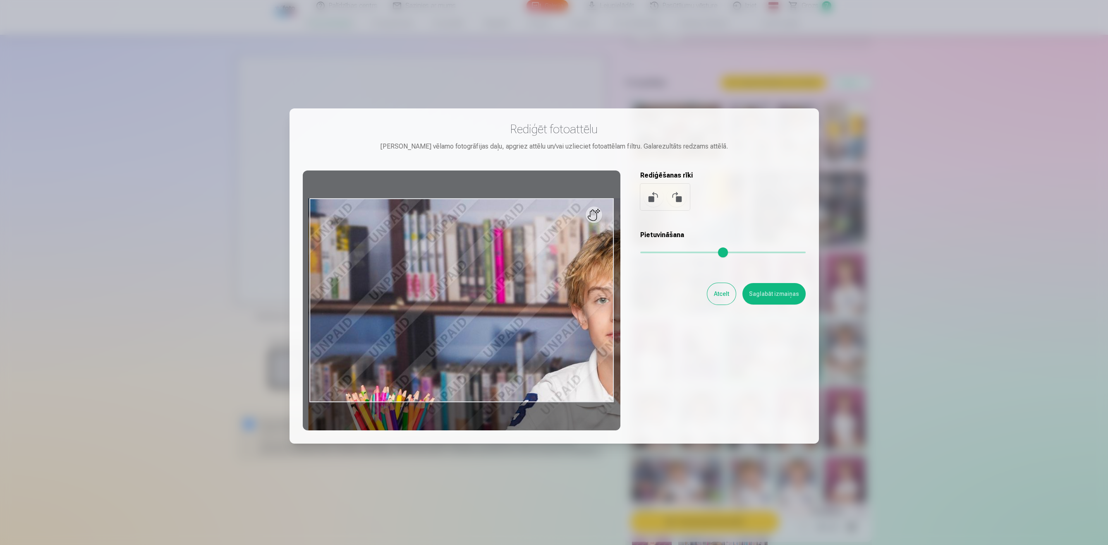
drag, startPoint x: 644, startPoint y: 252, endPoint x: 755, endPoint y: 268, distance: 112.0
type input "***"
click at [755, 253] on input "range" at bounding box center [722, 252] width 165 height 2
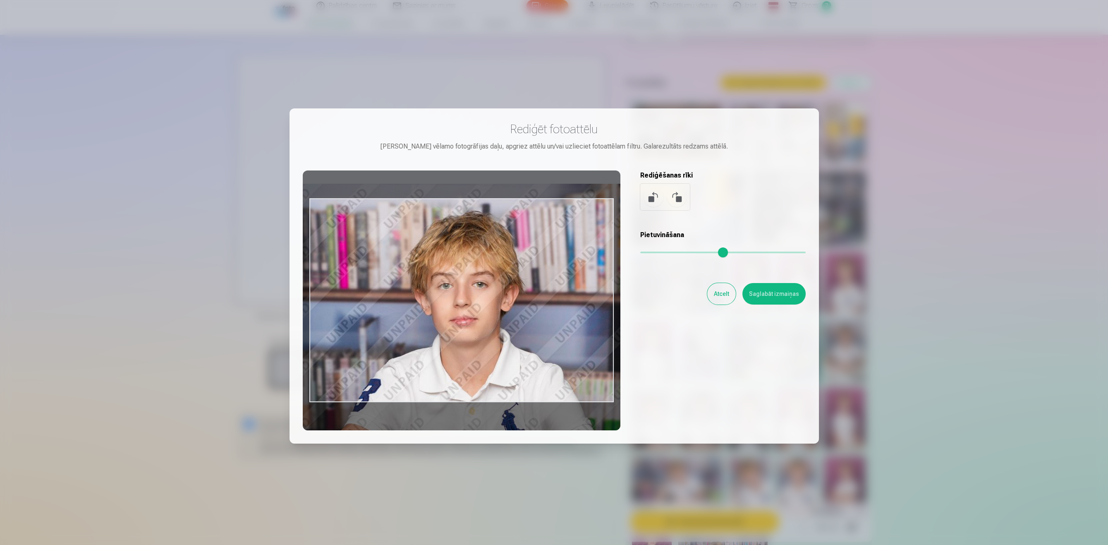
drag, startPoint x: 561, startPoint y: 294, endPoint x: 413, endPoint y: 278, distance: 148.9
click at [405, 279] on div at bounding box center [462, 300] width 318 height 260
click at [721, 292] on button "Atcelt" at bounding box center [721, 294] width 29 height 22
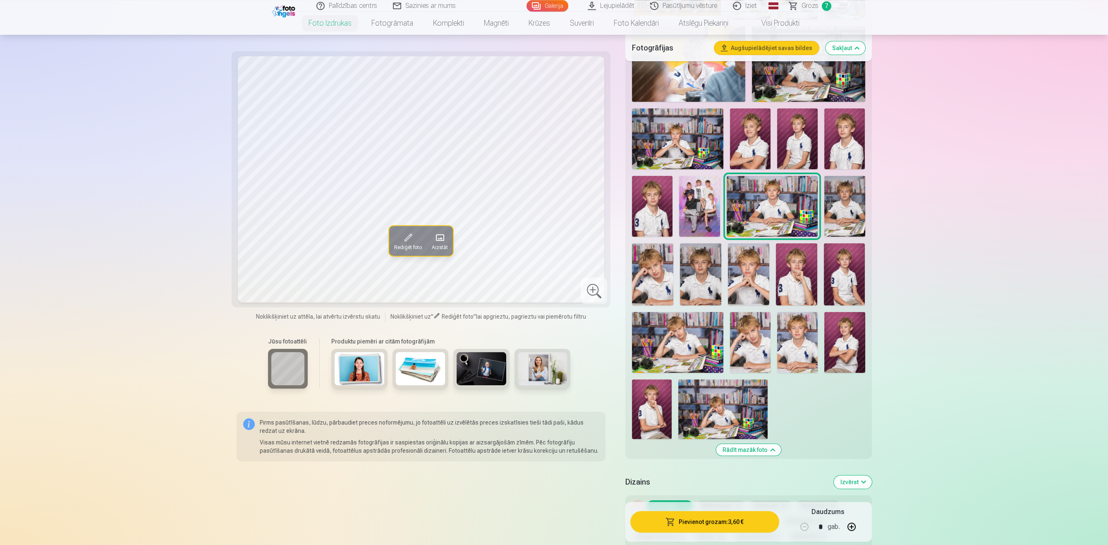
scroll to position [341, 0]
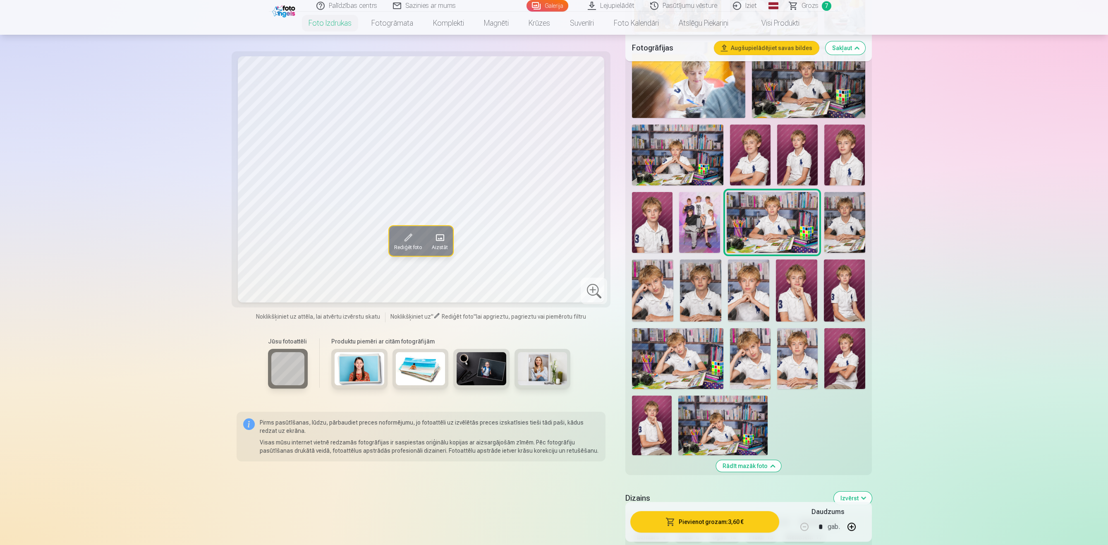
click at [730, 428] on img at bounding box center [722, 425] width 89 height 60
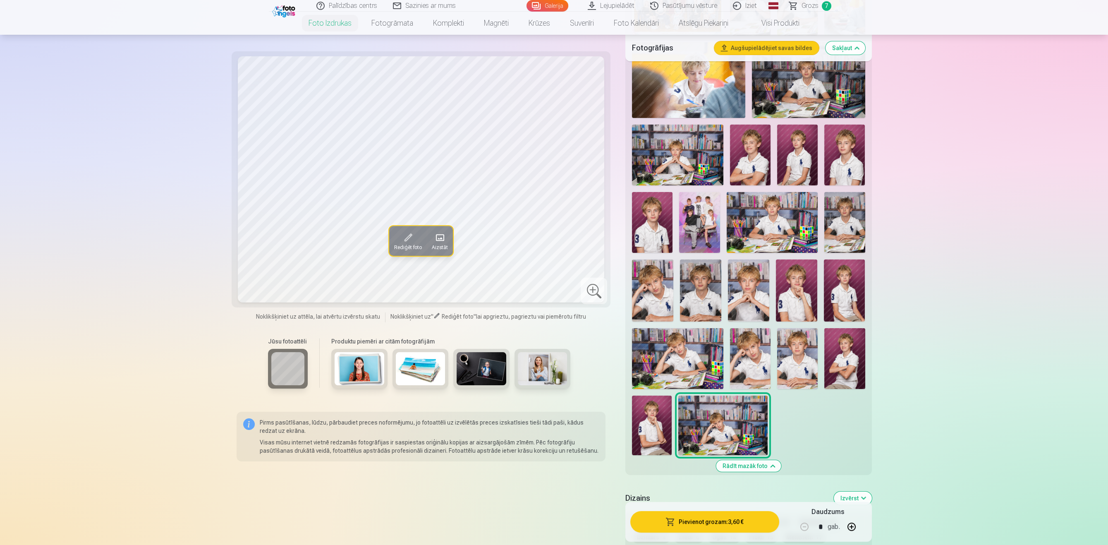
scroll to position [256, 0]
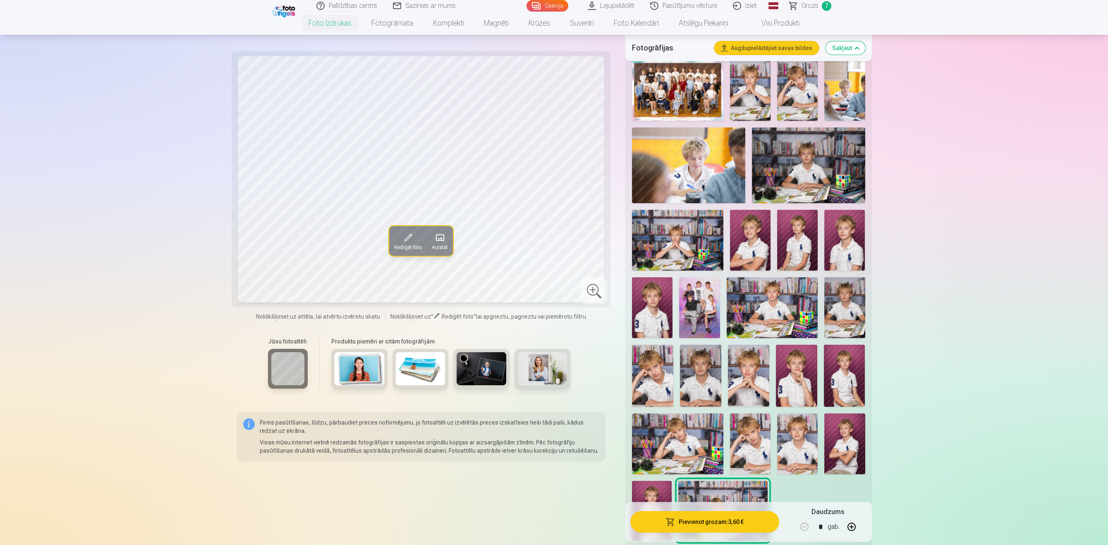
click at [791, 169] on img at bounding box center [808, 164] width 113 height 75
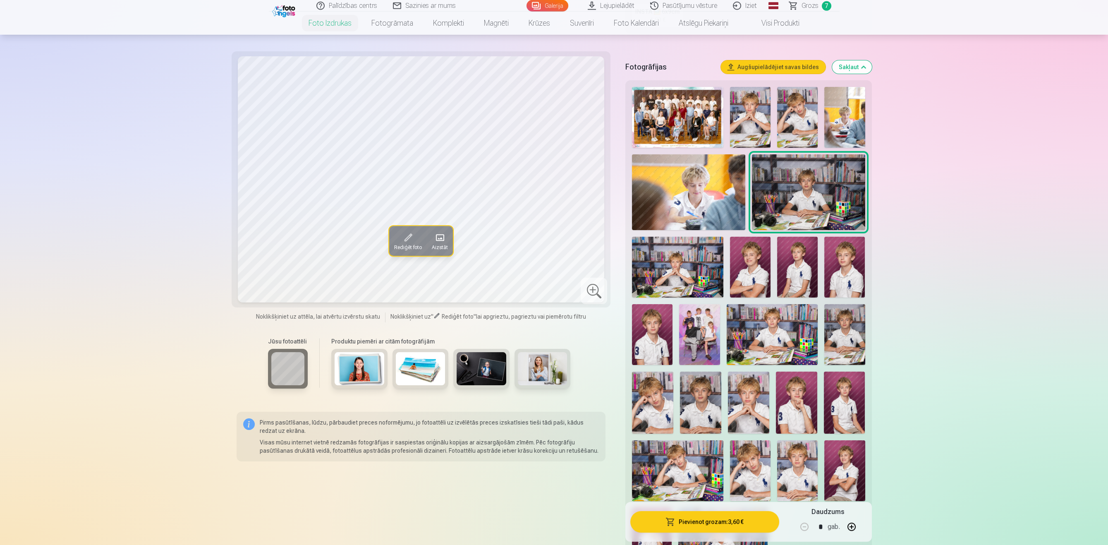
scroll to position [213, 0]
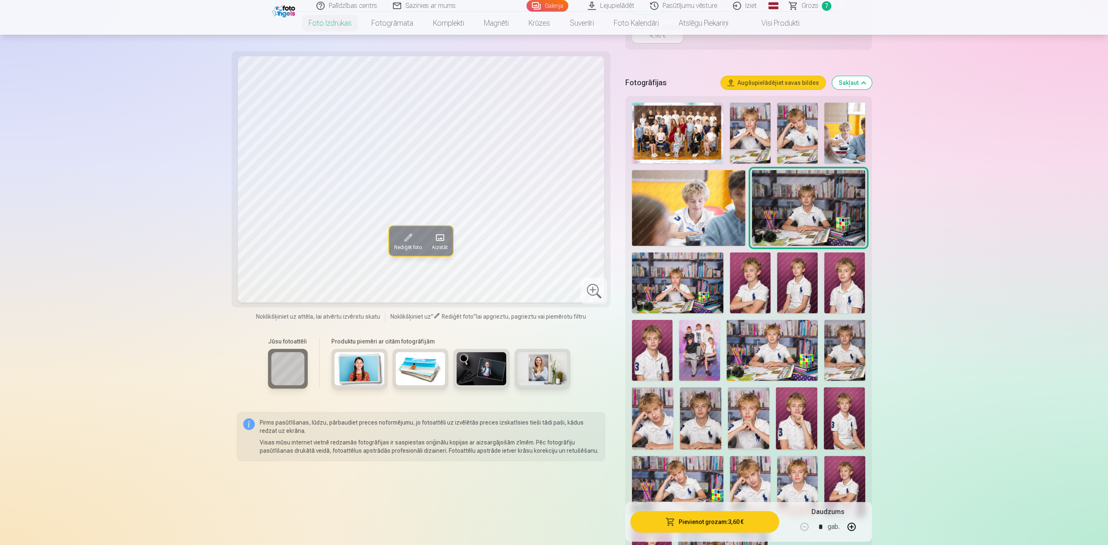
click at [699, 279] on img at bounding box center [677, 282] width 91 height 61
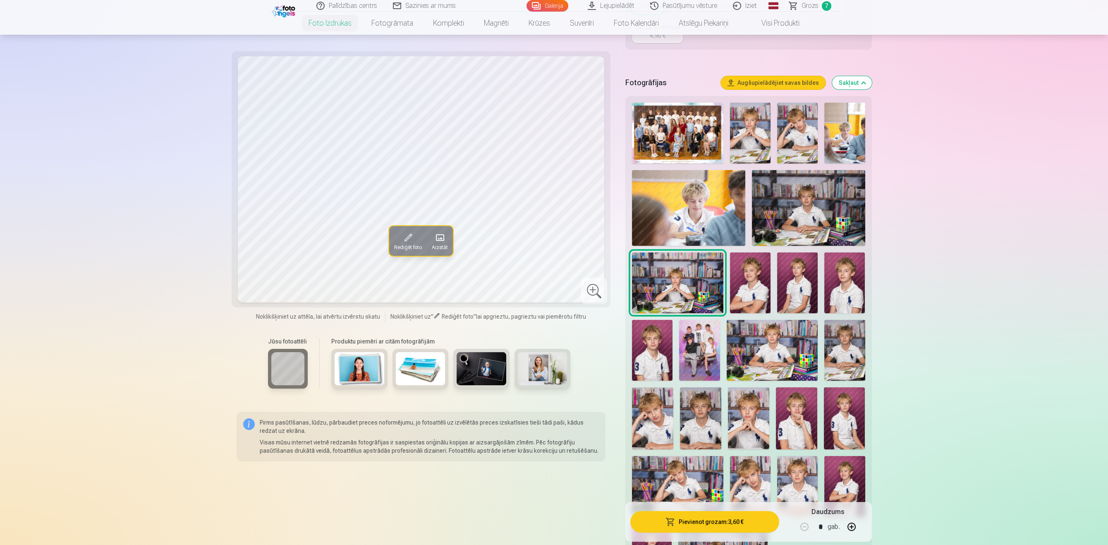
click at [755, 409] on img at bounding box center [748, 418] width 41 height 62
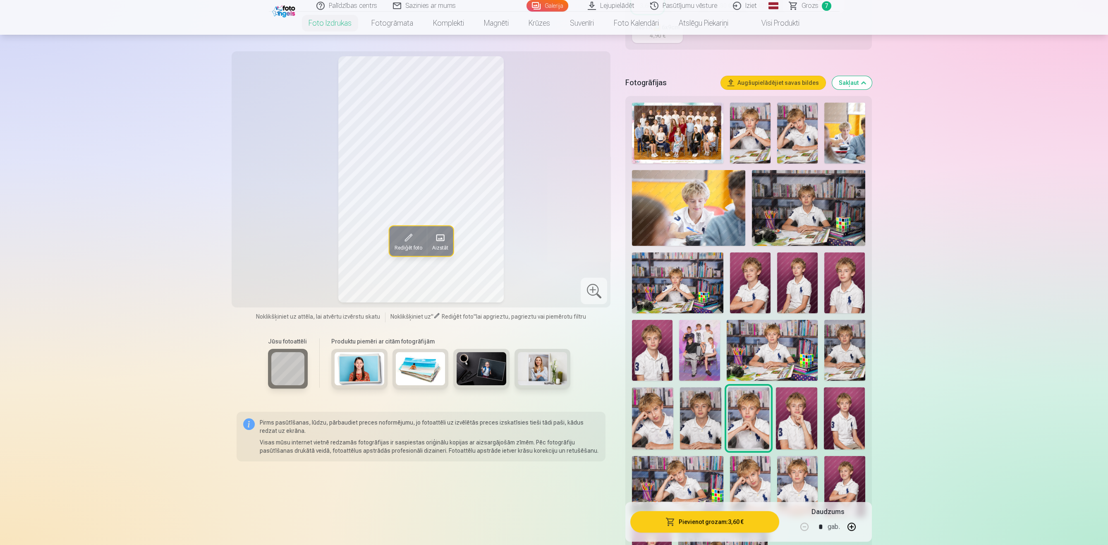
click at [711, 409] on img at bounding box center [700, 418] width 41 height 62
click at [769, 416] on div at bounding box center [747, 342] width 239 height 487
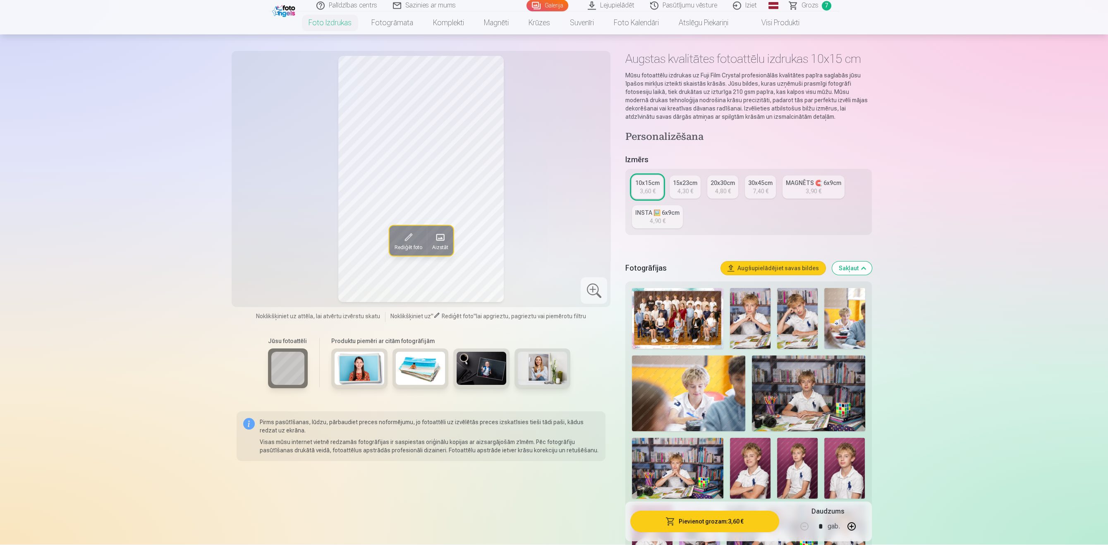
scroll to position [0, 0]
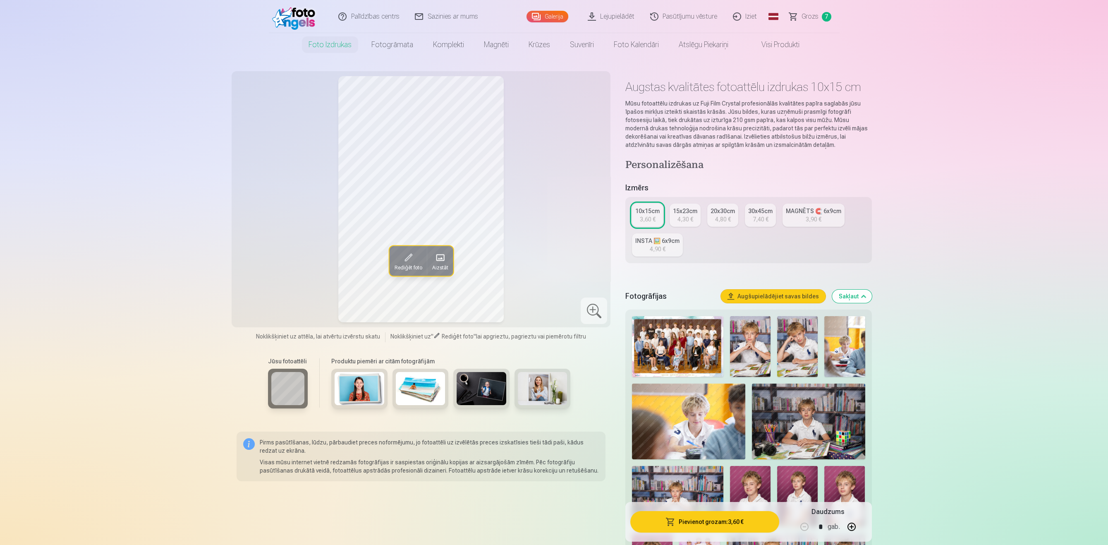
click at [808, 17] on span "Grozs" at bounding box center [809, 17] width 17 height 10
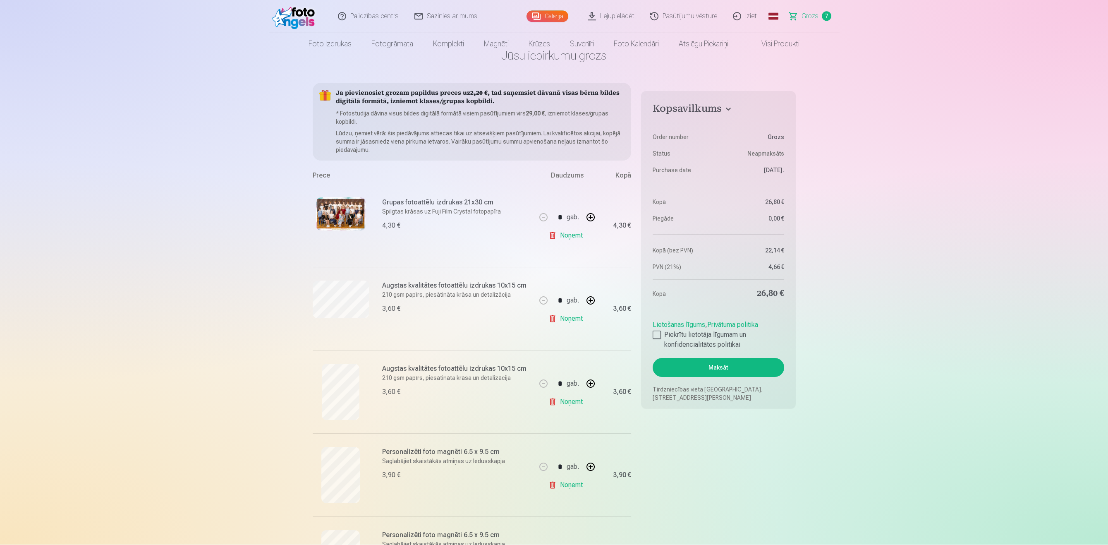
scroll to position [43, 0]
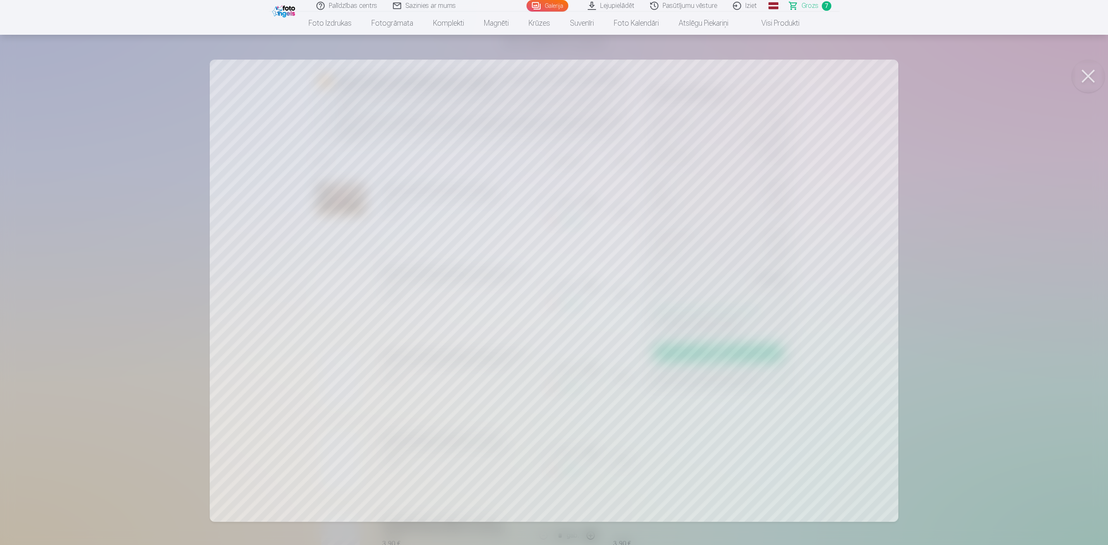
click at [1086, 93] on div at bounding box center [554, 272] width 1108 height 545
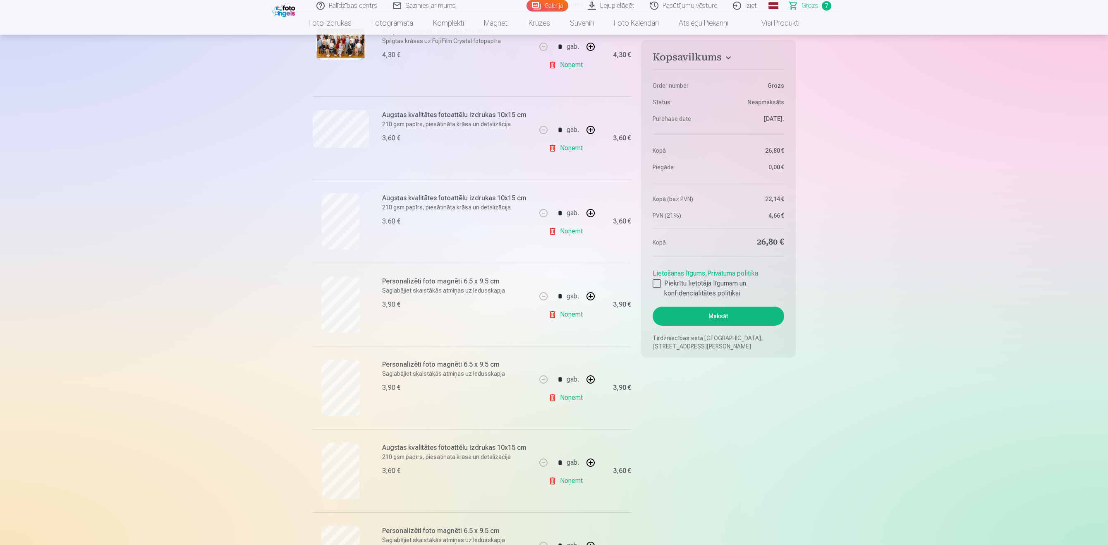
scroll to position [170, 0]
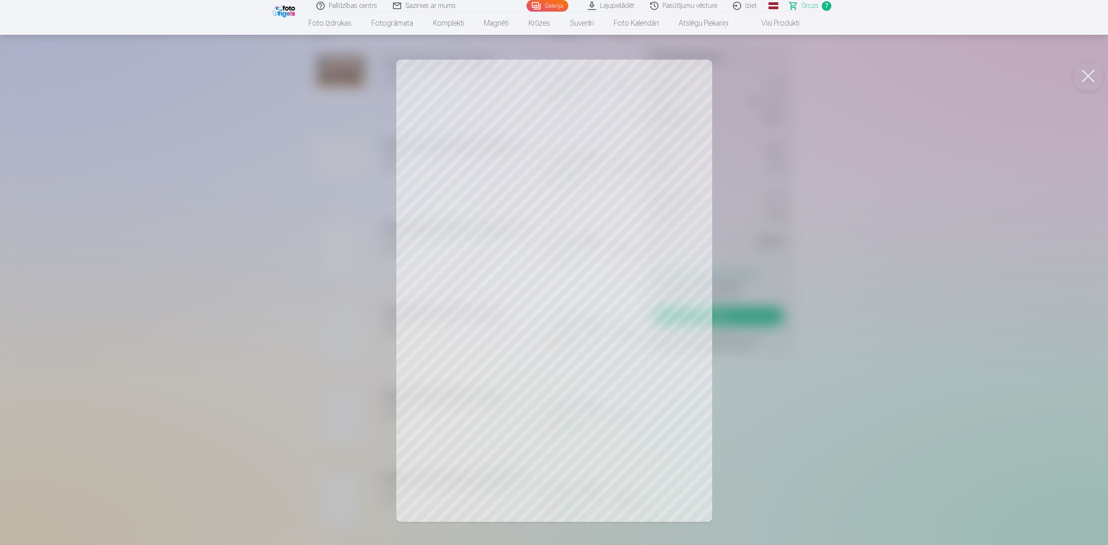
click at [1092, 74] on button at bounding box center [1087, 76] width 33 height 33
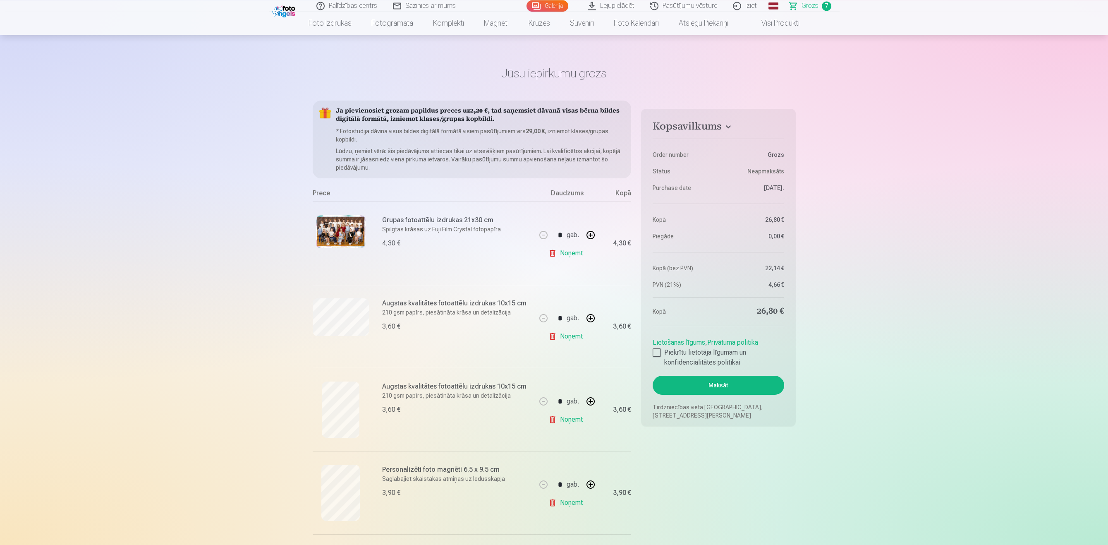
scroll to position [0, 0]
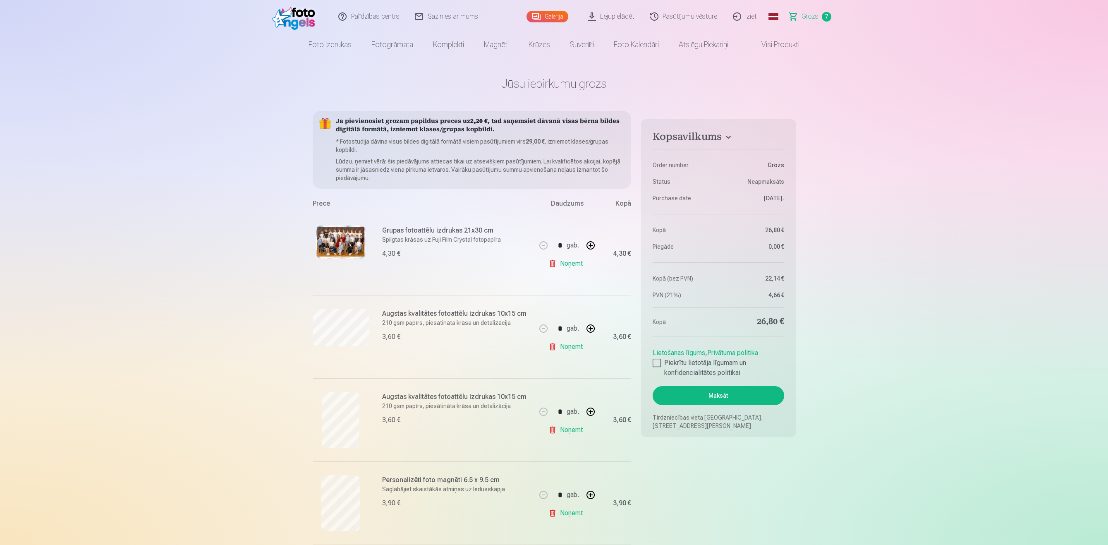
click at [789, 48] on link "Visi produkti" at bounding box center [773, 44] width 71 height 23
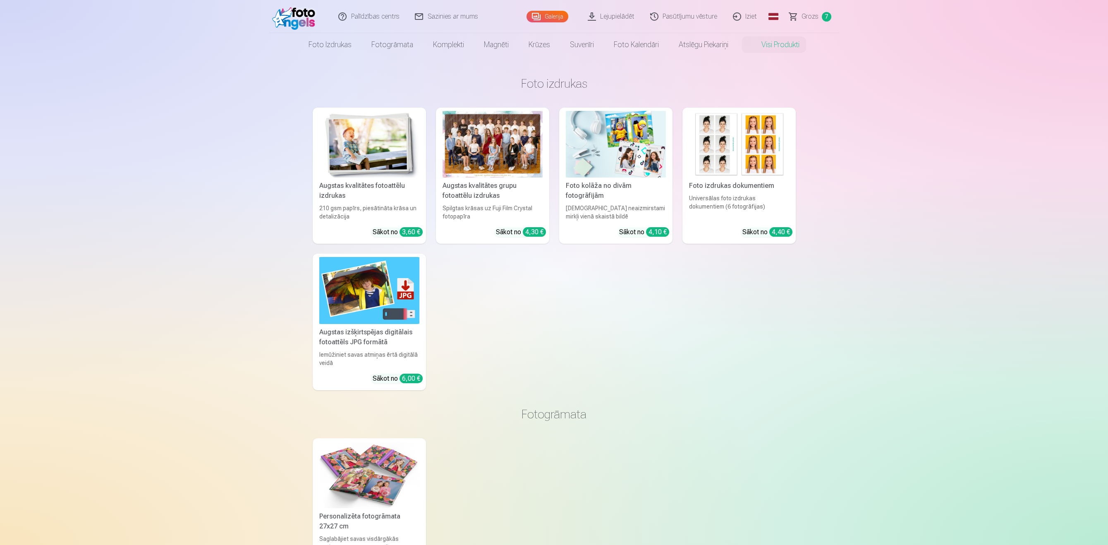
click at [491, 143] on div at bounding box center [492, 144] width 100 height 67
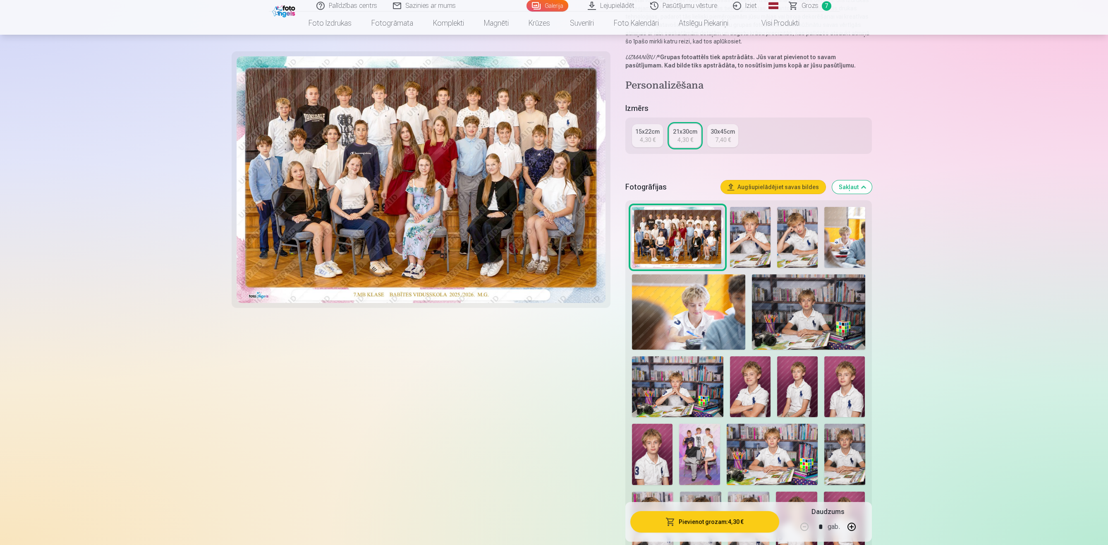
scroll to position [128, 0]
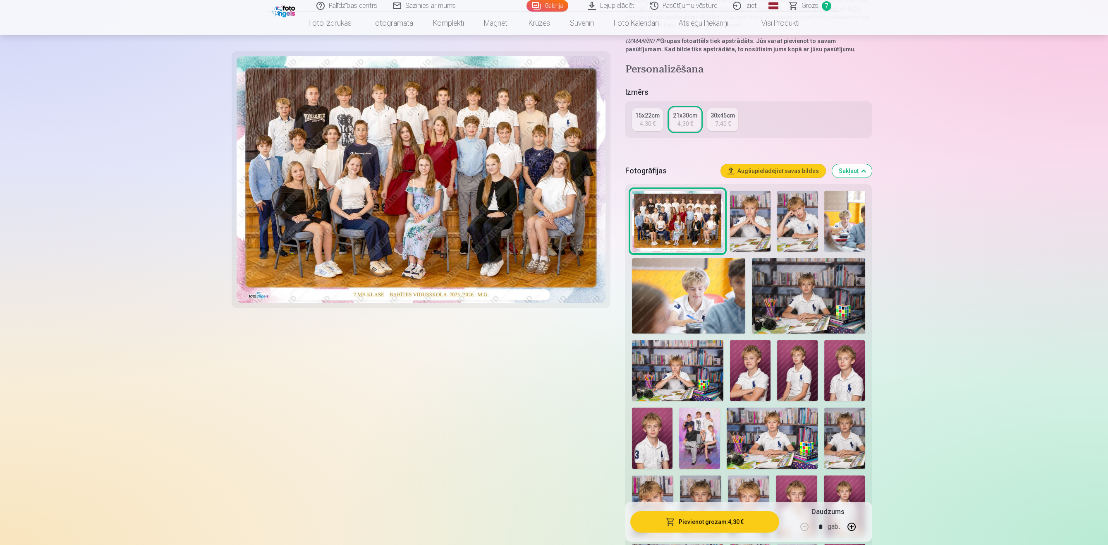
click at [767, 216] on img at bounding box center [750, 221] width 41 height 61
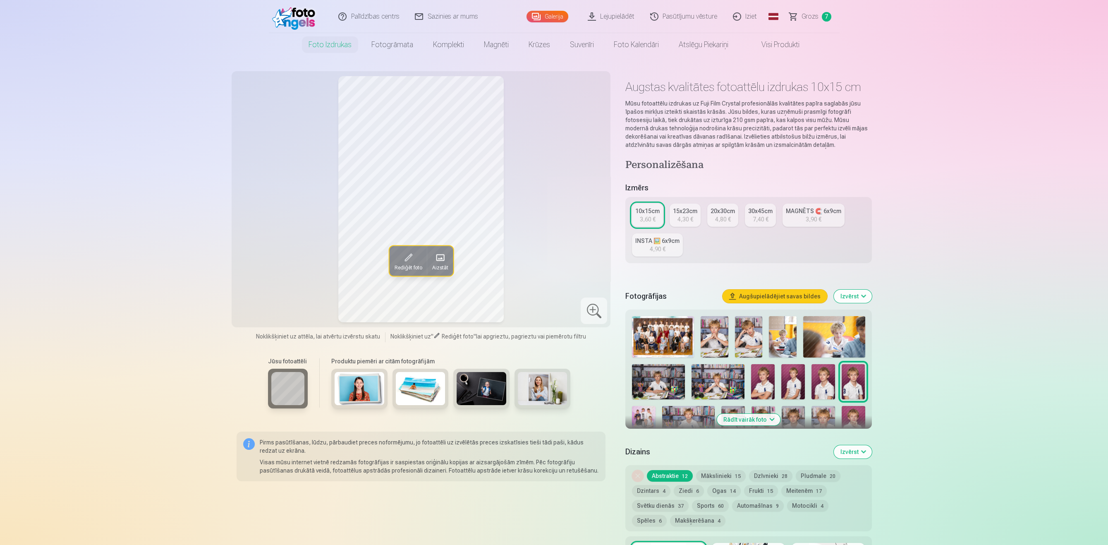
click at [750, 332] on img at bounding box center [749, 336] width 28 height 41
click at [788, 375] on img at bounding box center [793, 381] width 24 height 35
click at [770, 322] on img at bounding box center [783, 336] width 28 height 41
click at [839, 332] on img at bounding box center [834, 336] width 62 height 41
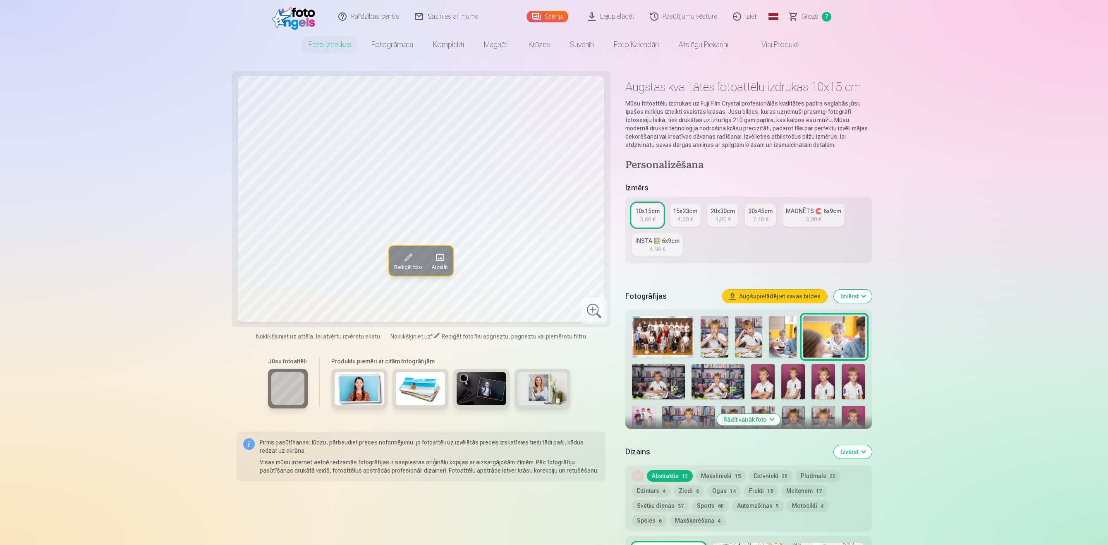
click at [731, 380] on img at bounding box center [717, 381] width 53 height 35
click at [654, 365] on img at bounding box center [658, 381] width 53 height 35
click at [800, 215] on link "MAGNĒTS 🧲 6x9cm 3,90 €" at bounding box center [813, 214] width 62 height 23
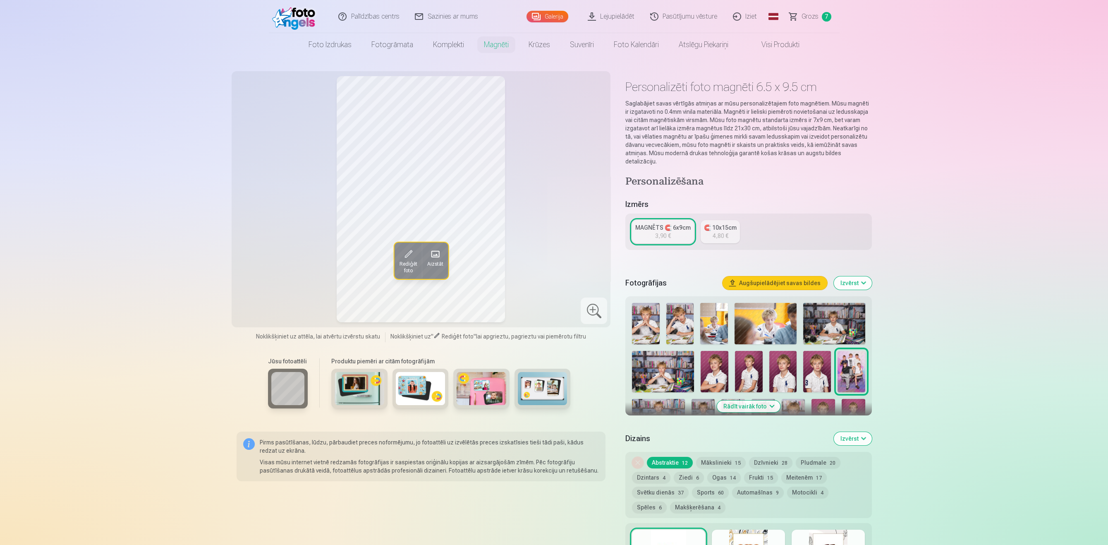
click at [833, 309] on img at bounding box center [834, 323] width 62 height 41
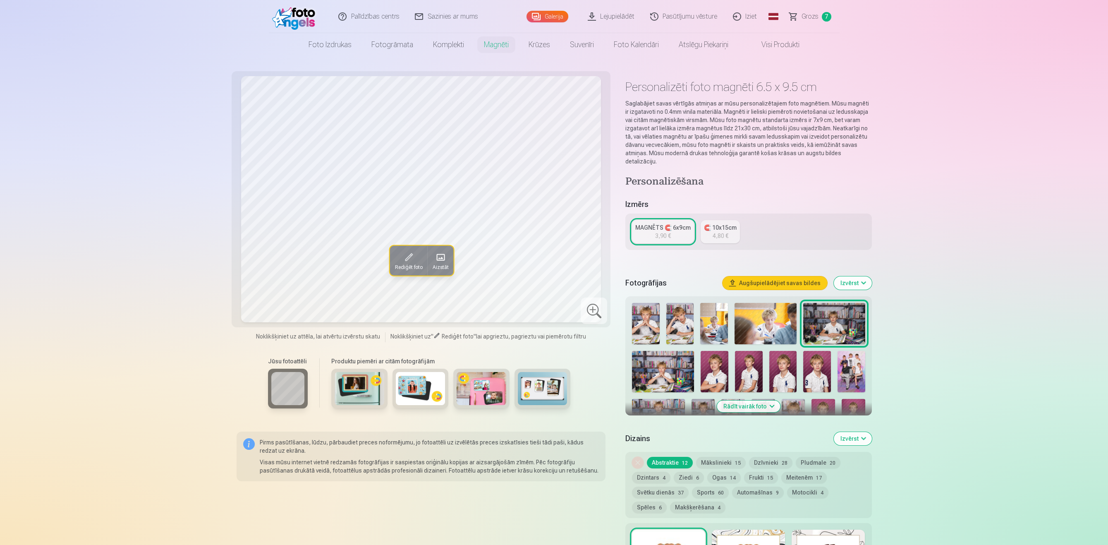
click at [680, 223] on div "MAGNĒTS 🧲 6x9cm" at bounding box center [662, 227] width 55 height 8
click at [737, 222] on link "🧲 10x15cm 4,80 €" at bounding box center [719, 231] width 39 height 23
click at [819, 360] on img at bounding box center [817, 371] width 28 height 41
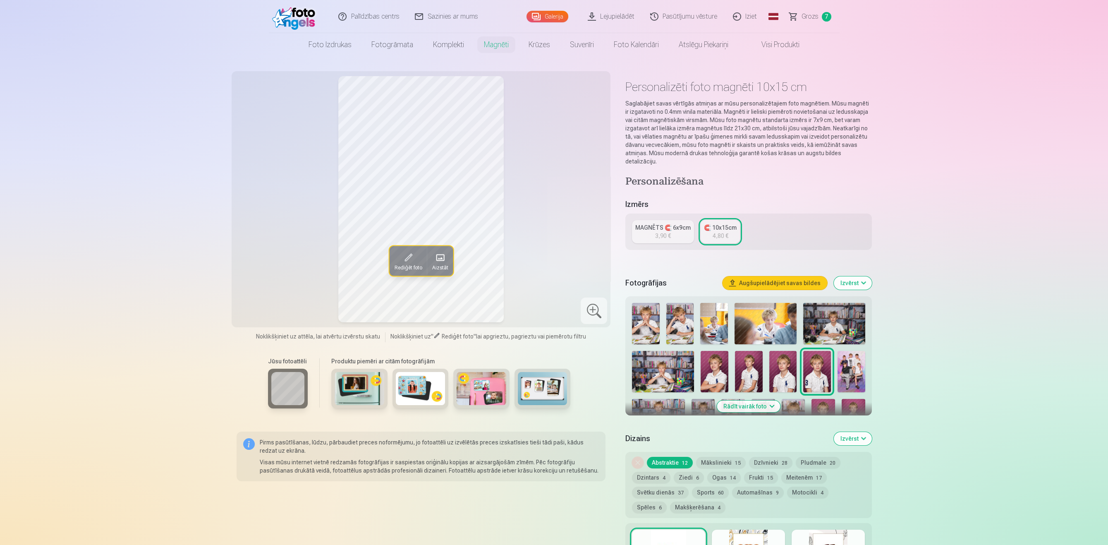
click at [722, 358] on img at bounding box center [714, 371] width 28 height 41
click at [743, 353] on img at bounding box center [749, 371] width 28 height 41
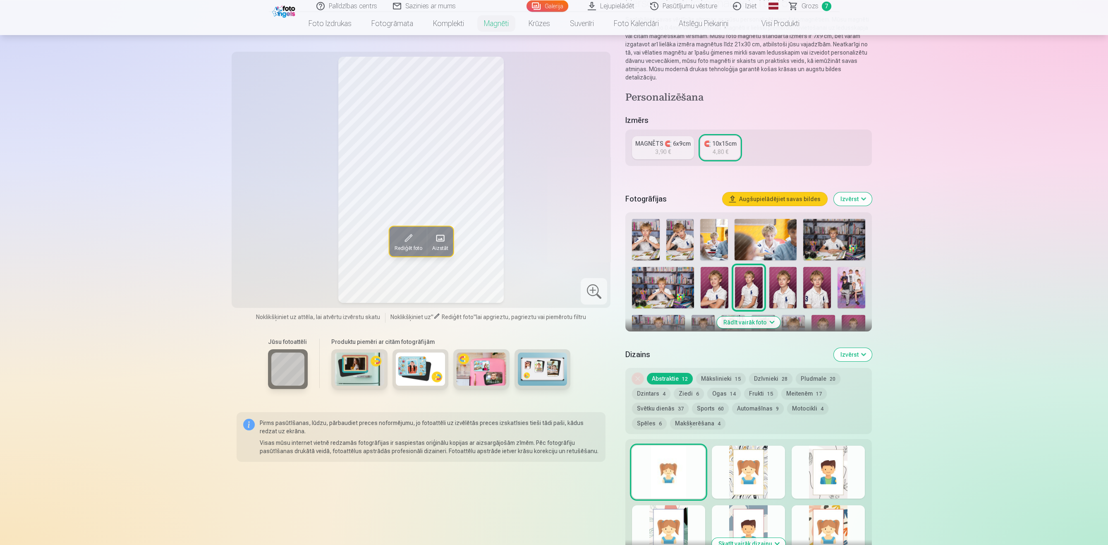
scroll to position [85, 0]
click at [836, 224] on img at bounding box center [834, 237] width 62 height 41
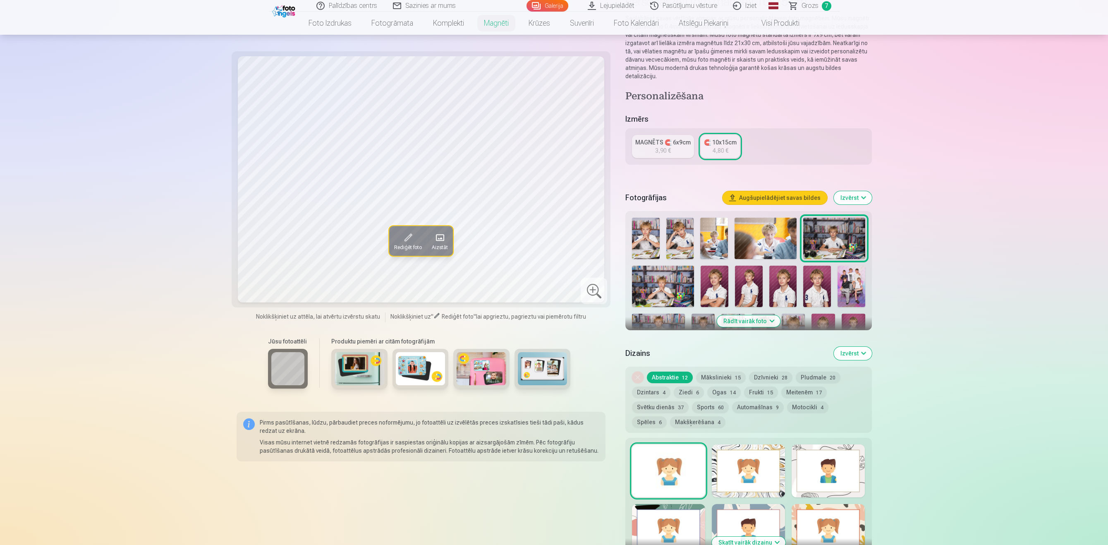
click at [681, 138] on div "MAGNĒTS 🧲 6x9cm" at bounding box center [662, 142] width 55 height 8
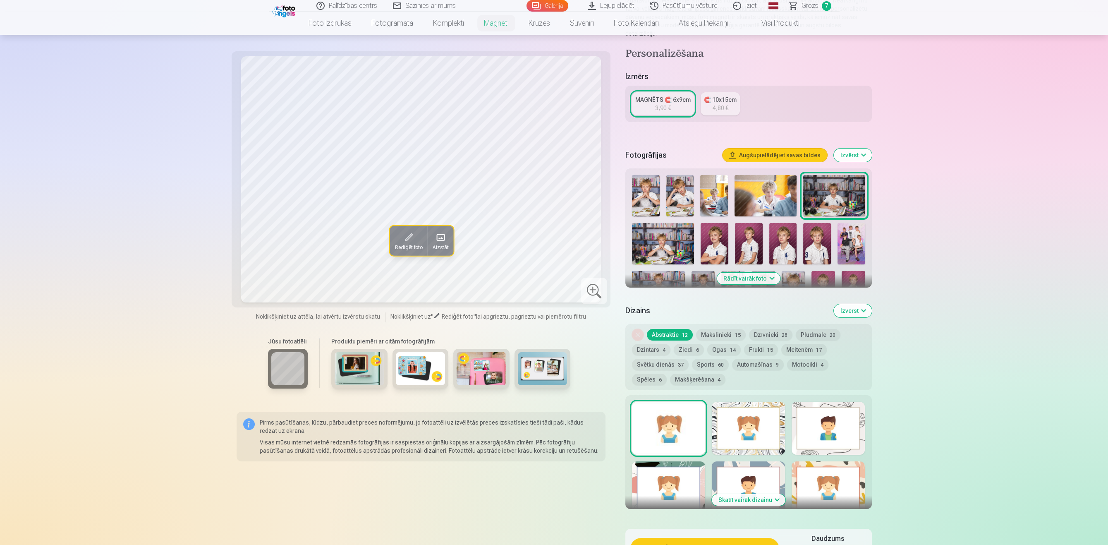
click at [753, 272] on button "Rādīt vairāk foto" at bounding box center [748, 278] width 63 height 12
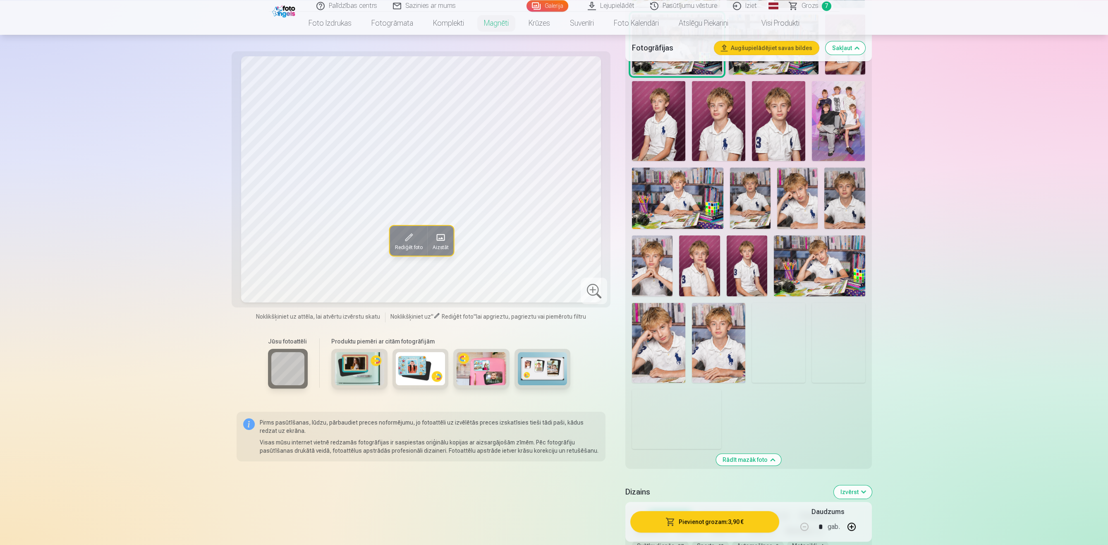
scroll to position [384, 0]
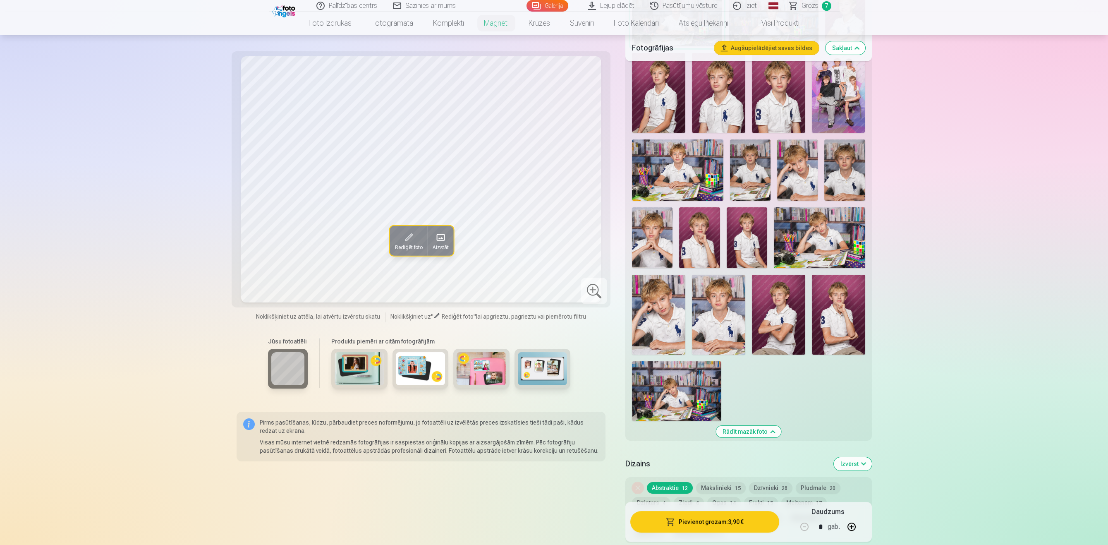
click at [725, 310] on img at bounding box center [718, 315] width 53 height 80
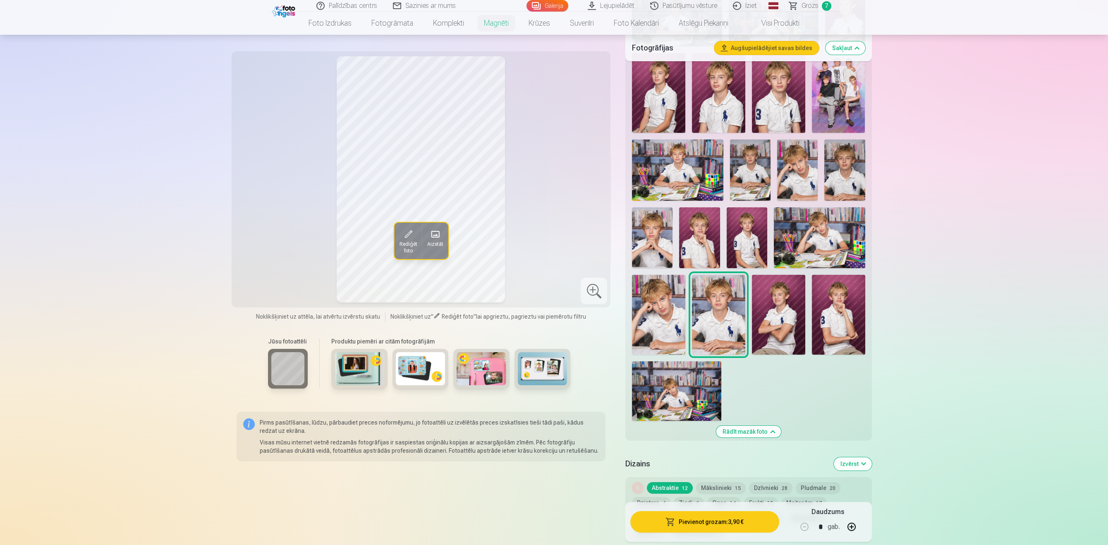
click at [845, 290] on img at bounding box center [838, 315] width 53 height 80
click at [729, 295] on img at bounding box center [718, 315] width 53 height 80
click at [689, 162] on img at bounding box center [677, 169] width 91 height 61
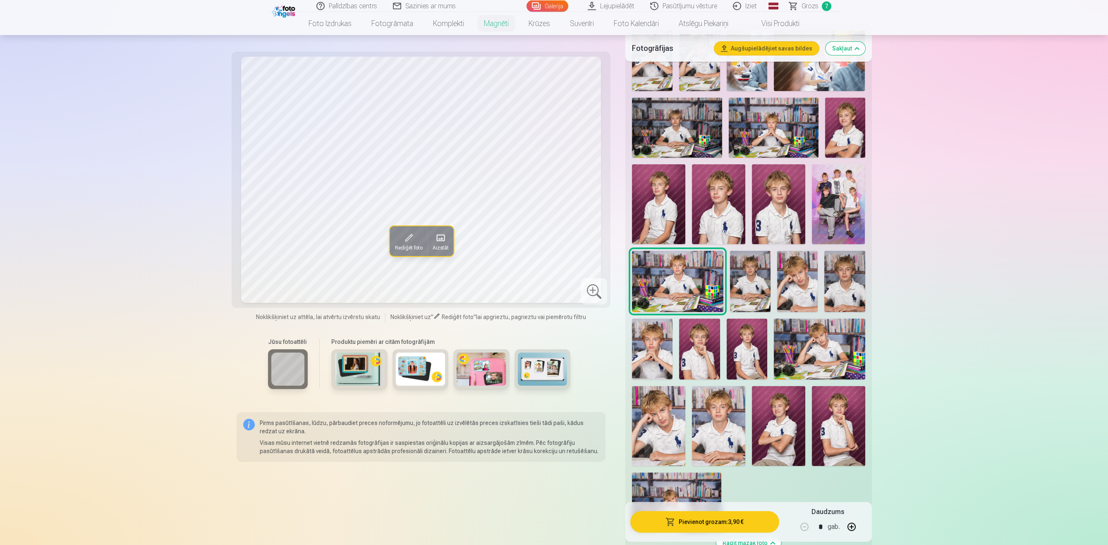
scroll to position [256, 0]
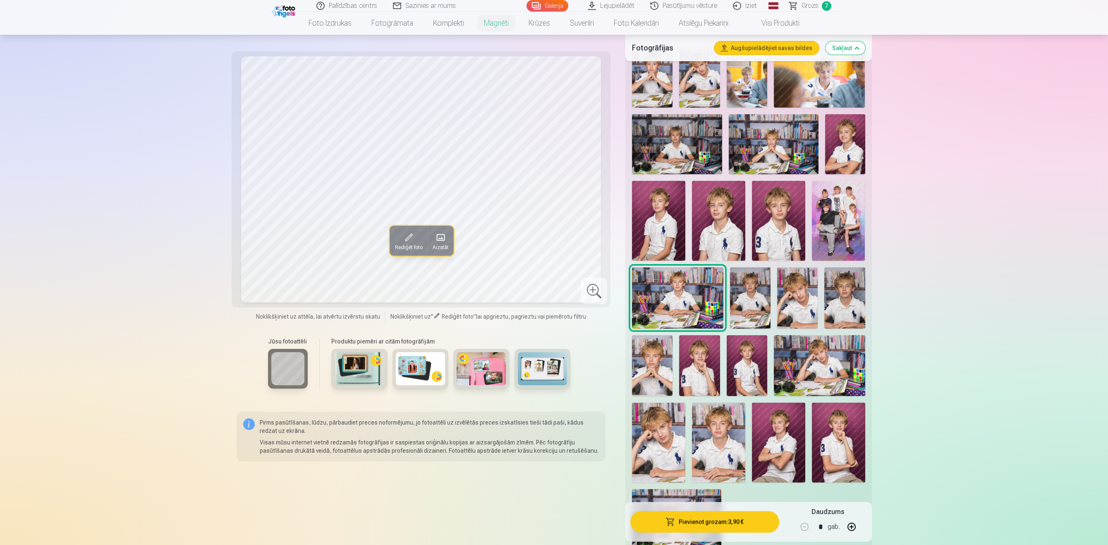
click at [407, 239] on span at bounding box center [407, 237] width 13 height 13
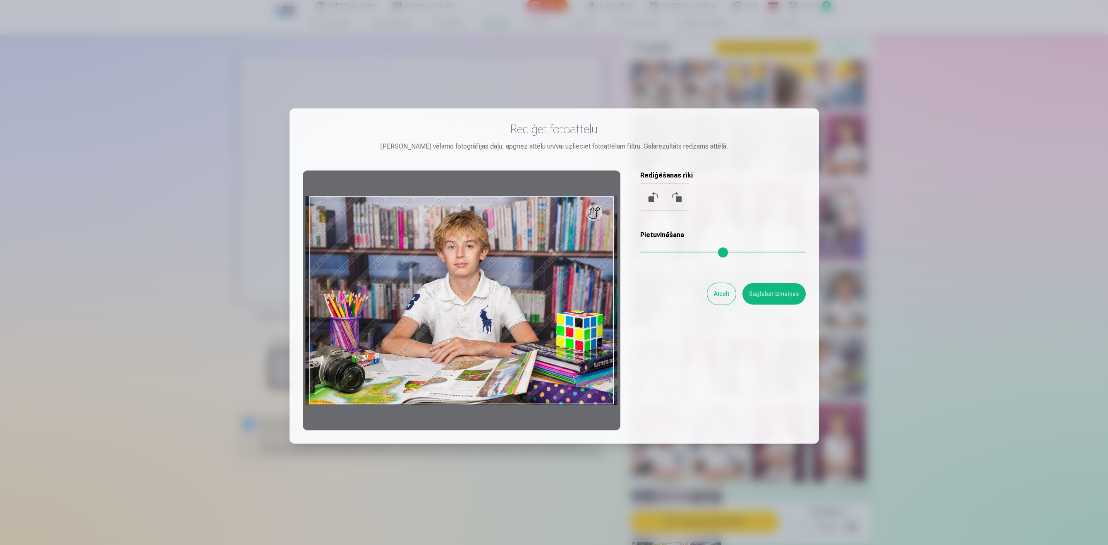
drag, startPoint x: 645, startPoint y: 251, endPoint x: 599, endPoint y: 259, distance: 47.3
click at [640, 253] on input "range" at bounding box center [722, 252] width 165 height 2
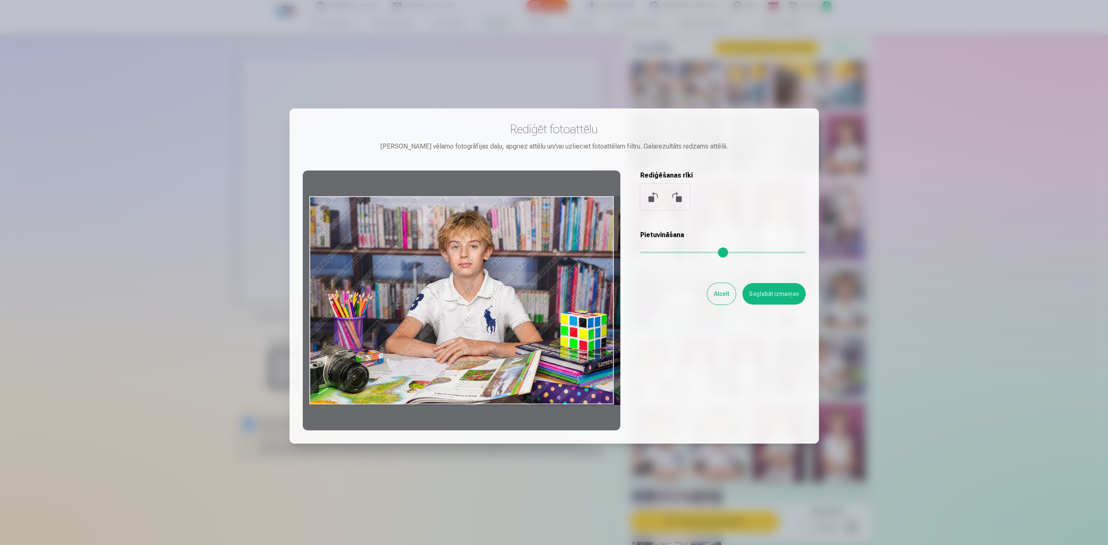
drag, startPoint x: 311, startPoint y: 200, endPoint x: 313, endPoint y: 213, distance: 12.9
click at [313, 213] on div at bounding box center [462, 300] width 318 height 260
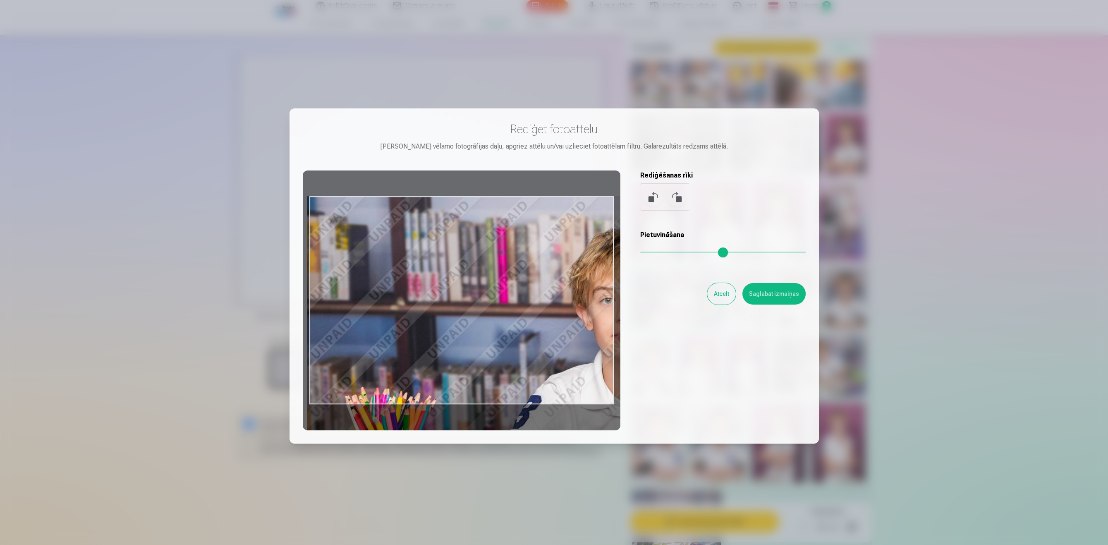
drag, startPoint x: 643, startPoint y: 251, endPoint x: 700, endPoint y: 255, distance: 57.6
click at [700, 253] on input "range" at bounding box center [722, 252] width 165 height 2
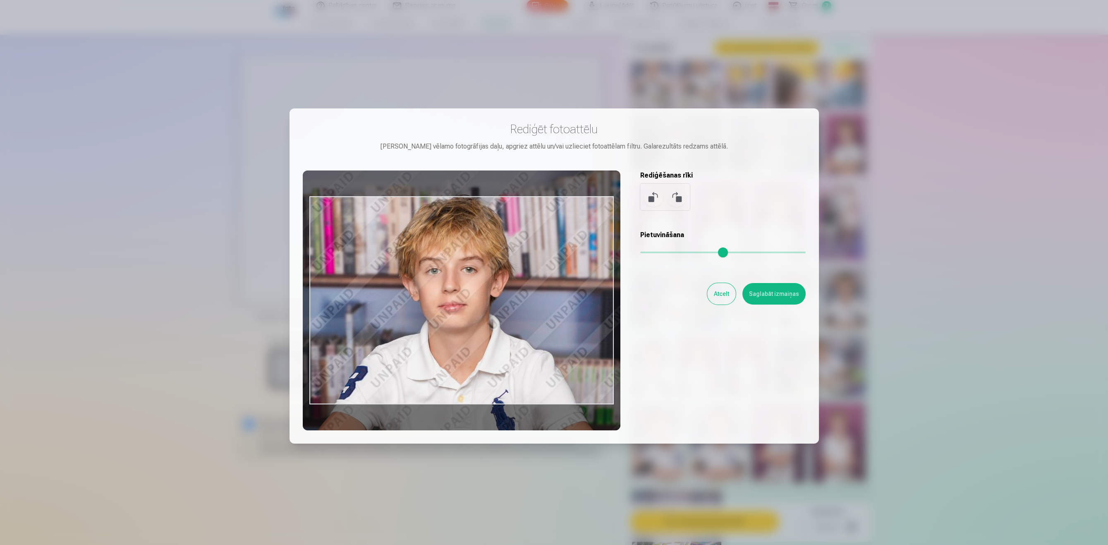
drag, startPoint x: 580, startPoint y: 318, endPoint x: 406, endPoint y: 288, distance: 176.1
click at [406, 288] on div at bounding box center [462, 300] width 318 height 260
click at [674, 195] on button at bounding box center [677, 197] width 20 height 20
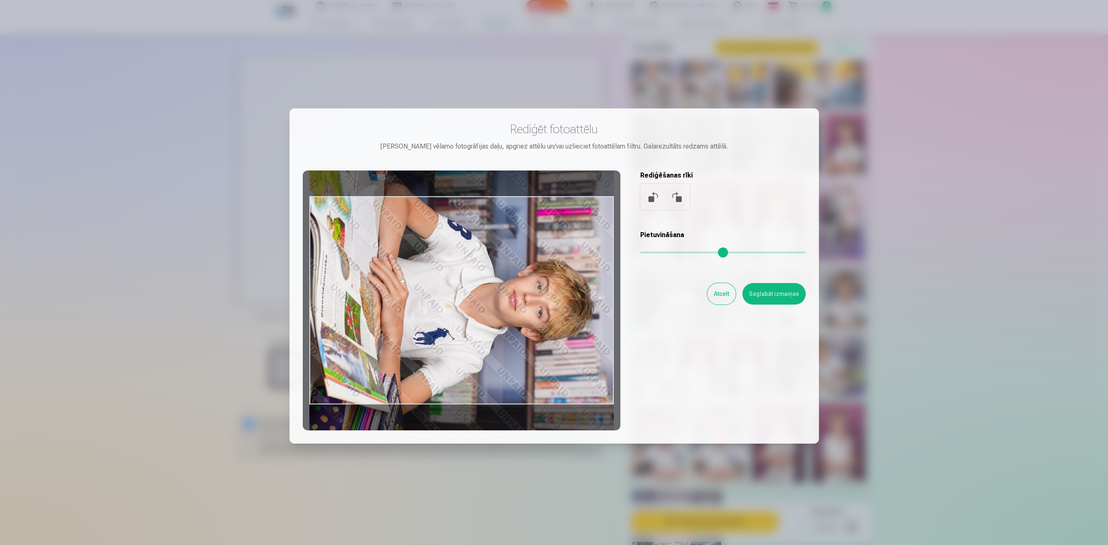
click at [652, 195] on button at bounding box center [653, 197] width 20 height 20
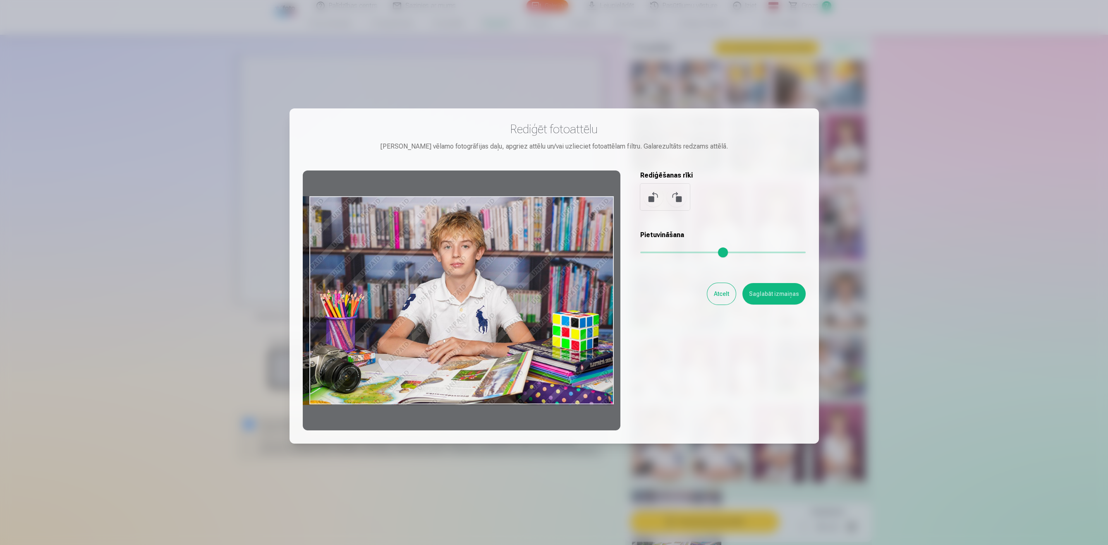
drag, startPoint x: 604, startPoint y: 398, endPoint x: 592, endPoint y: 387, distance: 16.4
click at [592, 387] on div at bounding box center [462, 300] width 318 height 260
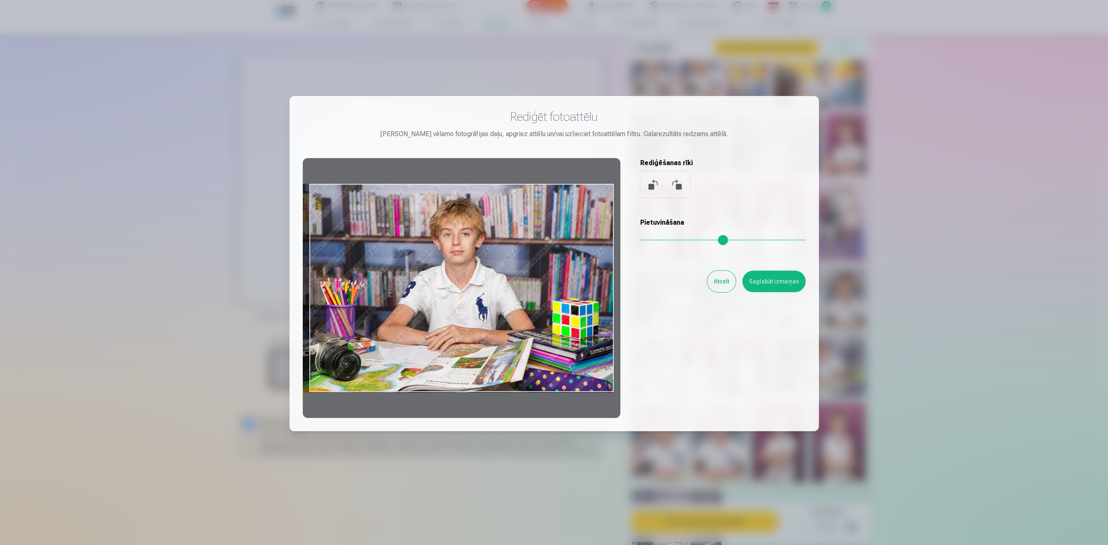
scroll to position [0, 0]
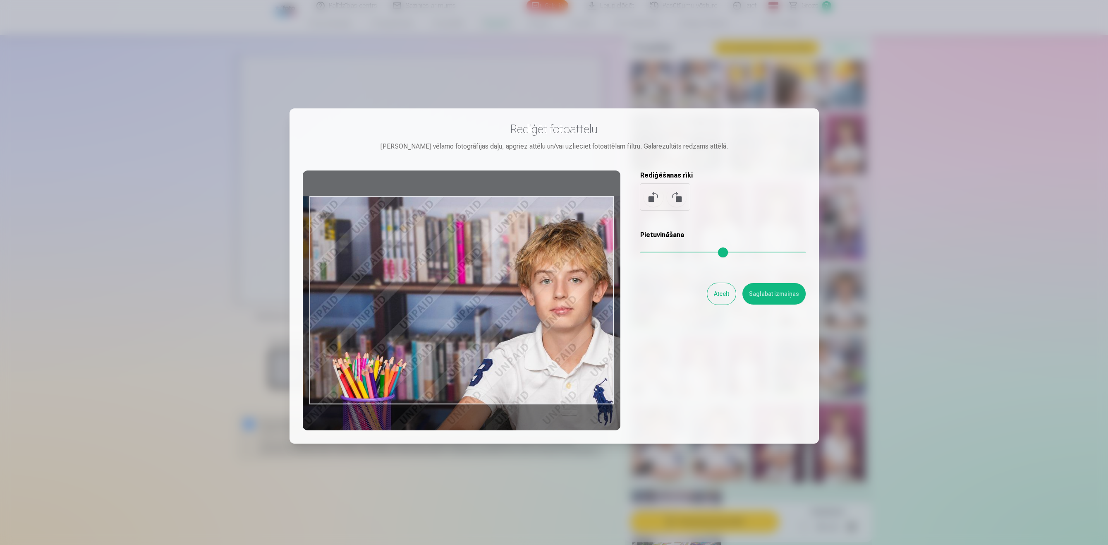
drag, startPoint x: 645, startPoint y: 250, endPoint x: 680, endPoint y: 253, distance: 34.5
click at [680, 253] on input "range" at bounding box center [722, 252] width 165 height 2
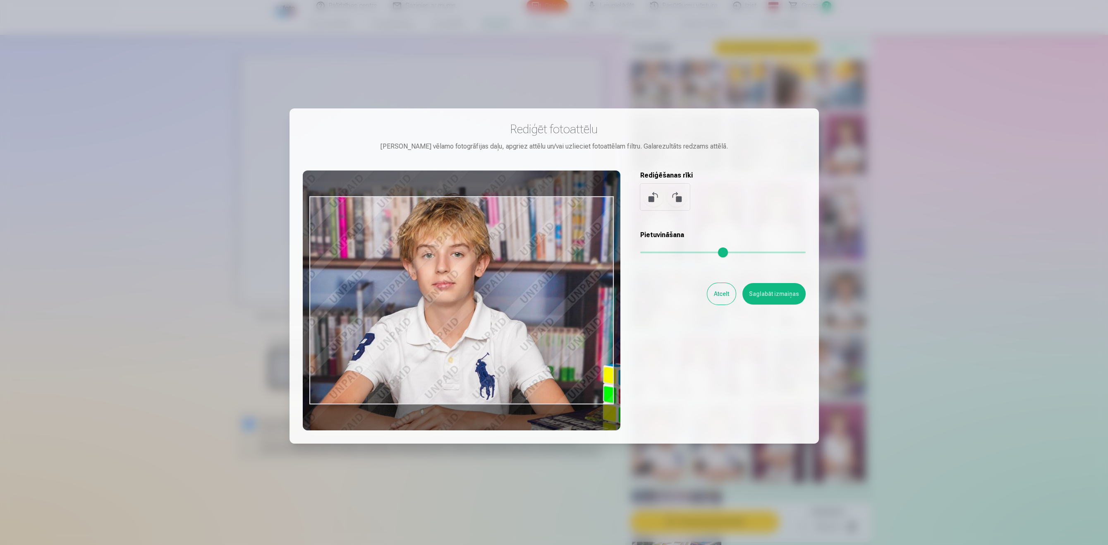
drag, startPoint x: 583, startPoint y: 303, endPoint x: 465, endPoint y: 278, distance: 120.6
click at [465, 278] on div at bounding box center [462, 300] width 318 height 260
click at [668, 252] on input "range" at bounding box center [722, 252] width 165 height 2
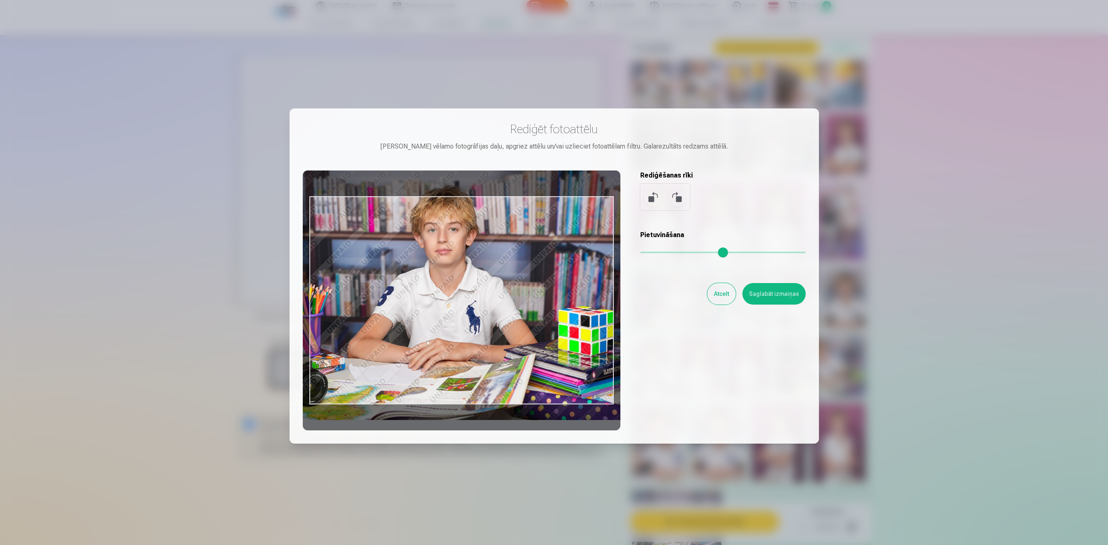
drag, startPoint x: 667, startPoint y: 250, endPoint x: 654, endPoint y: 245, distance: 14.1
click at [654, 251] on input "range" at bounding box center [722, 252] width 165 height 2
click at [647, 250] on div "Pietuvināšana" at bounding box center [722, 246] width 165 height 33
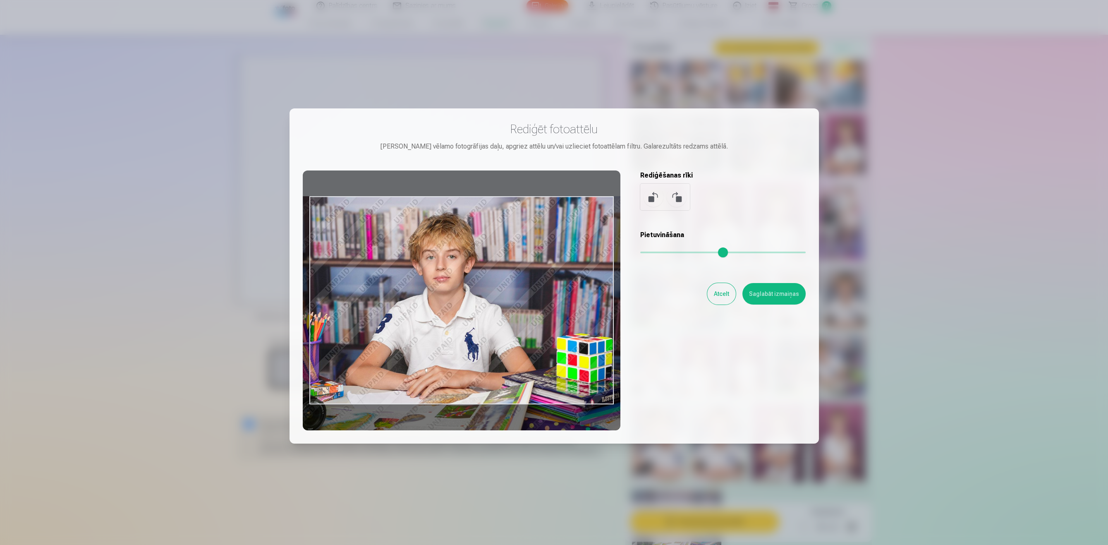
drag, startPoint x: 537, startPoint y: 261, endPoint x: 533, endPoint y: 282, distance: 21.0
click at [533, 282] on div at bounding box center [462, 300] width 318 height 260
type input "****"
click at [770, 294] on button "Saglabāt izmaiņas" at bounding box center [773, 294] width 63 height 22
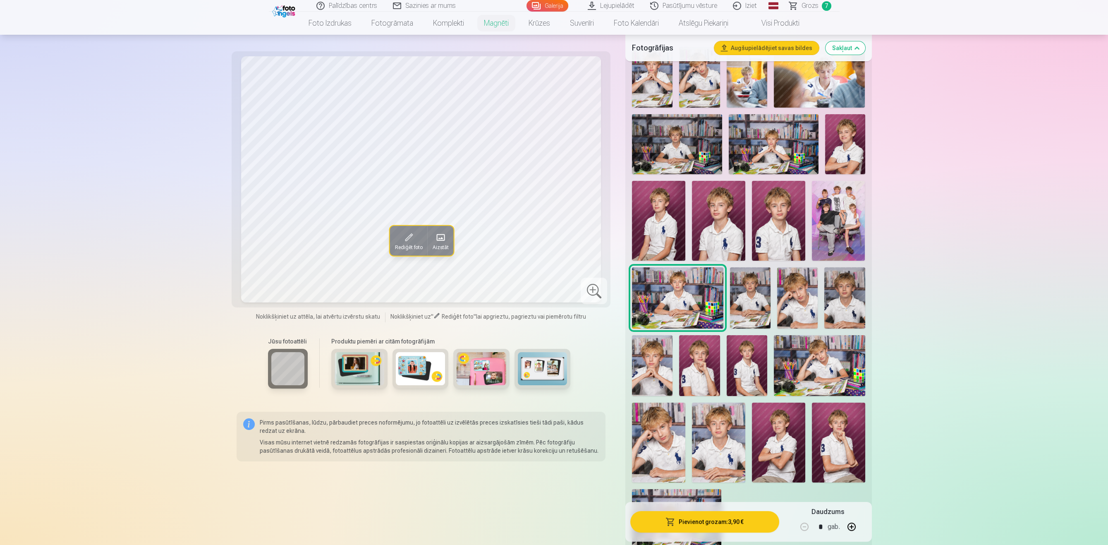
click at [755, 291] on img at bounding box center [750, 297] width 41 height 61
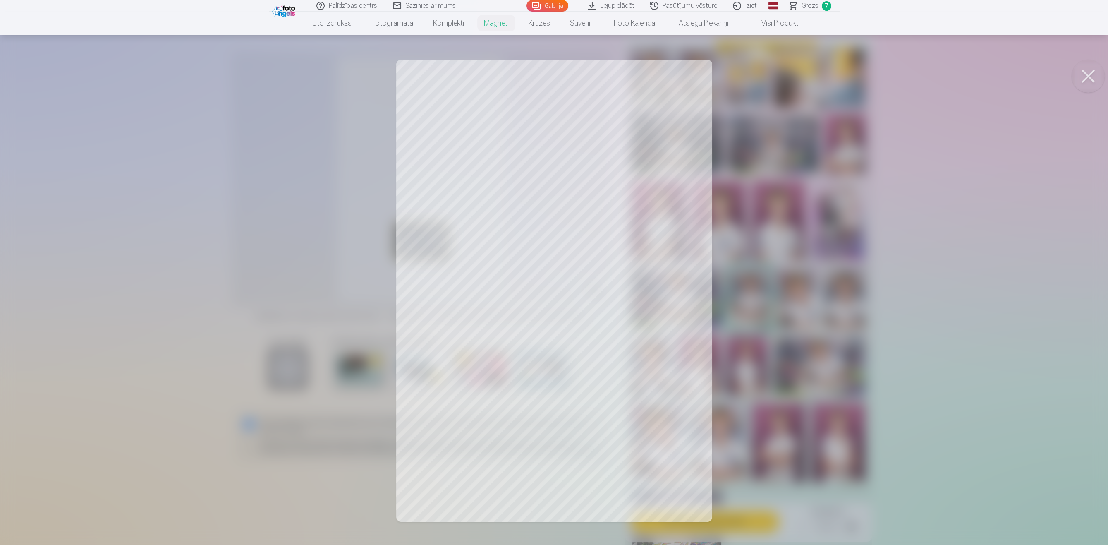
click at [1079, 76] on button at bounding box center [1087, 76] width 33 height 33
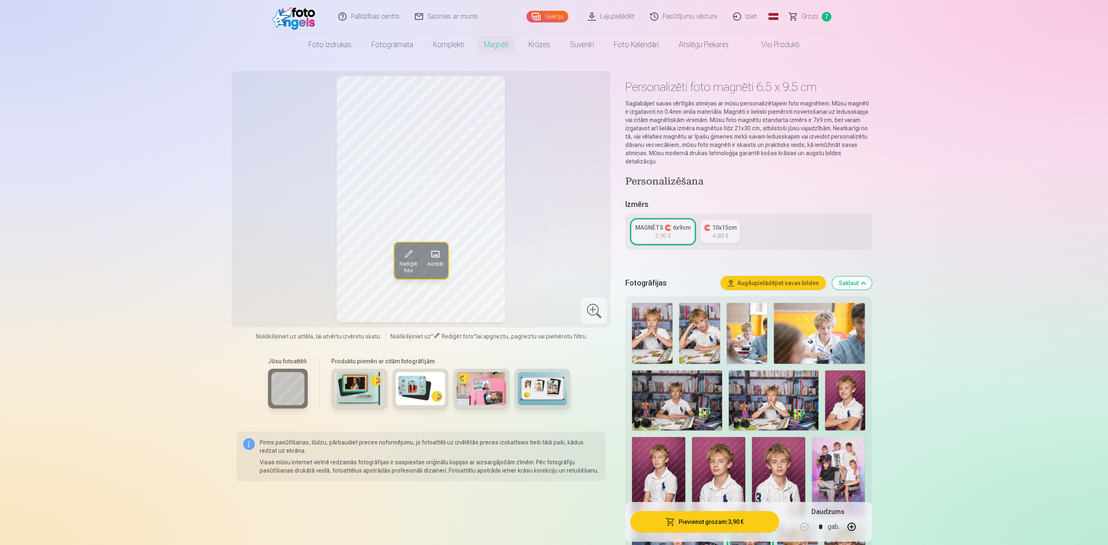
click at [652, 223] on div "MAGNĒTS 🧲 6x9cm" at bounding box center [662, 227] width 55 height 8
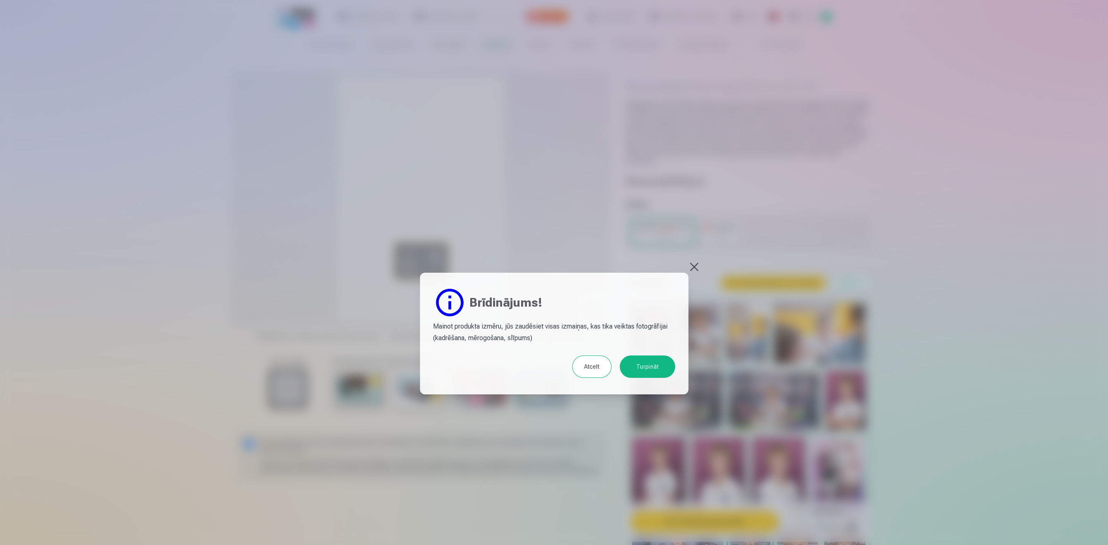
click at [693, 262] on button at bounding box center [694, 267] width 12 height 12
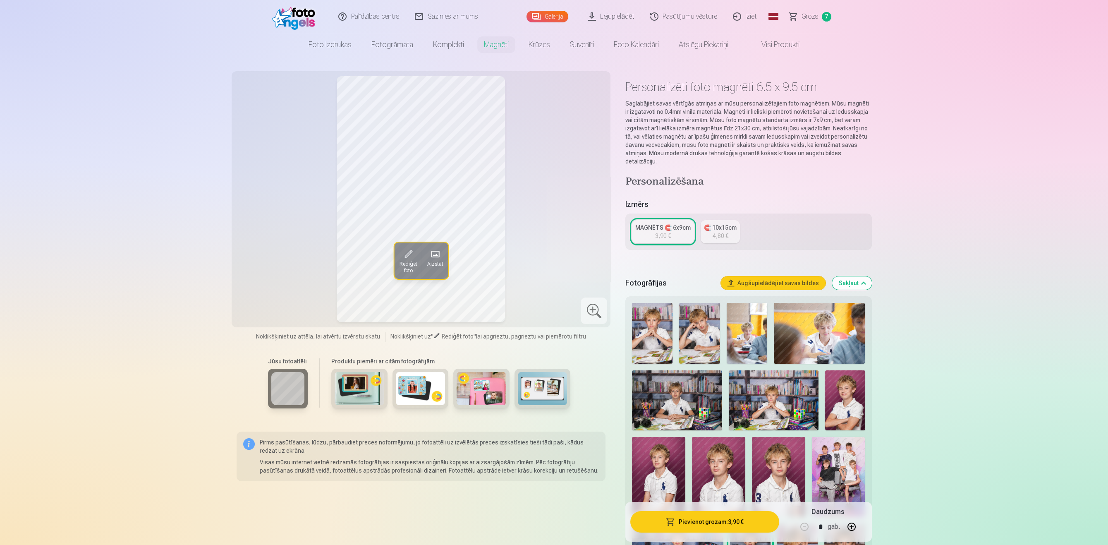
click at [810, 18] on span "Grozs" at bounding box center [809, 17] width 17 height 10
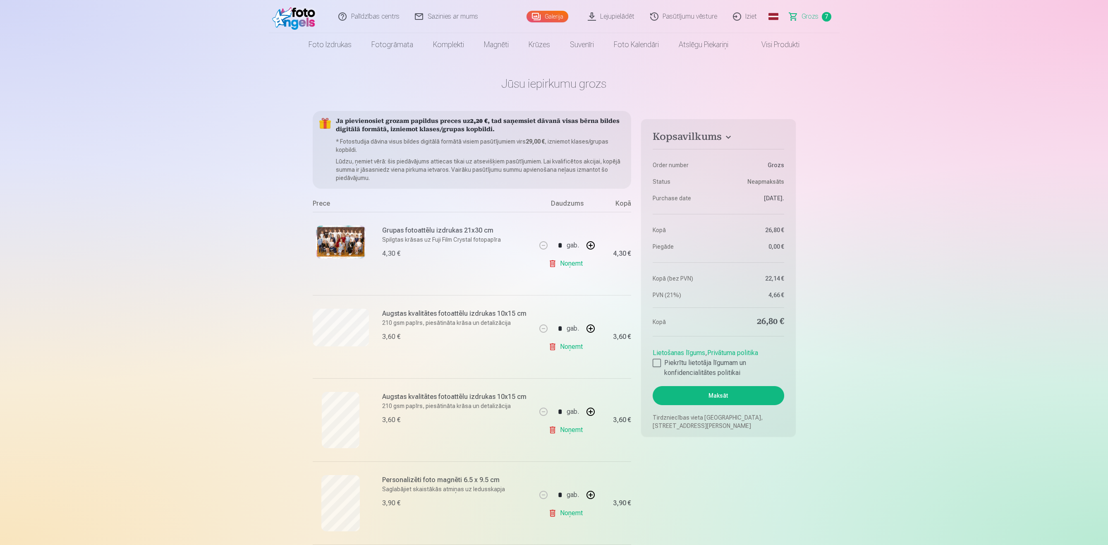
click at [779, 43] on link "Visi produkti" at bounding box center [773, 44] width 71 height 23
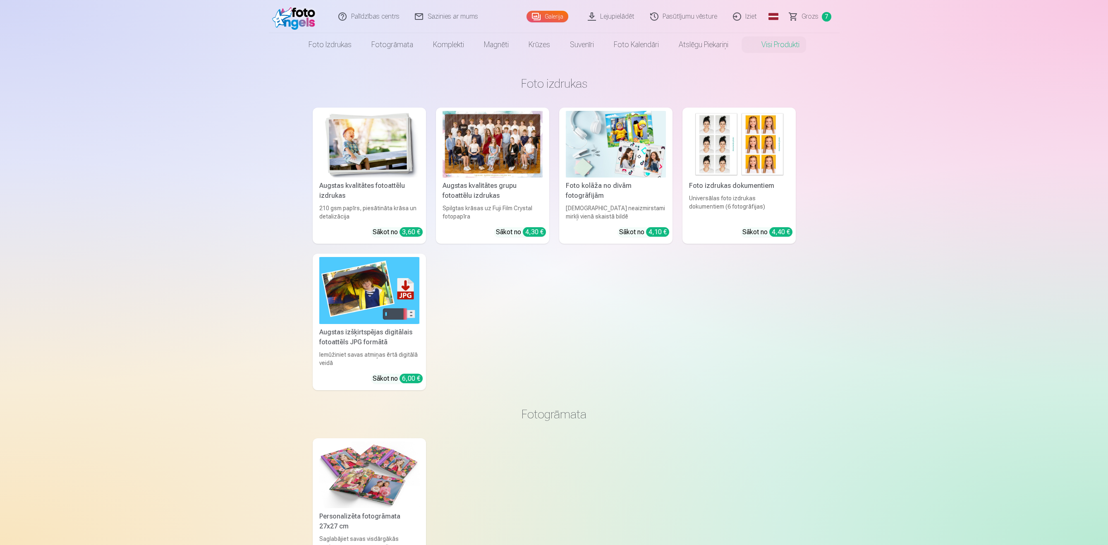
click at [502, 145] on div at bounding box center [492, 144] width 100 height 67
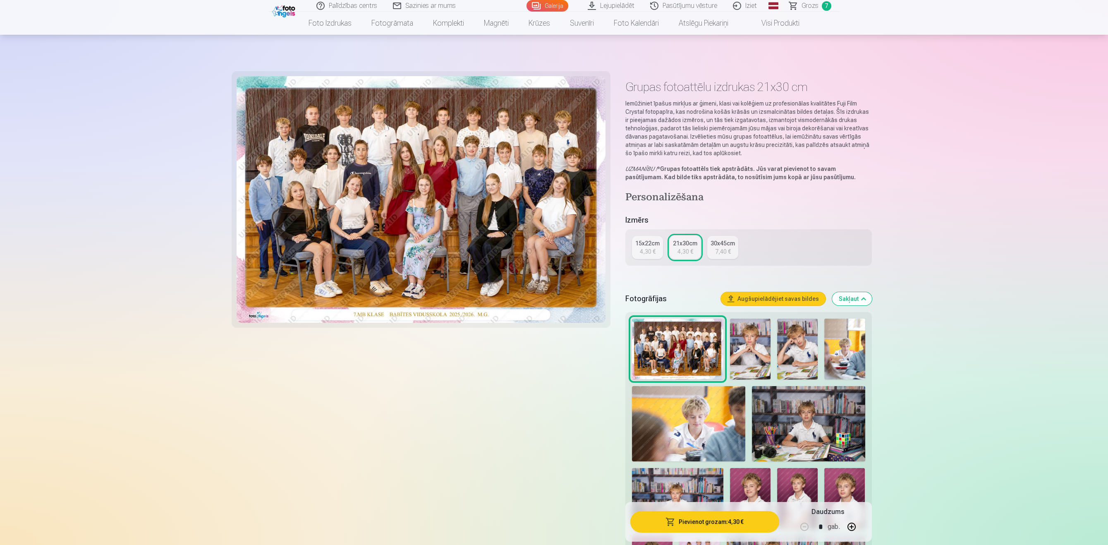
scroll to position [213, 0]
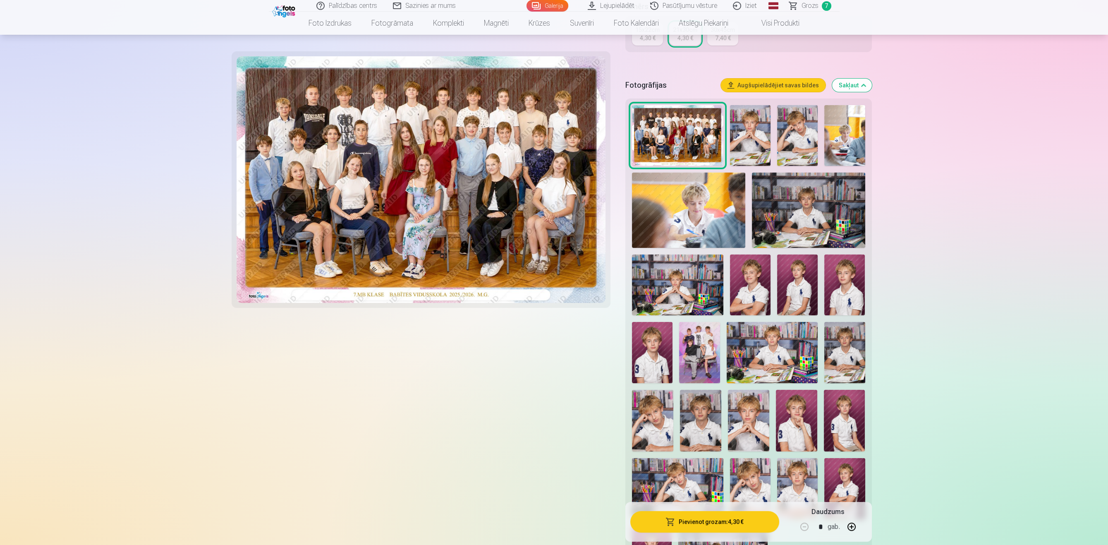
click at [715, 419] on img at bounding box center [700, 421] width 41 height 62
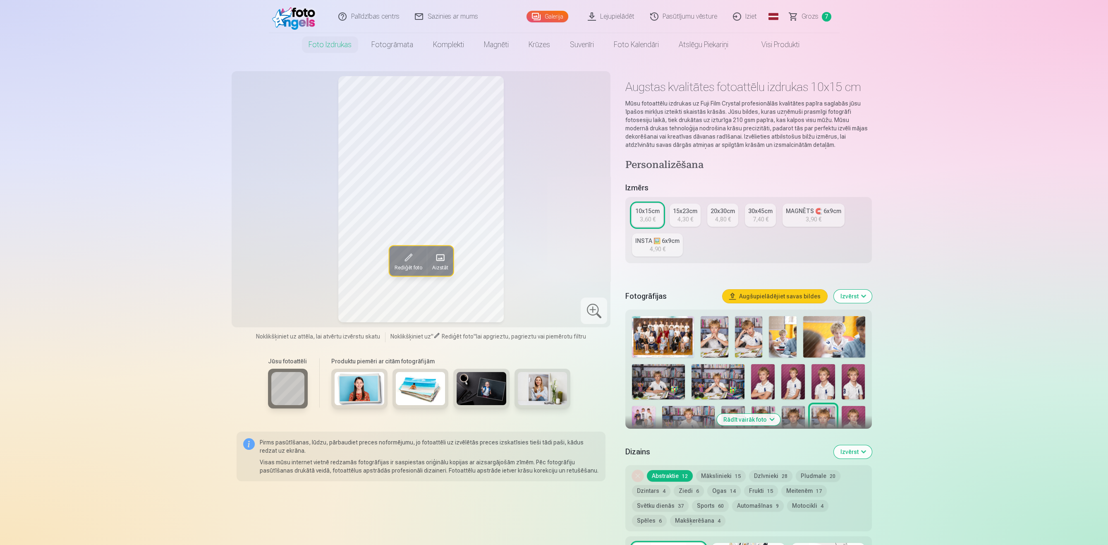
click at [760, 420] on button "Rādīt vairāk foto" at bounding box center [748, 419] width 63 height 12
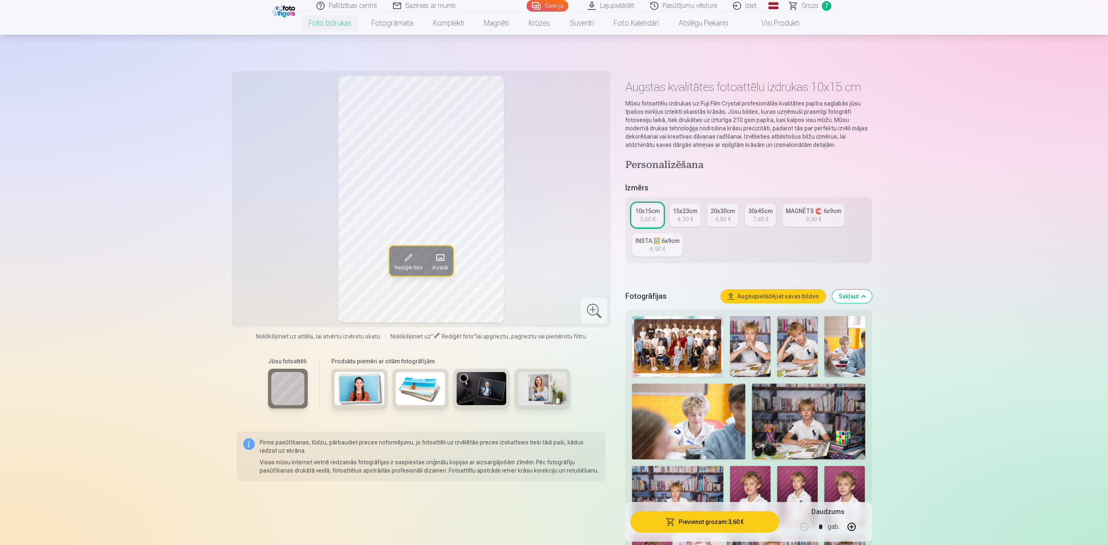
scroll to position [170, 0]
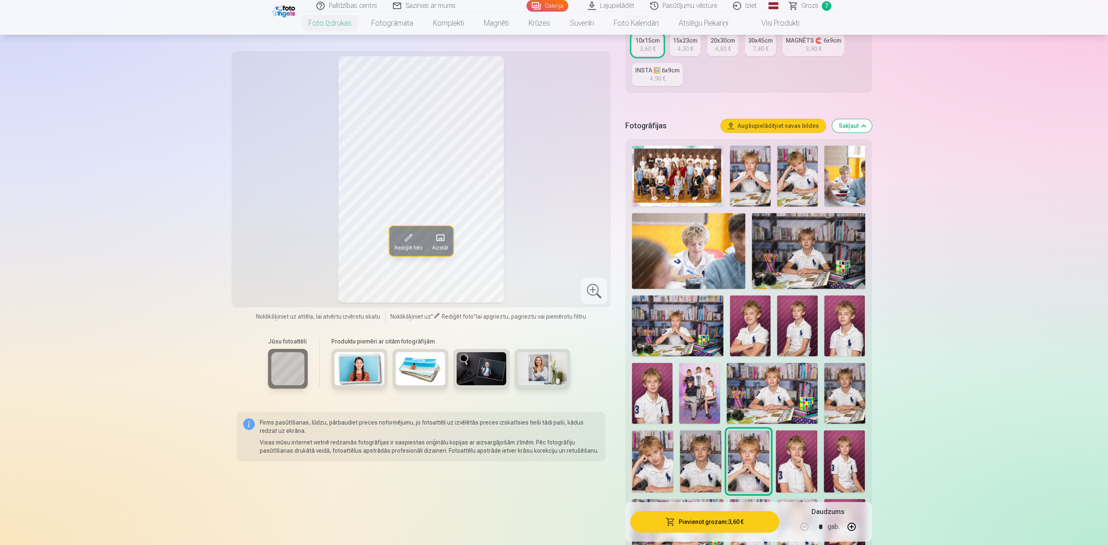
click at [705, 440] on img at bounding box center [700, 461] width 41 height 62
click at [851, 393] on img at bounding box center [844, 393] width 41 height 61
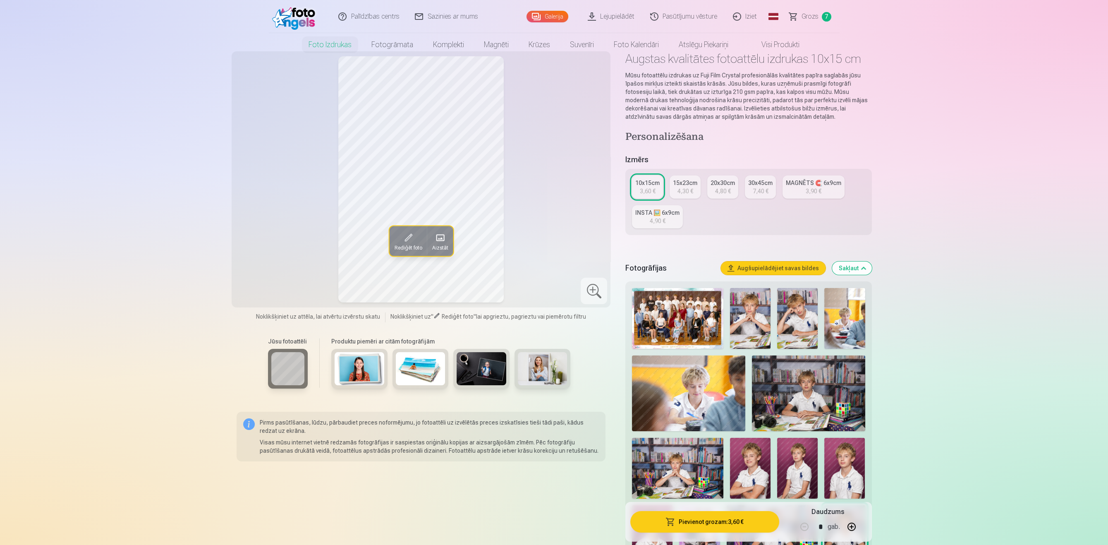
scroll to position [0, 0]
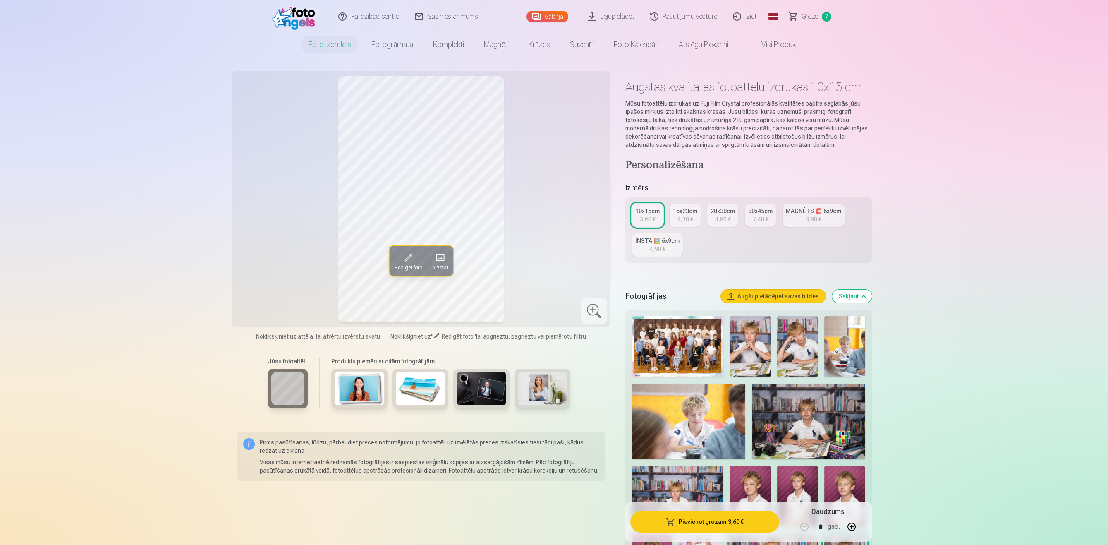
click at [666, 249] on link "INSTA 🖼️ 6x9cm 4,90 €" at bounding box center [657, 244] width 51 height 23
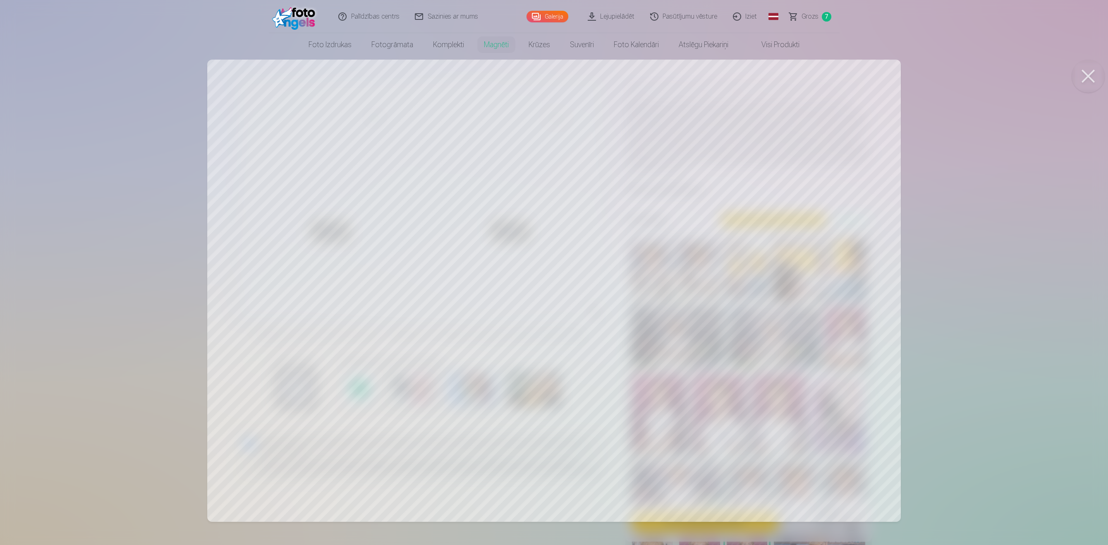
click at [1089, 71] on button at bounding box center [1087, 76] width 33 height 33
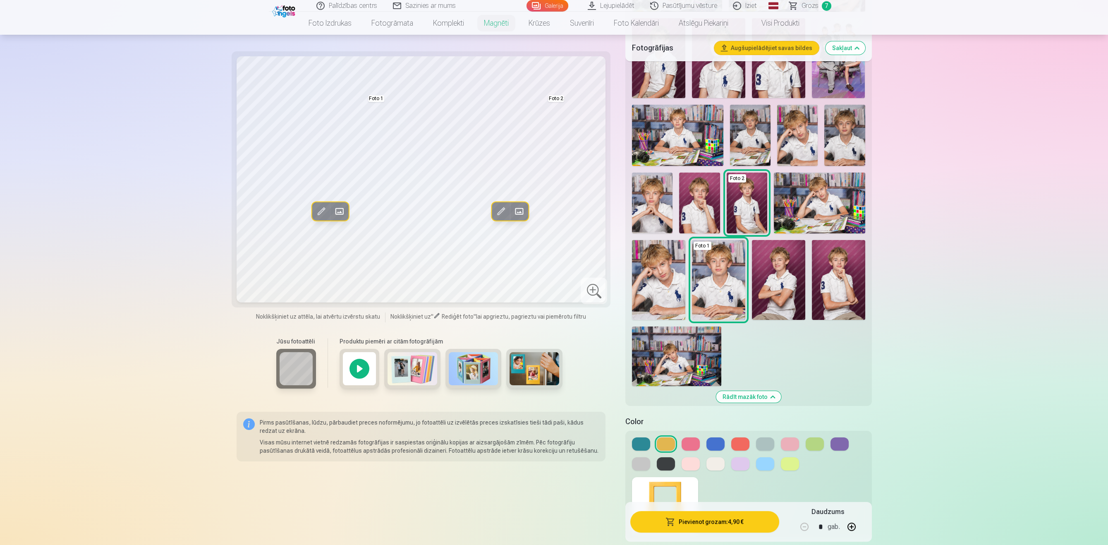
scroll to position [384, 0]
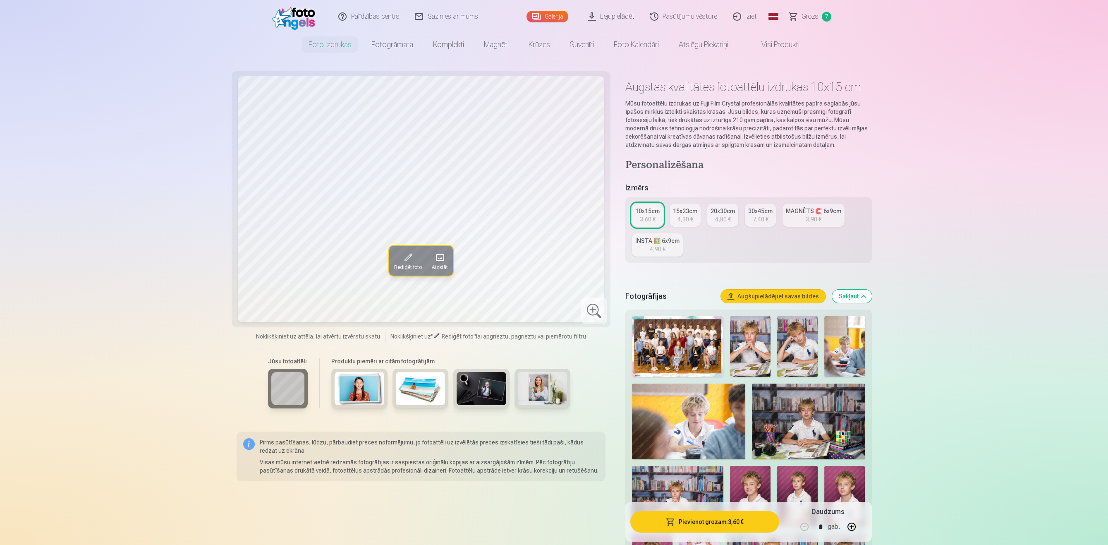
click at [807, 212] on div "MAGNĒTS 🧲 6x9cm" at bounding box center [813, 211] width 55 height 8
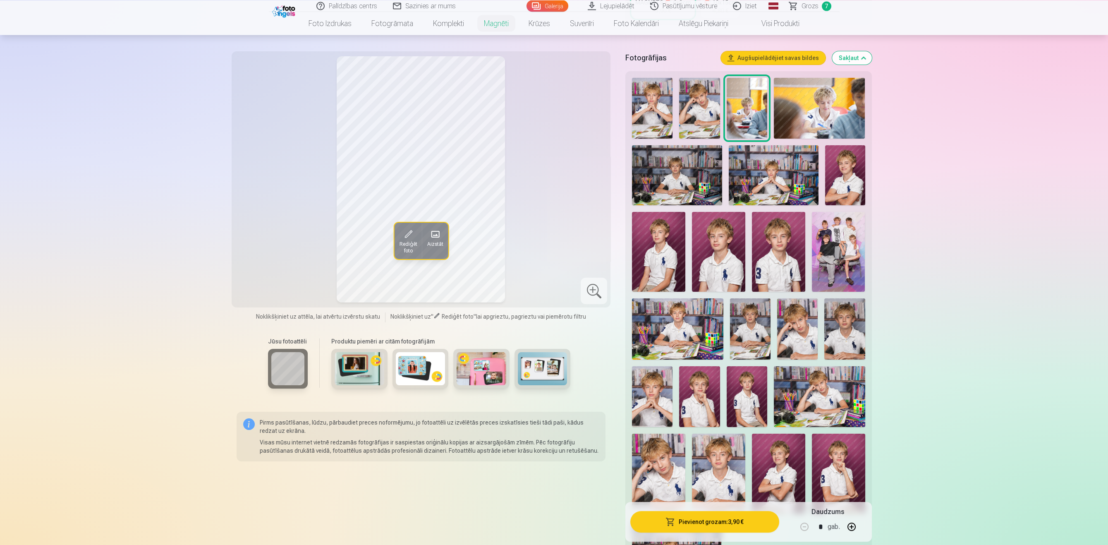
scroll to position [256, 0]
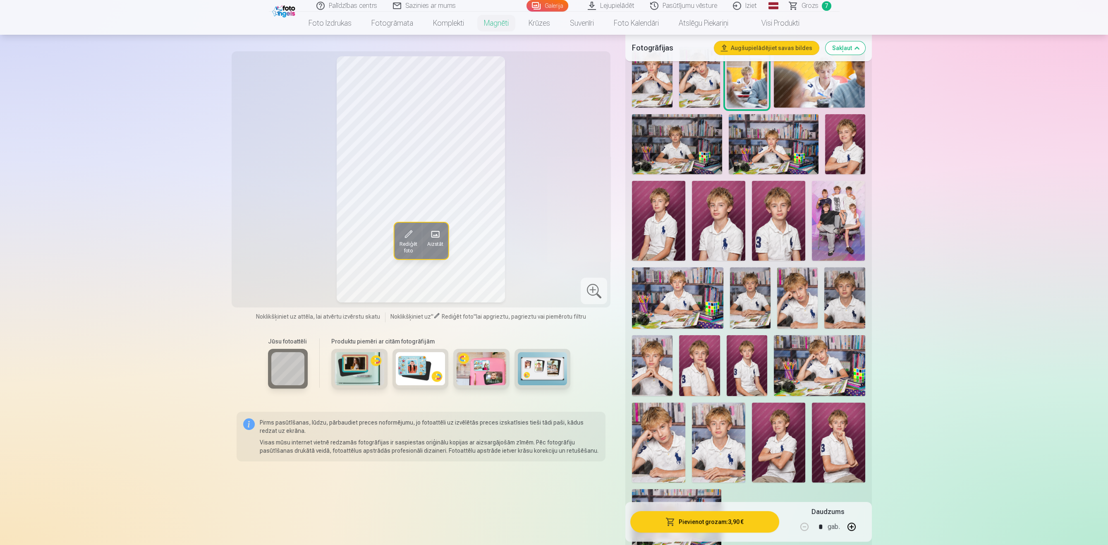
click at [751, 294] on img at bounding box center [750, 297] width 41 height 61
click at [840, 281] on img at bounding box center [844, 297] width 41 height 61
click at [742, 271] on img at bounding box center [750, 297] width 41 height 61
click at [852, 285] on img at bounding box center [844, 297] width 41 height 61
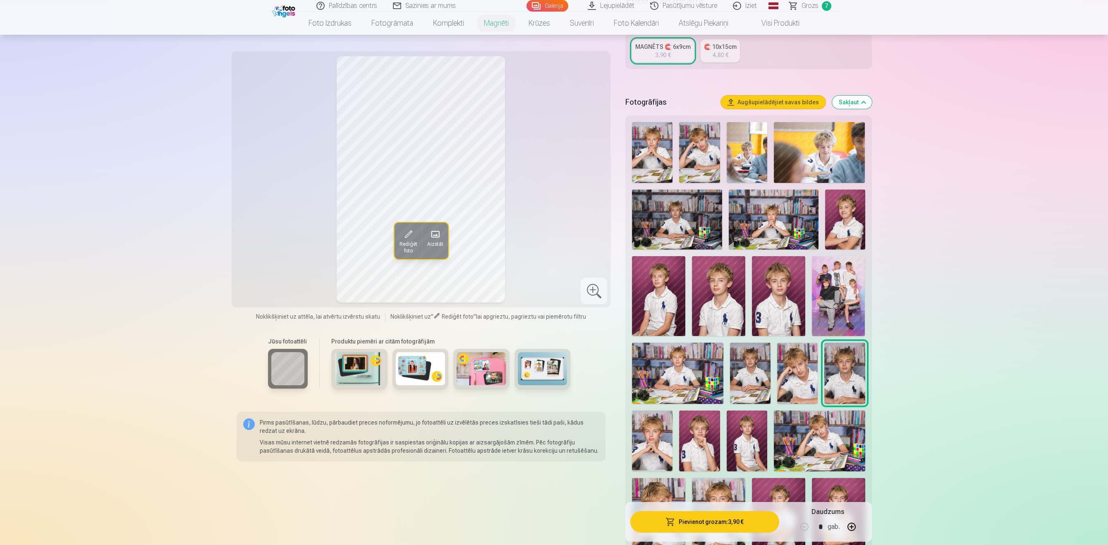
scroll to position [170, 0]
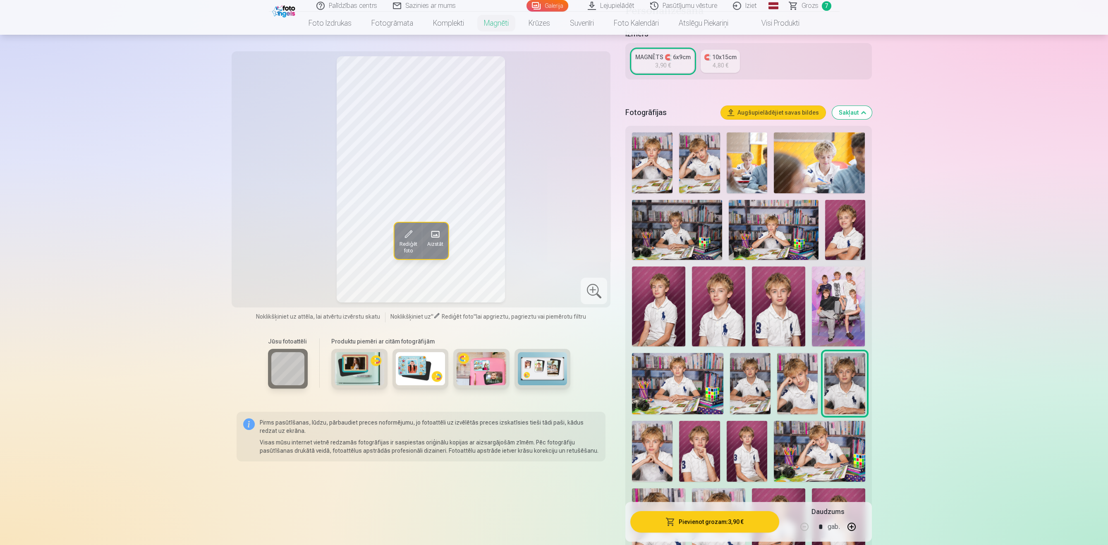
click at [699, 143] on img at bounding box center [699, 162] width 41 height 61
click at [649, 142] on img at bounding box center [652, 162] width 41 height 61
click at [689, 144] on img at bounding box center [699, 162] width 41 height 61
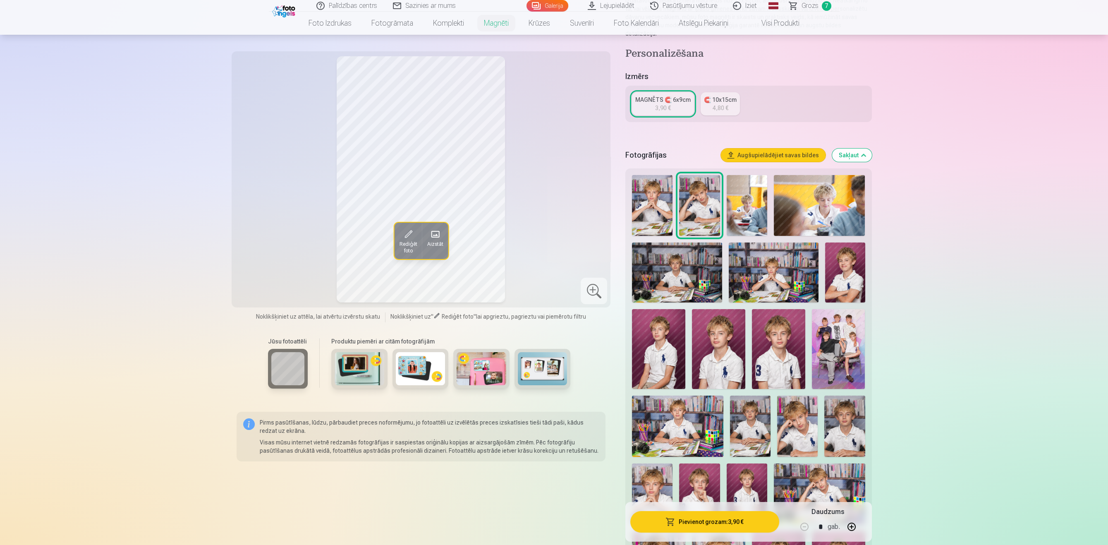
click at [782, 250] on img at bounding box center [774, 272] width 90 height 60
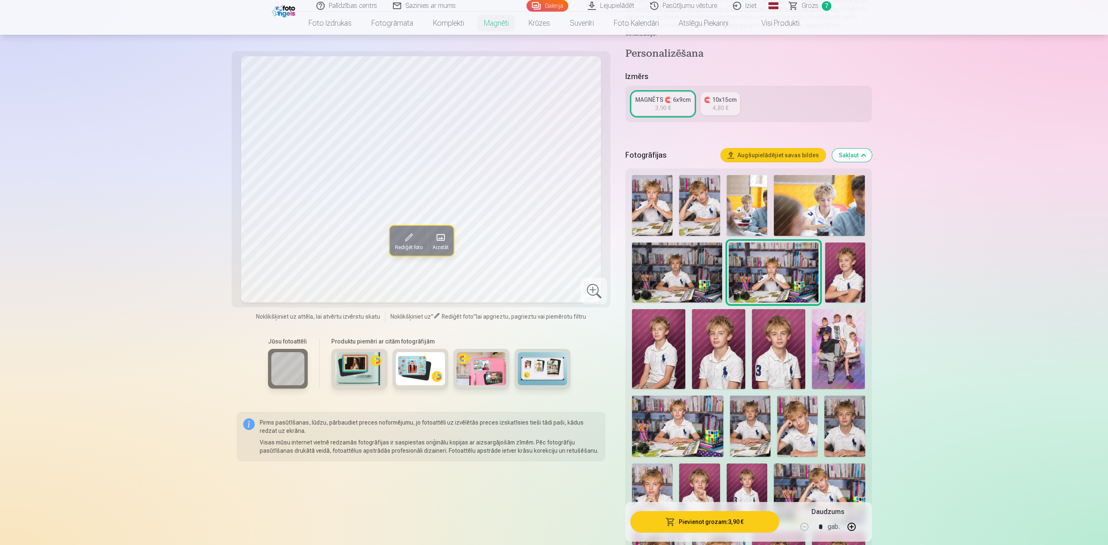
click at [691, 187] on img at bounding box center [699, 205] width 41 height 61
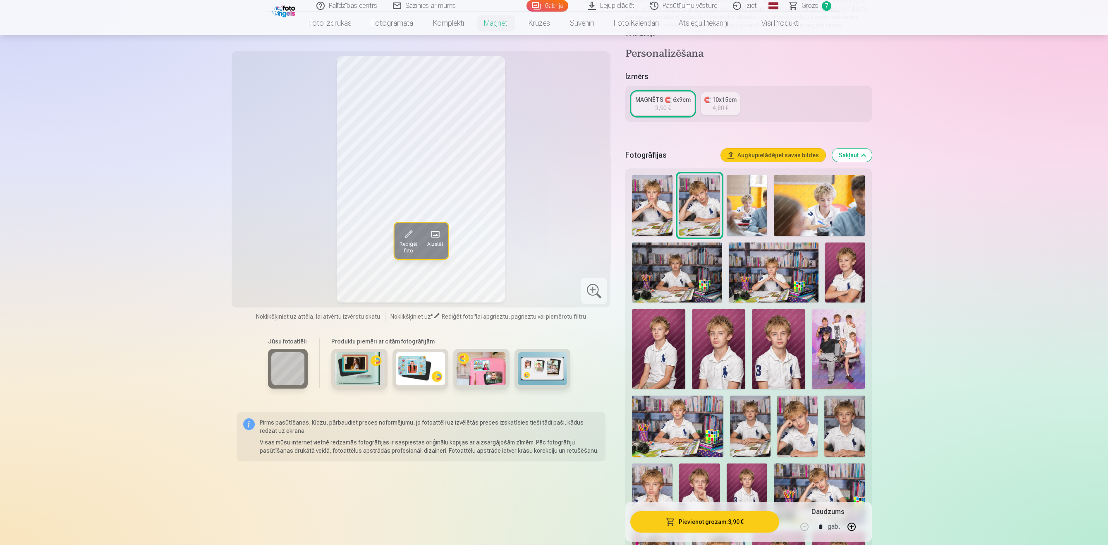
click at [798, 408] on img at bounding box center [797, 425] width 41 height 61
click at [708, 194] on img at bounding box center [699, 205] width 41 height 61
click at [845, 417] on img at bounding box center [844, 425] width 41 height 61
click at [756, 430] on img at bounding box center [750, 425] width 41 height 61
click at [668, 96] on div "MAGNĒTS 🧲 6x9cm" at bounding box center [662, 100] width 55 height 8
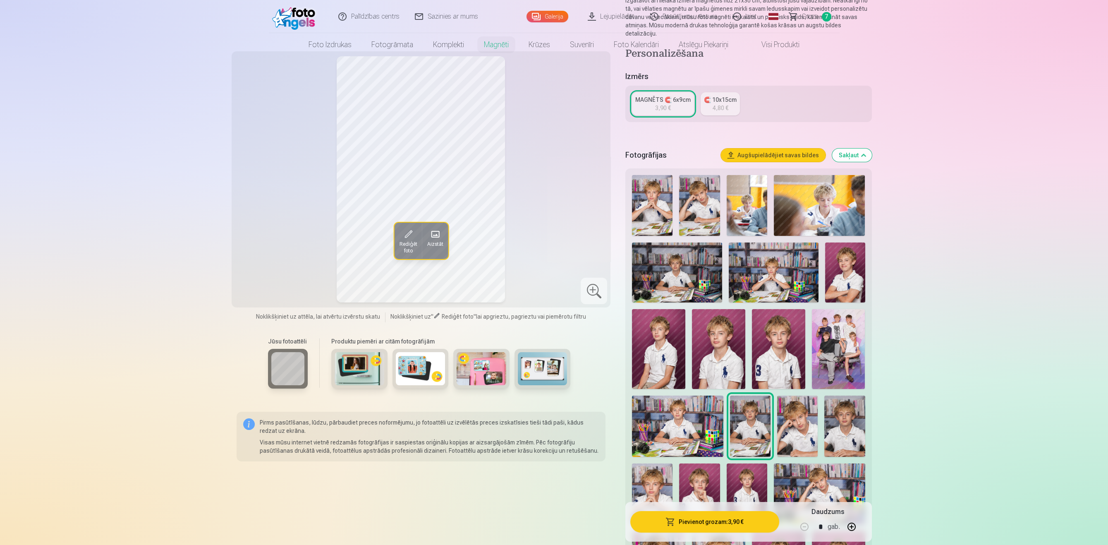
scroll to position [0, 0]
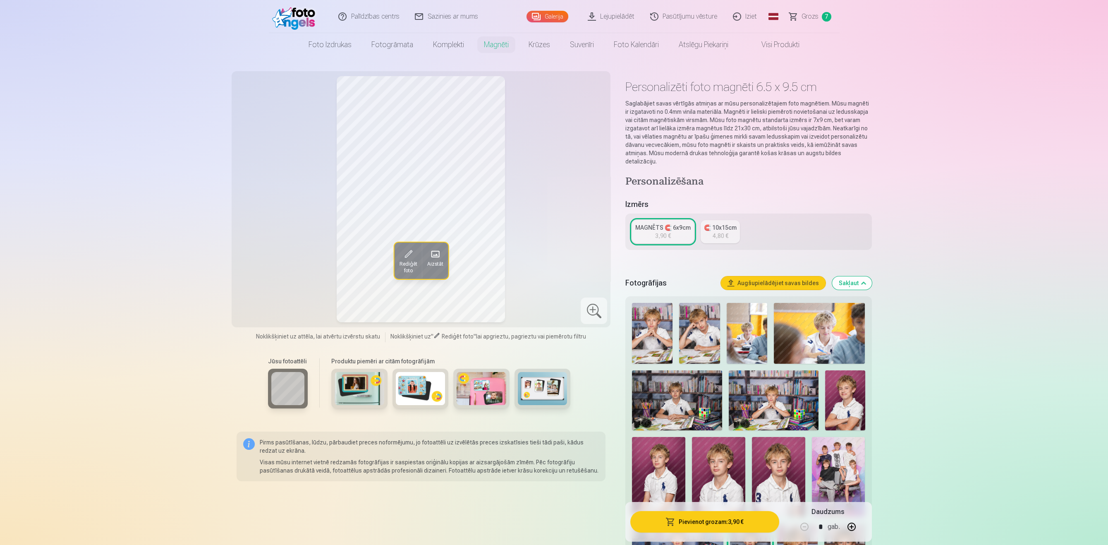
click at [655, 223] on div "MAGNĒTS 🧲 6x9cm" at bounding box center [662, 227] width 55 height 8
click at [728, 519] on button "Pievienot grozam : 3,90 €" at bounding box center [704, 522] width 148 height 22
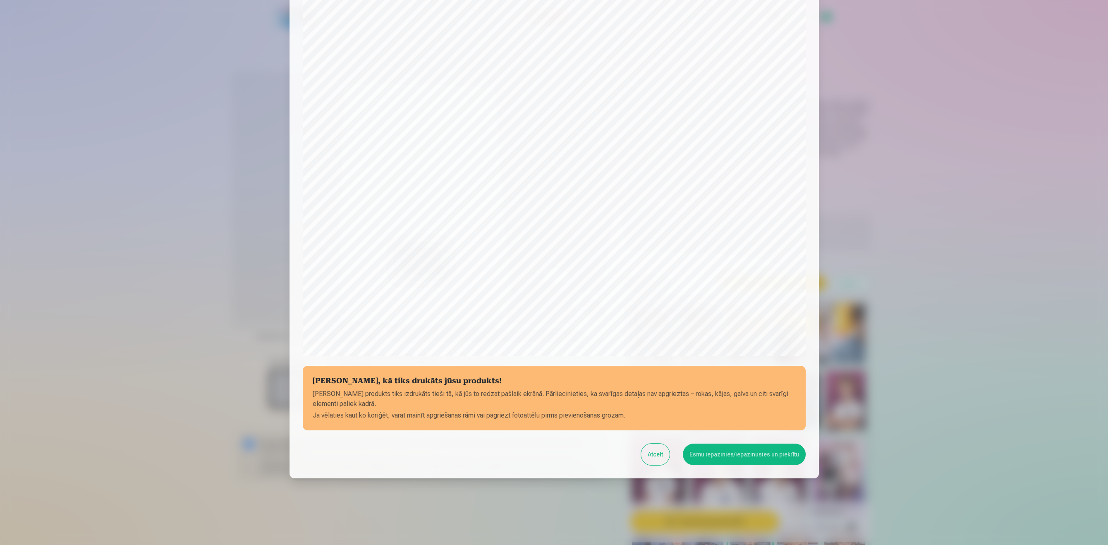
scroll to position [56, 0]
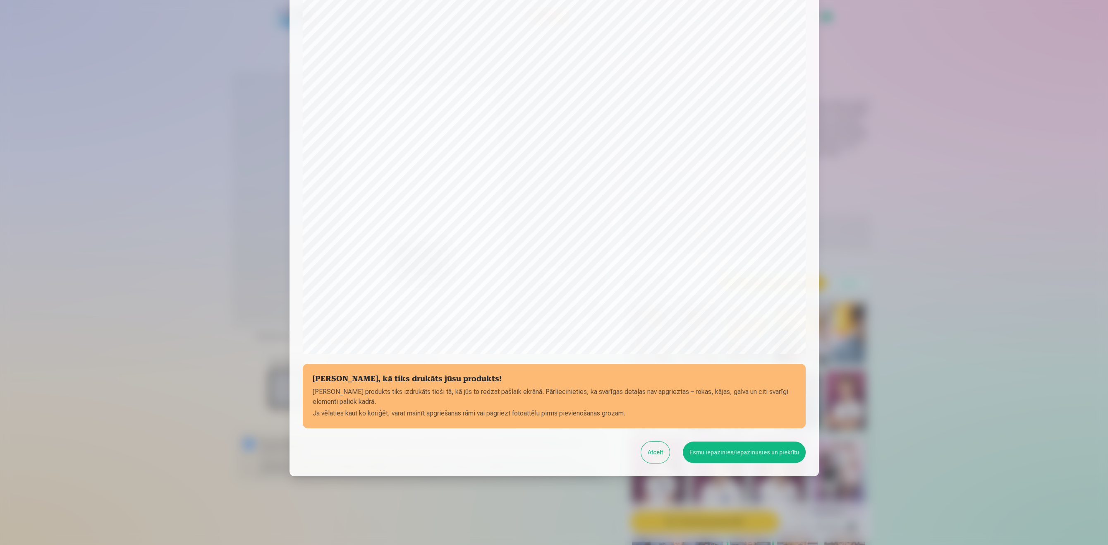
click at [719, 449] on button "Esmu iepazinies/iepazinusies un piekrītu" at bounding box center [744, 452] width 123 height 22
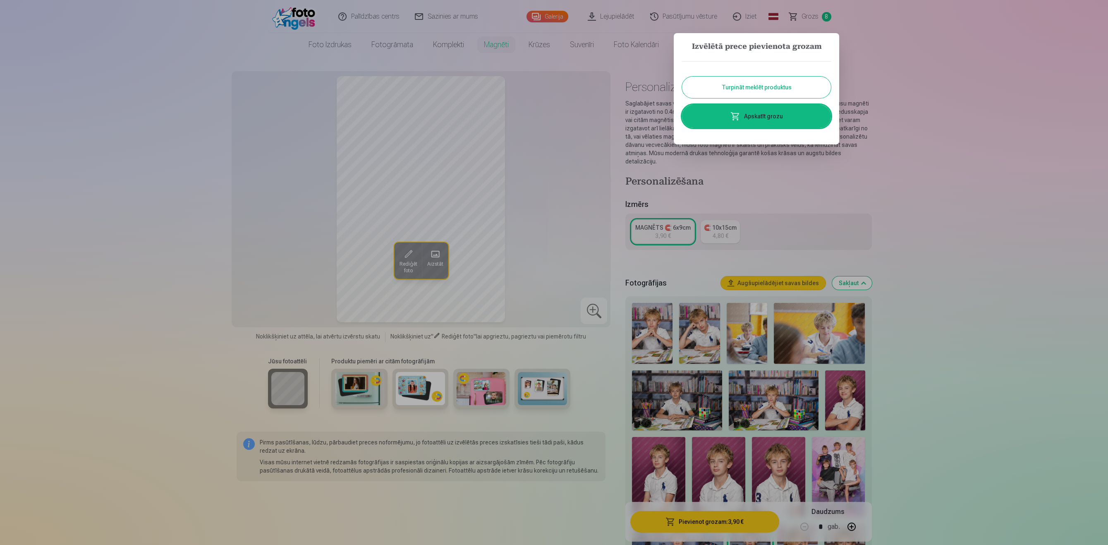
click at [782, 112] on link "Apskatīt grozu" at bounding box center [756, 116] width 149 height 23
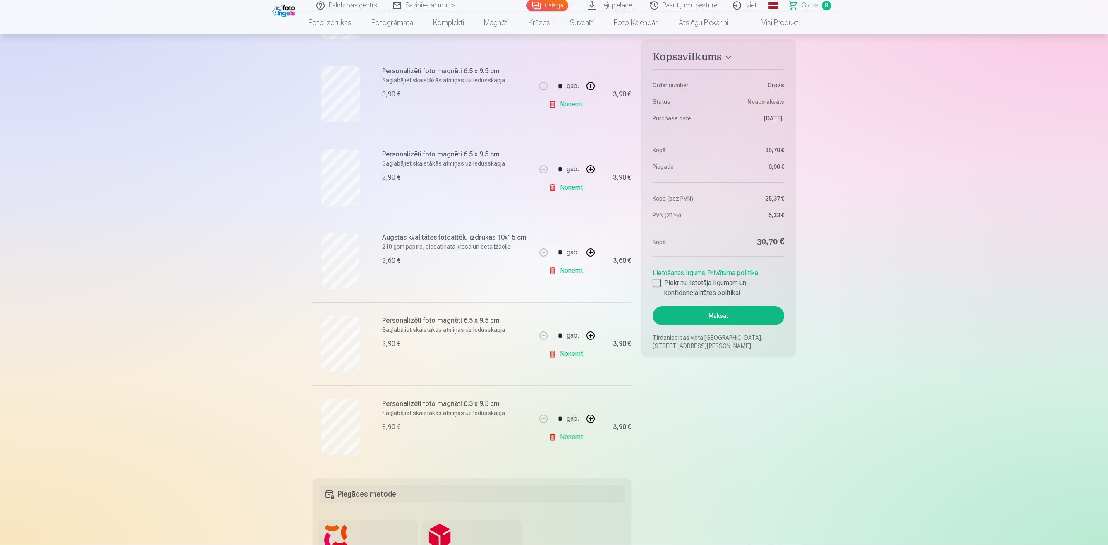
scroll to position [384, 0]
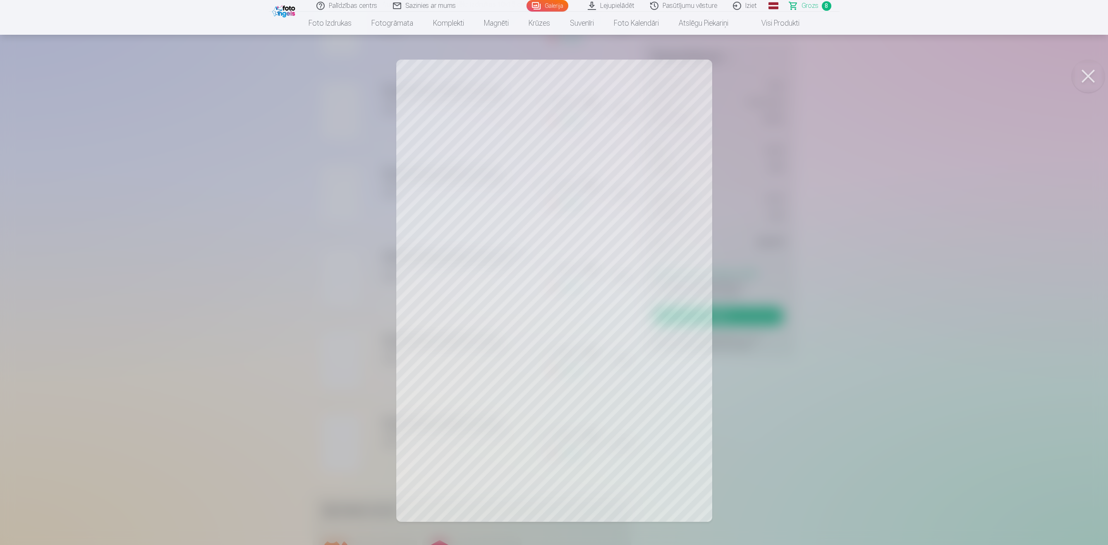
click at [738, 411] on div at bounding box center [554, 272] width 1108 height 545
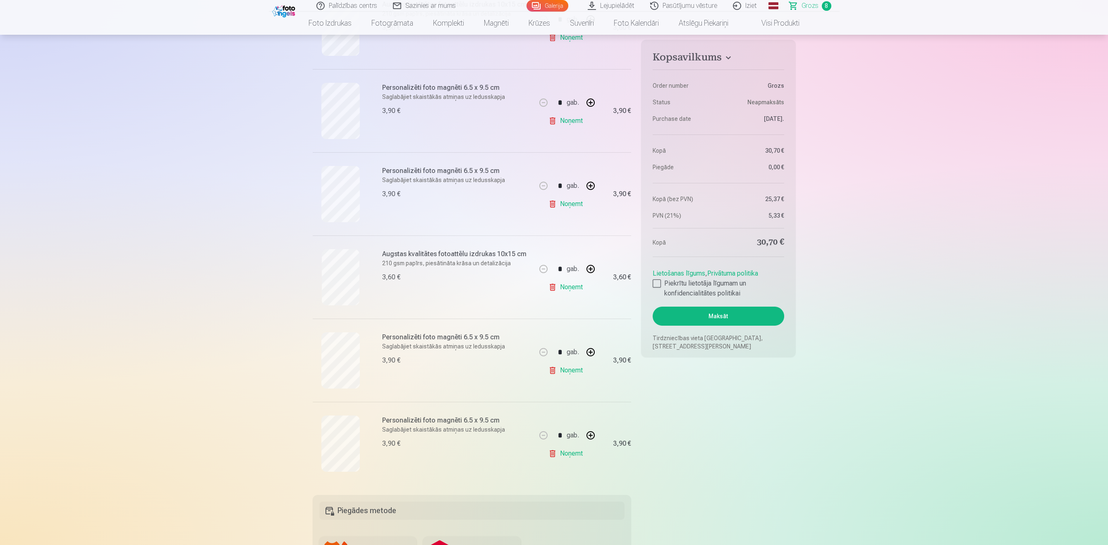
click at [591, 437] on button "button" at bounding box center [591, 435] width 20 height 20
type input "*"
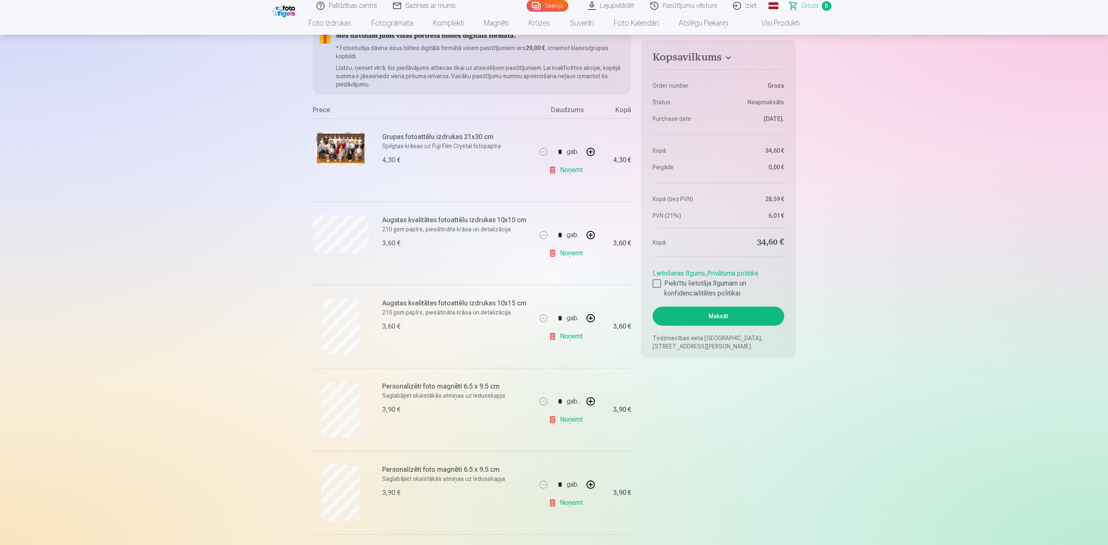
scroll to position [0, 0]
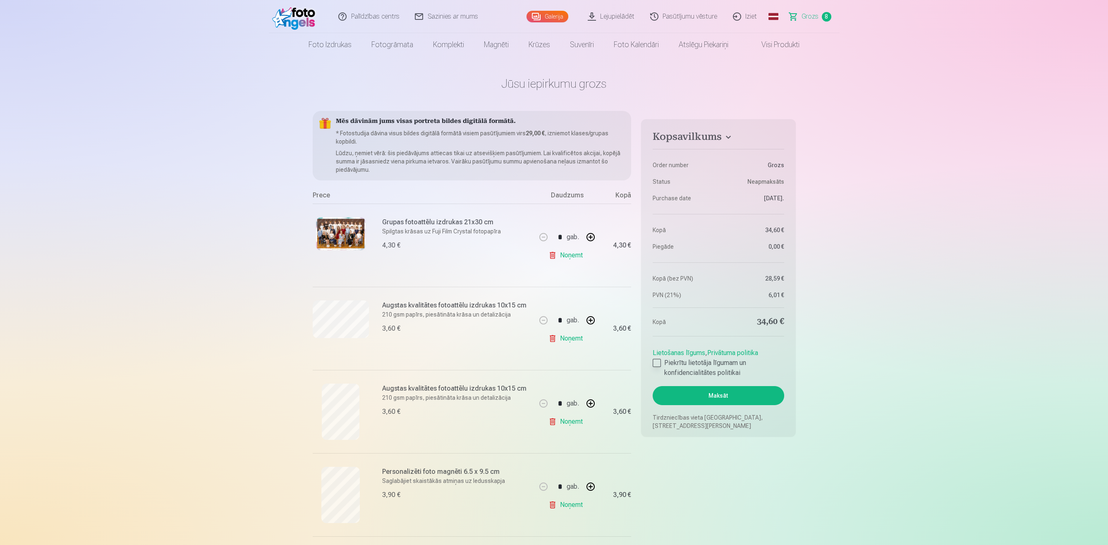
click at [653, 361] on div at bounding box center [656, 362] width 8 height 8
click at [713, 397] on button "Maksāt" at bounding box center [717, 395] width 131 height 19
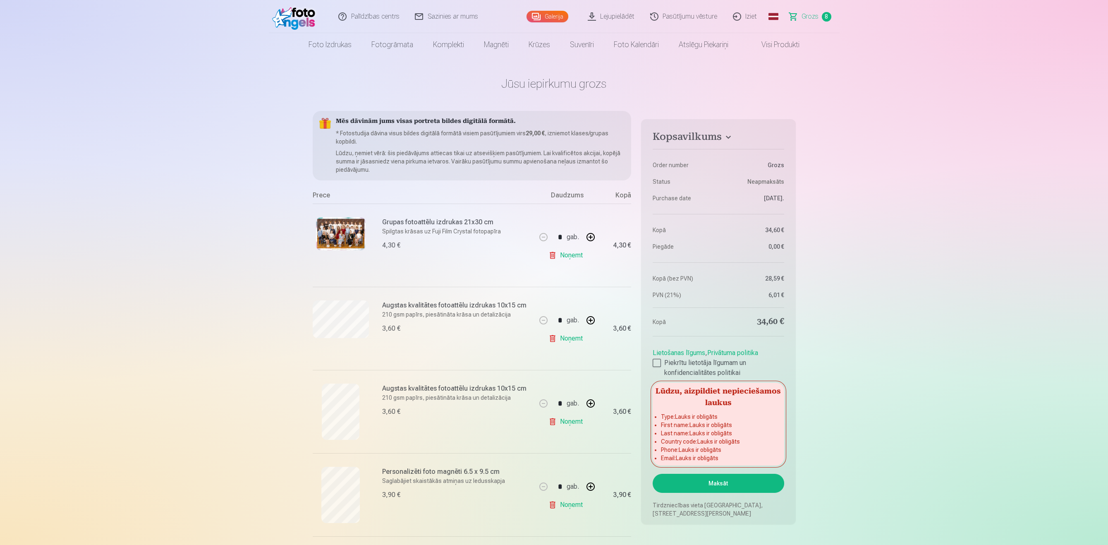
click at [751, 452] on li "Phone : Lauks ir obligāts" at bounding box center [718, 449] width 115 height 8
click at [731, 488] on button "Maksāt" at bounding box center [717, 482] width 131 height 19
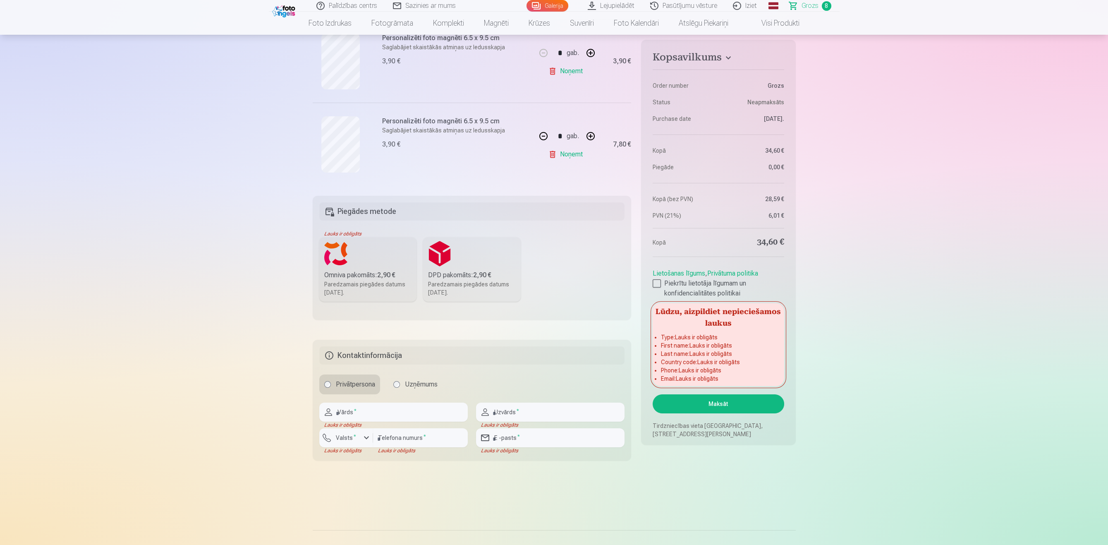
scroll to position [853, 0]
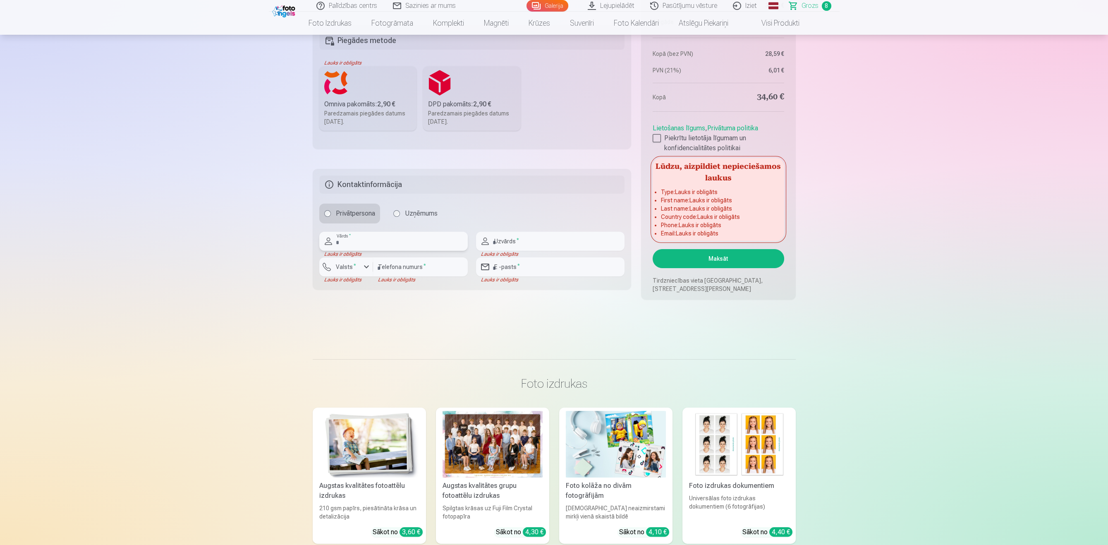
click at [410, 244] on input "text" at bounding box center [393, 241] width 148 height 19
type input "*****"
click at [544, 245] on input "text" at bounding box center [550, 241] width 148 height 19
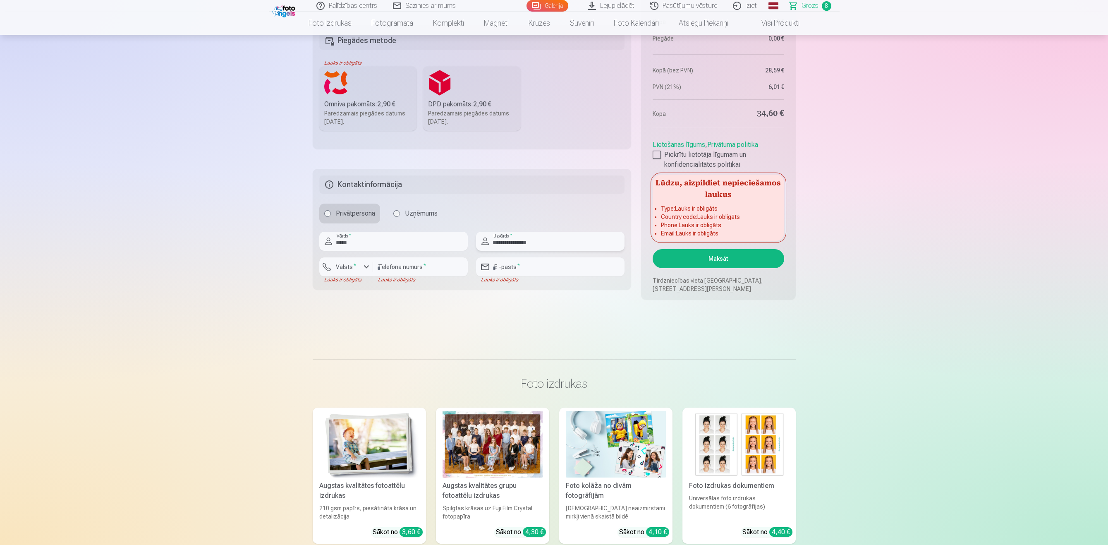
type input "**********"
click at [401, 271] on input "number" at bounding box center [420, 266] width 95 height 19
type input "********"
click at [346, 271] on label "Valsts *" at bounding box center [345, 267] width 27 height 8
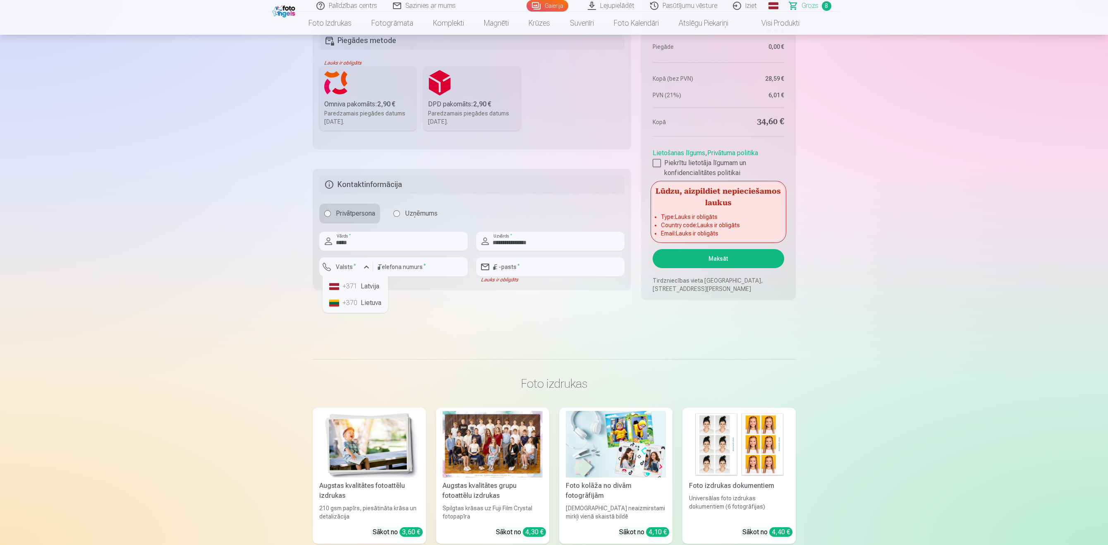
click at [353, 290] on div "+371" at bounding box center [350, 286] width 17 height 10
click at [514, 270] on input "email" at bounding box center [550, 266] width 148 height 19
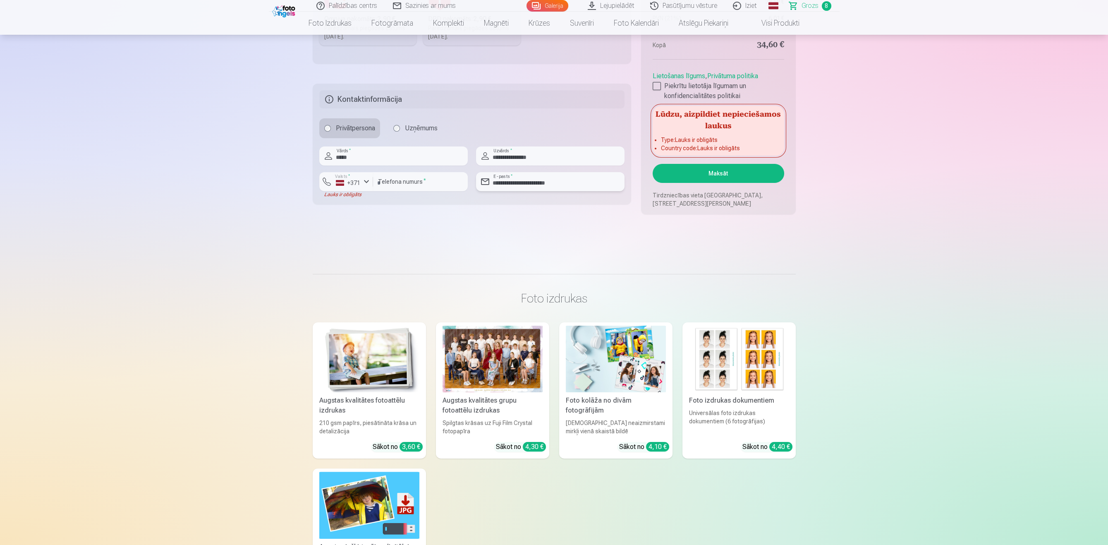
scroll to position [768, 0]
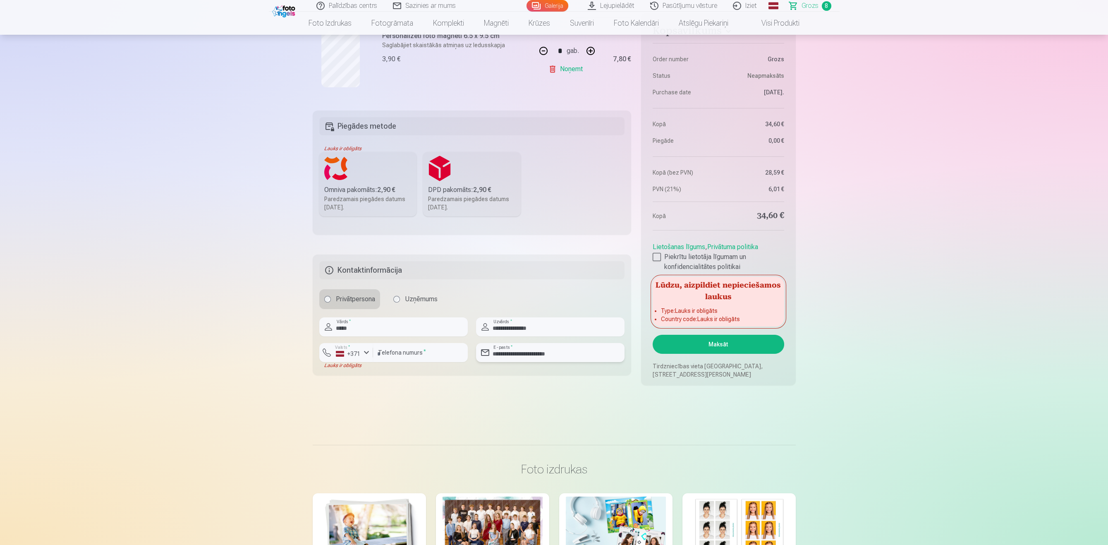
type input "**********"
click at [388, 205] on div "Paredzamais piegādes datums 1.11.2025." at bounding box center [368, 203] width 88 height 17
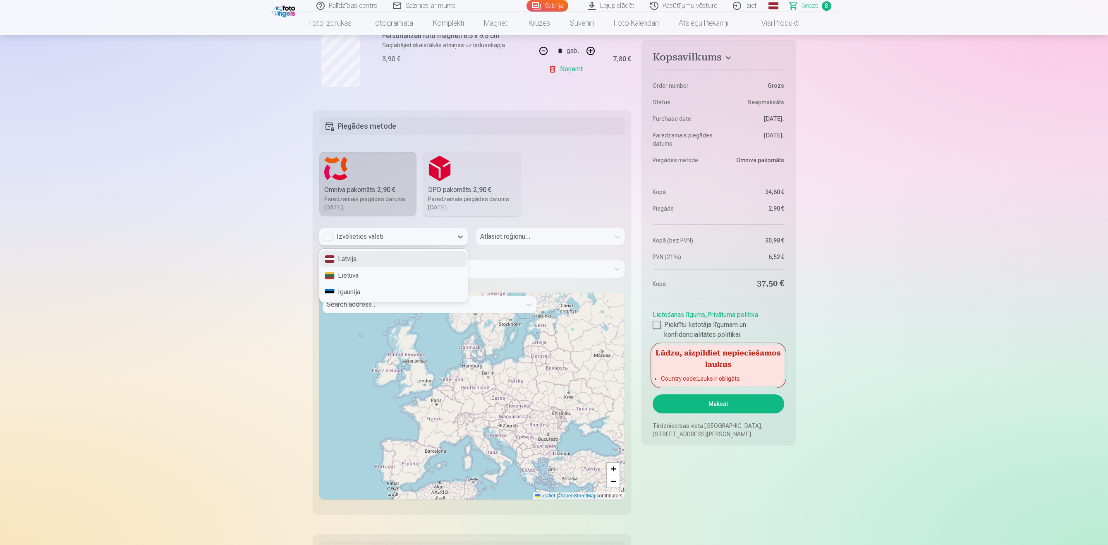
click at [334, 241] on div "Izvēlieties valsti" at bounding box center [385, 237] width 125 height 10
click at [338, 256] on div "Latvija" at bounding box center [394, 259] width 148 height 17
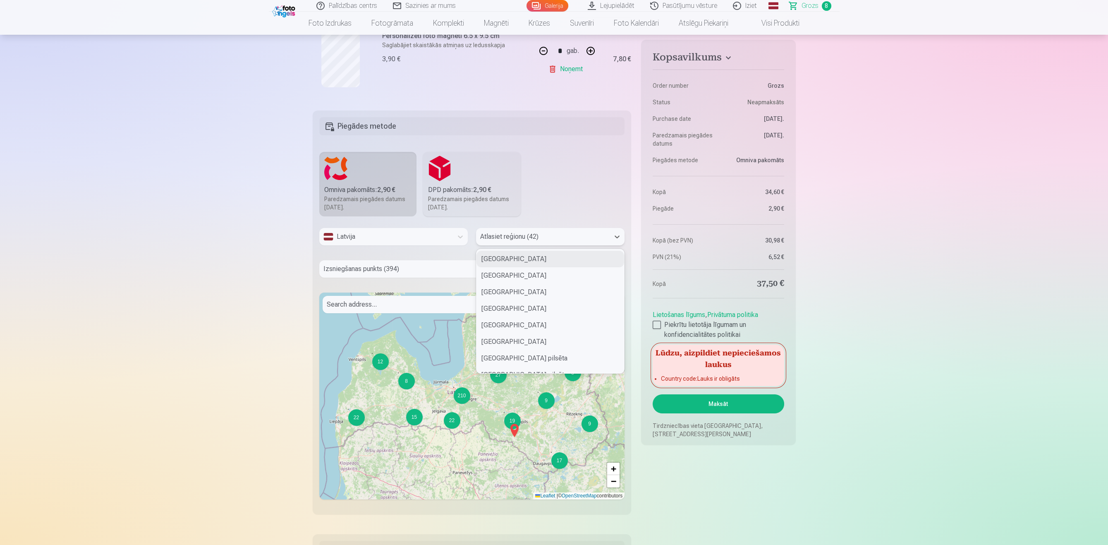
click at [522, 239] on div at bounding box center [542, 237] width 125 height 12
click at [562, 331] on div "Rīgas pilsēta" at bounding box center [550, 331] width 148 height 17
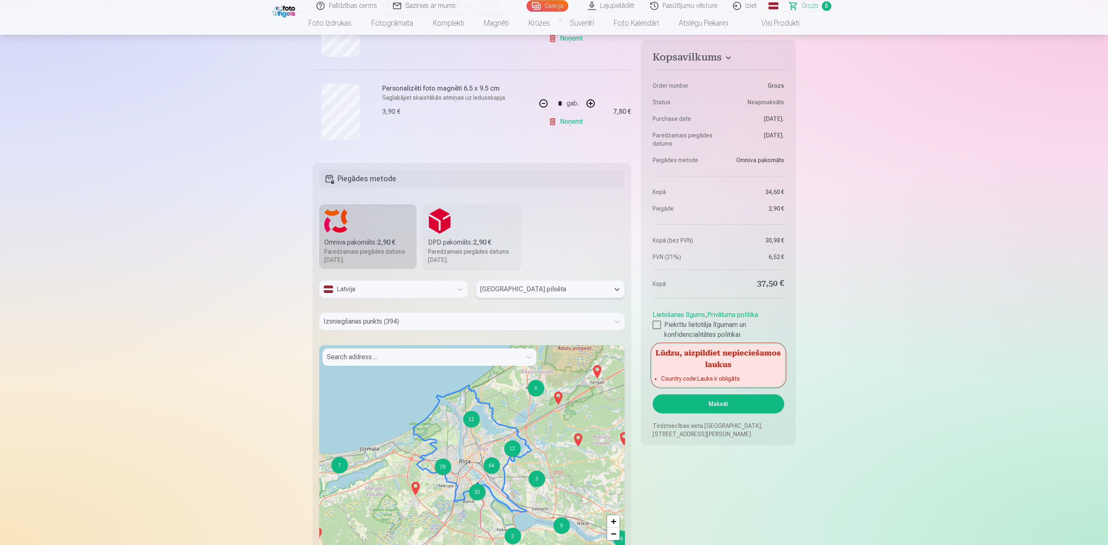
scroll to position [725, 0]
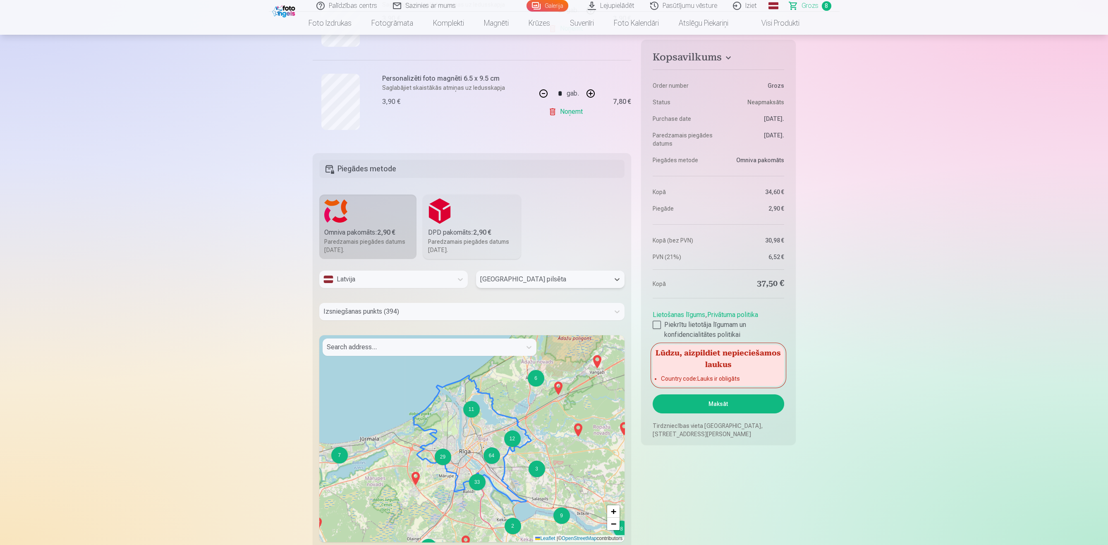
click at [372, 313] on div at bounding box center [464, 312] width 282 height 12
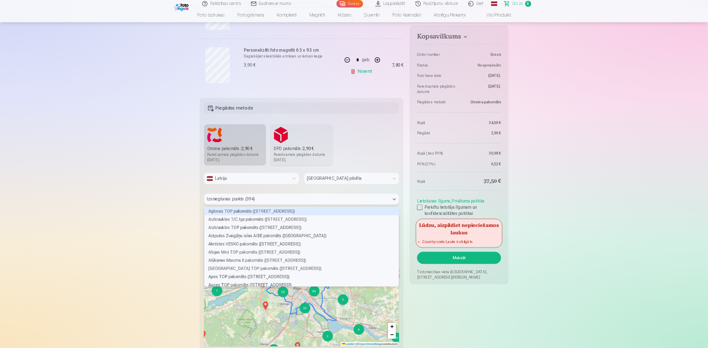
scroll to position [124, 304]
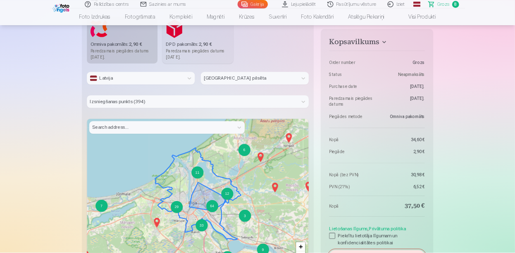
scroll to position [907, 0]
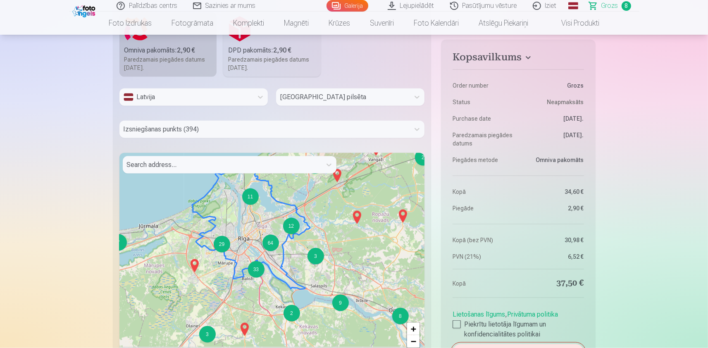
drag, startPoint x: 291, startPoint y: 282, endPoint x: 270, endPoint y: 252, distance: 36.8
click at [270, 252] on div "7 4 2 5 2 6 15 6 3 11 6 3 12 2 7 29 8 2 64 3 33 2 9 2 2 2 2 + − Leaflet | © Ope…" at bounding box center [272, 256] width 306 height 207
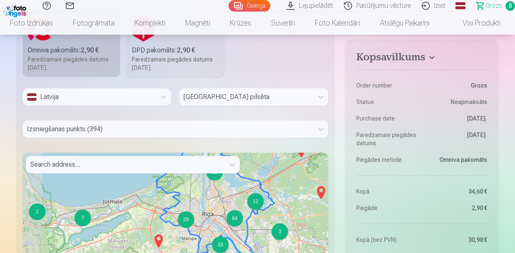
drag, startPoint x: 181, startPoint y: 191, endPoint x: 242, endPoint y: 167, distance: 65.7
click at [242, 167] on div "4 5 2 6 15 6 3 11 6 3 12 2 7 29 8 2 64 3 33 2 9 2 2 2 2 4 + − Leaflet | © OpenS…" at bounding box center [176, 256] width 306 height 207
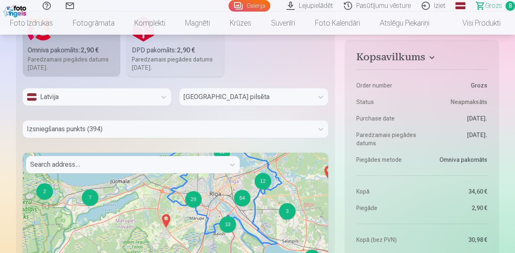
drag, startPoint x: 221, startPoint y: 221, endPoint x: 229, endPoint y: 201, distance: 21.2
click at [229, 201] on div "4 5 2 6 15 6 3 11 6 3 12 2 7 29 8 2 64 3 33 2 9 2 2 2 2 4 4 5 + − Leaflet | © O…" at bounding box center [176, 256] width 306 height 207
click at [239, 197] on div "64" at bounding box center [242, 198] width 17 height 17
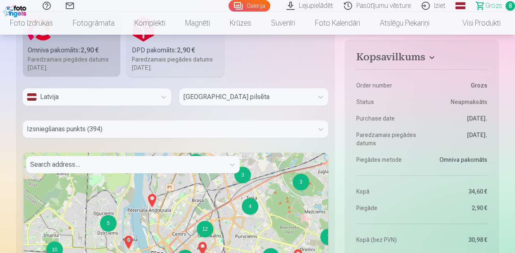
drag, startPoint x: 152, startPoint y: 221, endPoint x: 215, endPoint y: 181, distance: 74.2
click at [215, 181] on div "4 3 3 2 3 3 3 2 5 7 10 2 2 2 3 14 12 2 4 15 4 7 2 7 3 7 4 2 3 2 3 2 + − Leaflet…" at bounding box center [176, 256] width 306 height 207
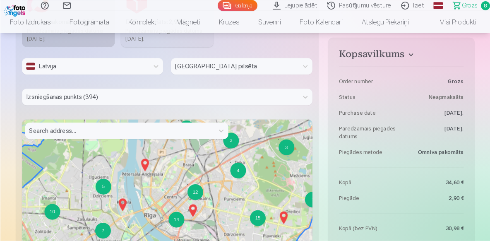
scroll to position [950, 0]
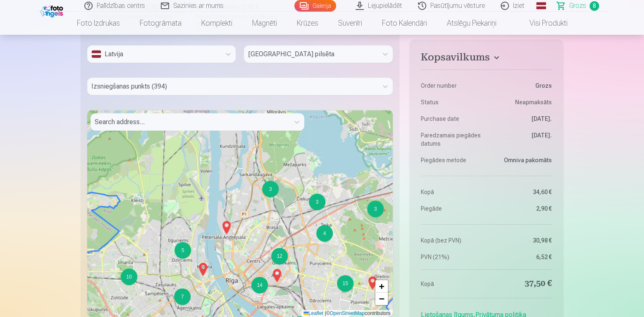
drag, startPoint x: 237, startPoint y: 227, endPoint x: 249, endPoint y: 305, distance: 79.5
click at [249, 305] on div "4 3 3 2 3 3 3 2 5 7 10 2 2 2 3 14 12 2 4 15 4 7 2 7 3 7 4 2 3 2 3 2 + − Leaflet…" at bounding box center [240, 213] width 306 height 207
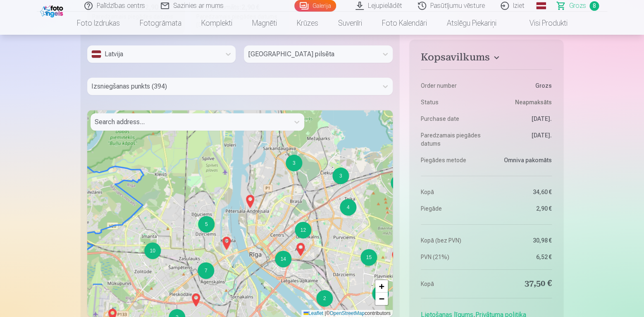
drag, startPoint x: 246, startPoint y: 238, endPoint x: 261, endPoint y: 198, distance: 42.7
click at [260, 202] on div "4 3 3 2 3 3 3 2 5 7 10 2 2 3 14 12 2 4 15 4 7 2 7 3 7 4 2 3 2 3 2 + − Leaflet |…" at bounding box center [240, 213] width 306 height 207
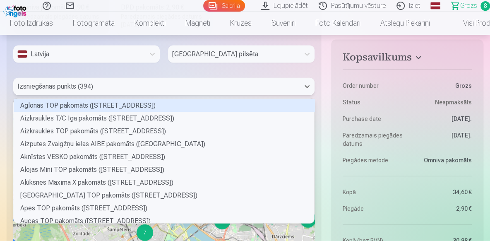
click at [152, 91] on div "Izsniegšanas punkts (394)" at bounding box center [156, 86] width 286 height 17
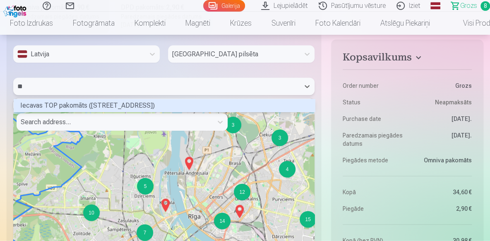
scroll to position [124, 300]
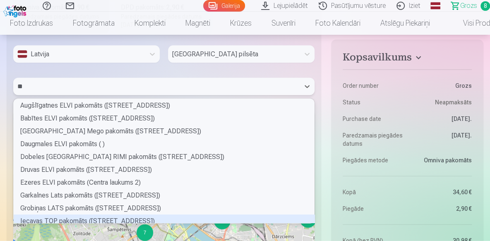
type input "*"
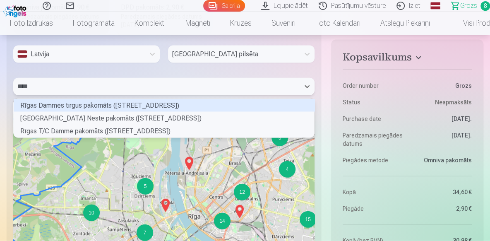
scroll to position [26, 300]
type input "*****"
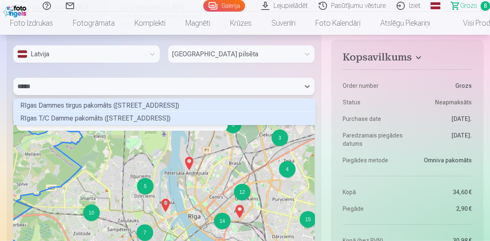
click at [80, 116] on div "Rīgas T/C Damme pakomāts (Kurzemes prospekts 1A)" at bounding box center [164, 118] width 301 height 13
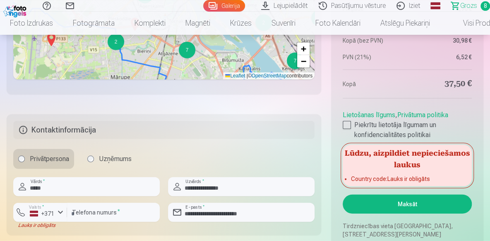
scroll to position [1214, 0]
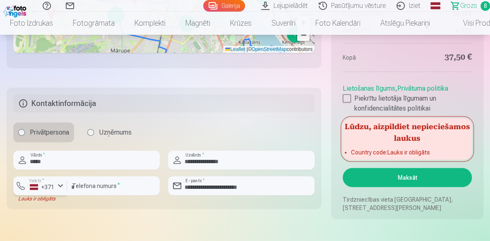
click at [57, 190] on button "Valsts * +371" at bounding box center [40, 185] width 54 height 19
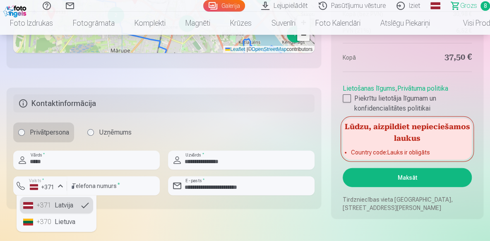
click at [55, 204] on li "+371 Latvija" at bounding box center [56, 205] width 73 height 17
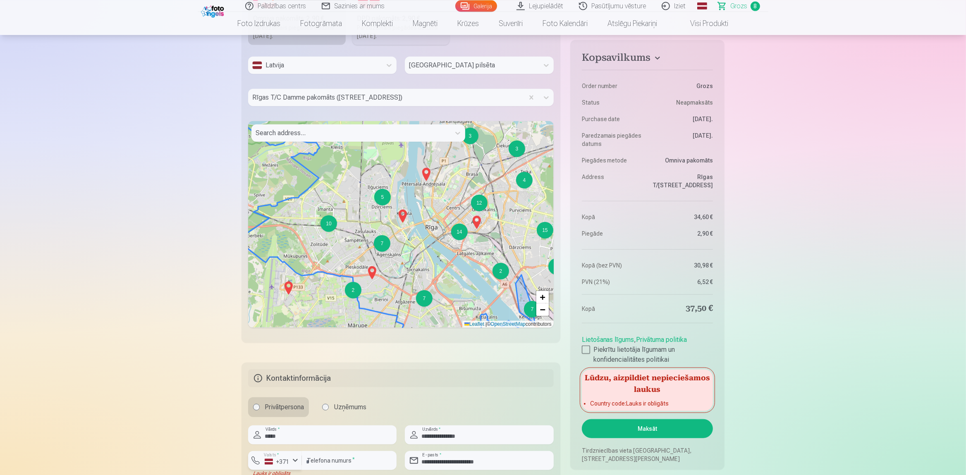
scroll to position [949, 0]
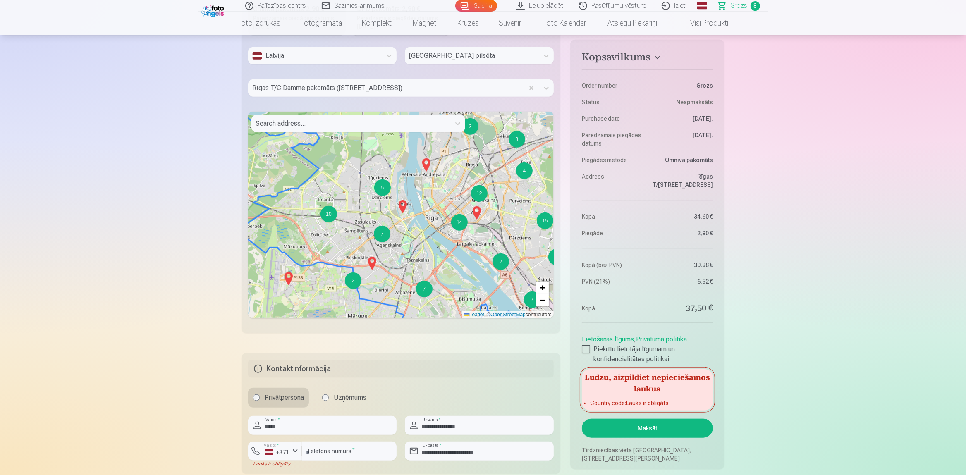
click at [645, 434] on button "Maksāt" at bounding box center [647, 428] width 131 height 19
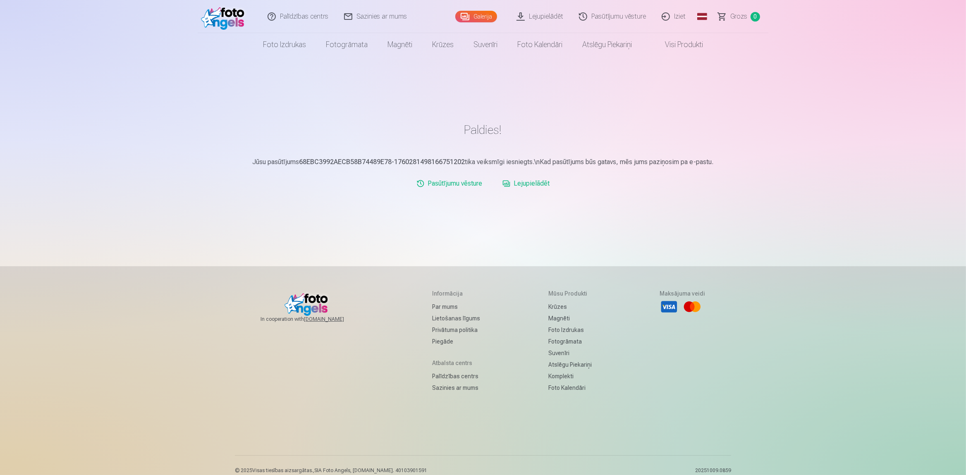
click at [630, 16] on link "Pasūtījumu vēsture" at bounding box center [612, 16] width 83 height 33
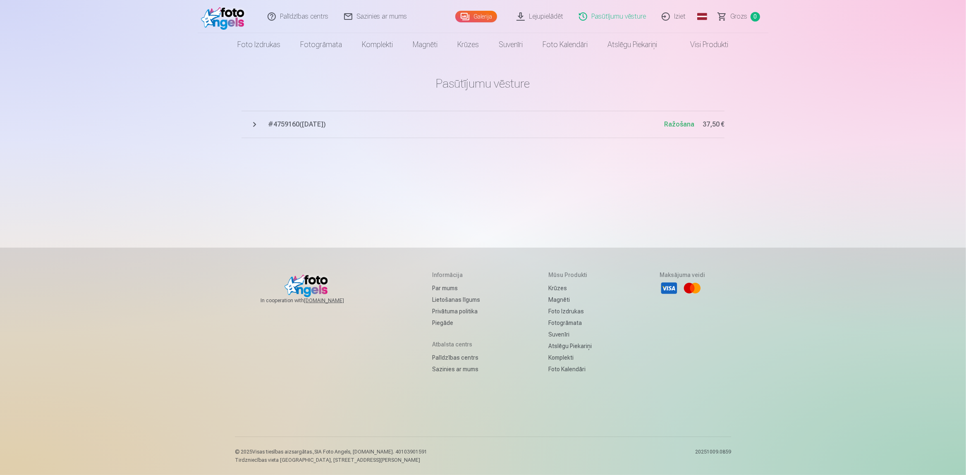
click at [786, 116] on div "Palīdzības centrs Sazinies ar mums Galerija Lejupielādēt Pasūtījumu vēsture Izi…" at bounding box center [483, 237] width 966 height 475
click at [280, 126] on span "# 4759160 ( [DATE] )" at bounding box center [466, 124] width 396 height 10
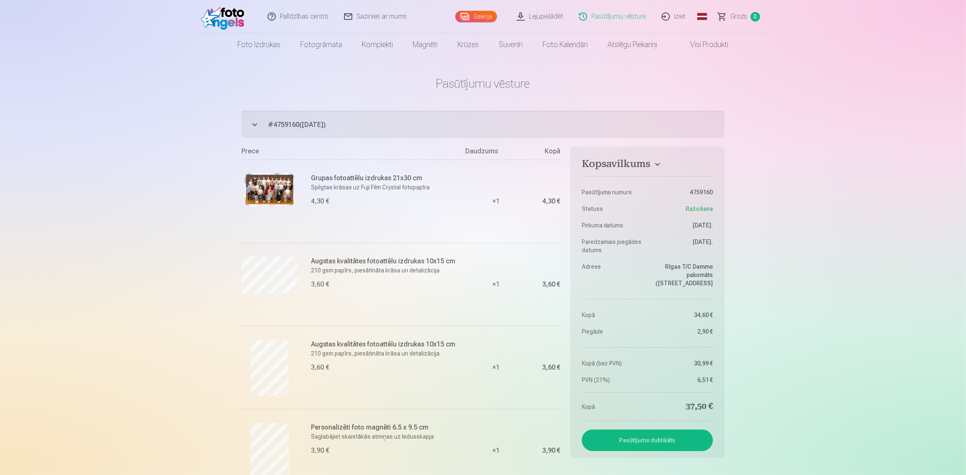
click at [272, 193] on img at bounding box center [270, 189] width 50 height 33
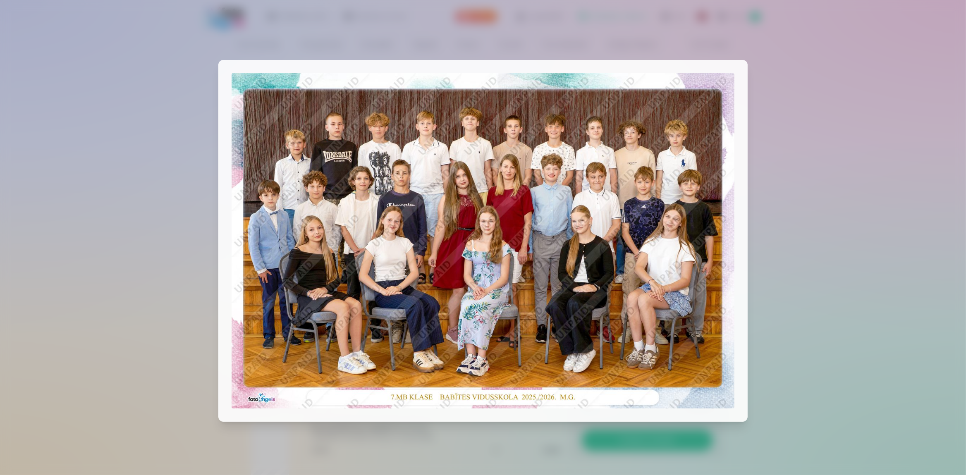
click at [368, 205] on img at bounding box center [483, 240] width 503 height 335
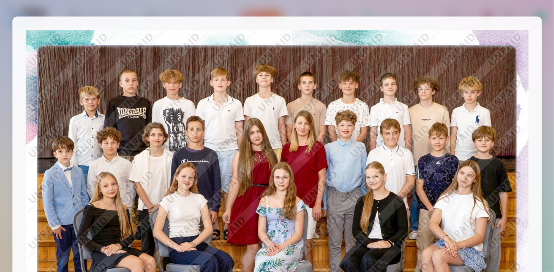
scroll to position [51, 0]
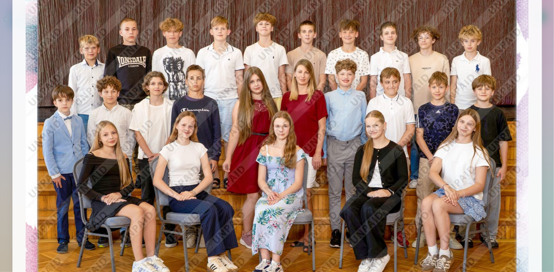
click at [536, 59] on div at bounding box center [276, 146] width 529 height 362
click at [493, 74] on img at bounding box center [277, 145] width 503 height 335
click at [462, 74] on img at bounding box center [277, 145] width 503 height 335
click at [462, 75] on img at bounding box center [277, 145] width 503 height 335
click at [531, 76] on div at bounding box center [276, 146] width 529 height 362
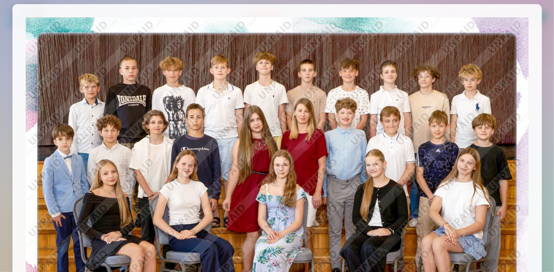
scroll to position [0, 0]
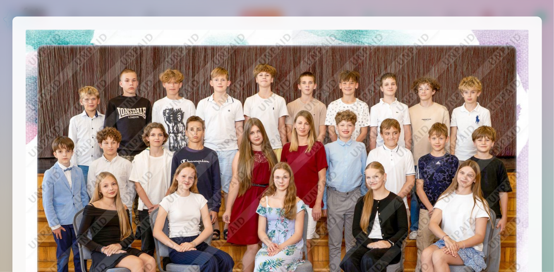
click at [538, 31] on div at bounding box center [276, 198] width 529 height 362
click at [244, 15] on div at bounding box center [277, 136] width 554 height 272
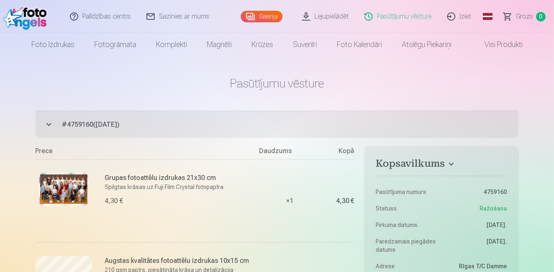
click at [55, 193] on img at bounding box center [64, 189] width 50 height 33
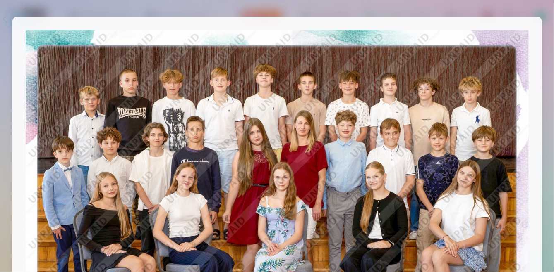
click at [306, 5] on div at bounding box center [277, 136] width 554 height 272
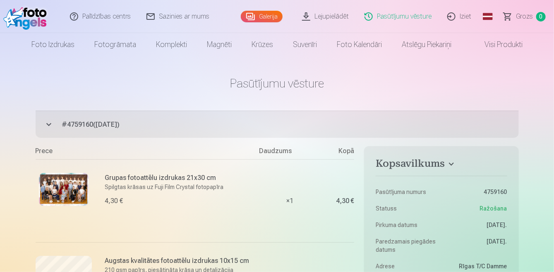
click at [460, 18] on link "Iziet" at bounding box center [460, 16] width 40 height 33
